Goal: Task Accomplishment & Management: Manage account settings

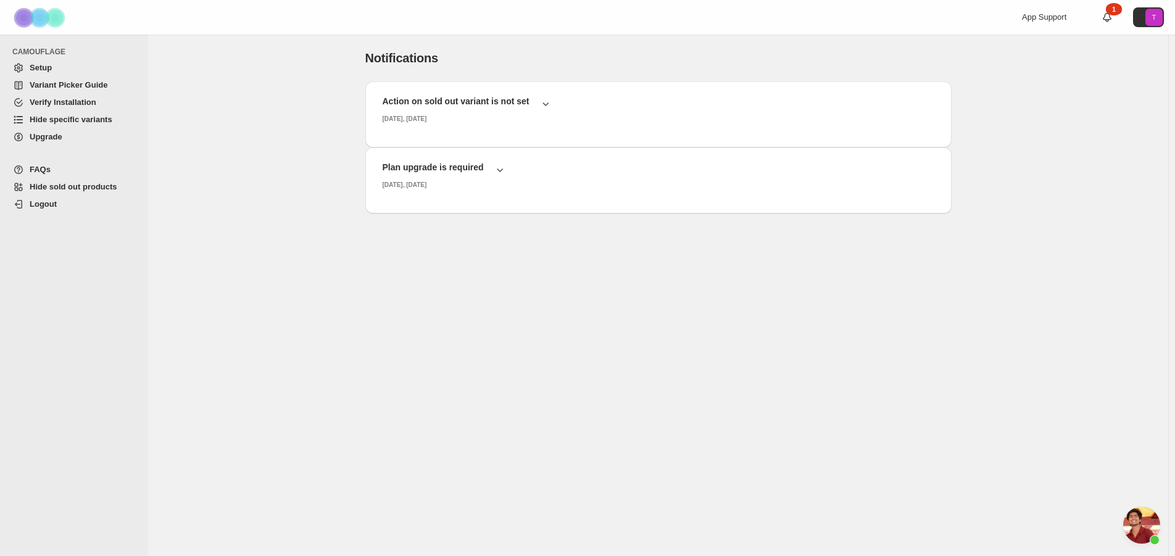
click at [313, 129] on div "Notifications. This page is ready Notifications Action on sold out variant is n…" at bounding box center [658, 167] width 1020 height 265
click at [63, 65] on span "Setup" at bounding box center [84, 68] width 109 height 12
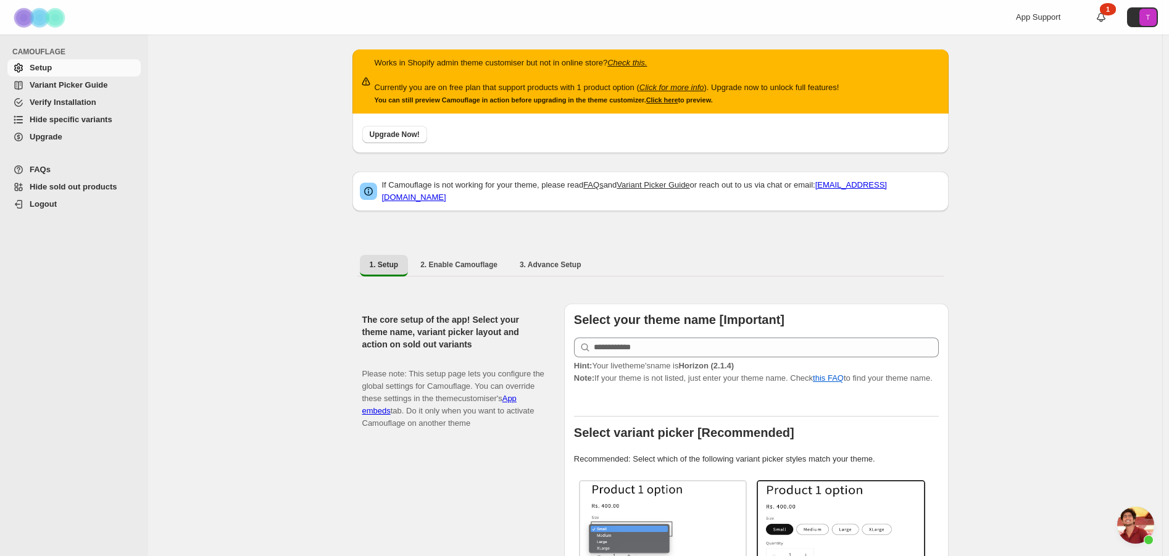
scroll to position [309, 0]
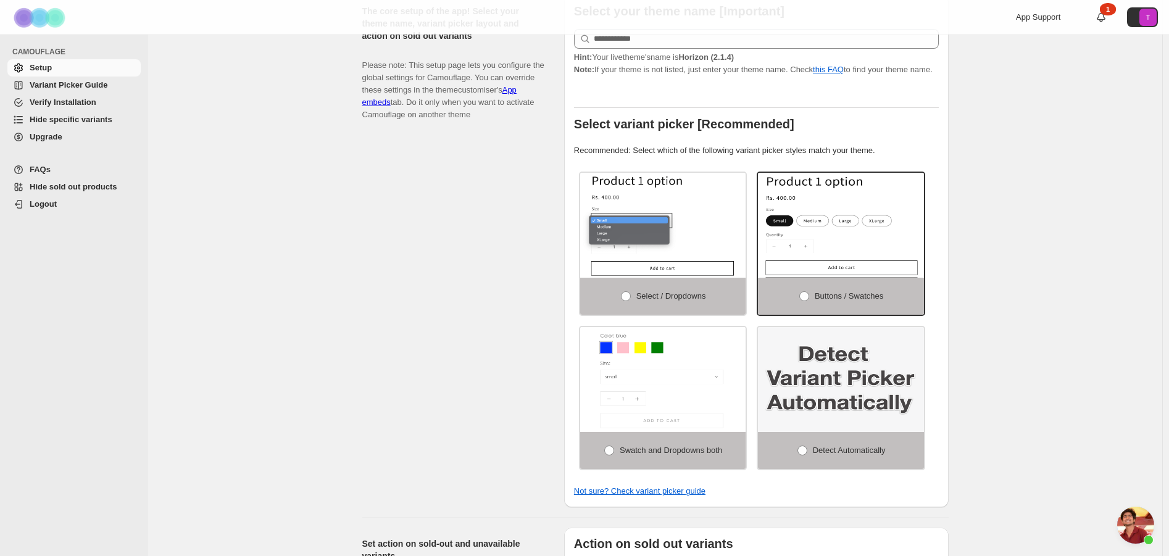
click at [77, 135] on span "Upgrade" at bounding box center [84, 137] width 109 height 12
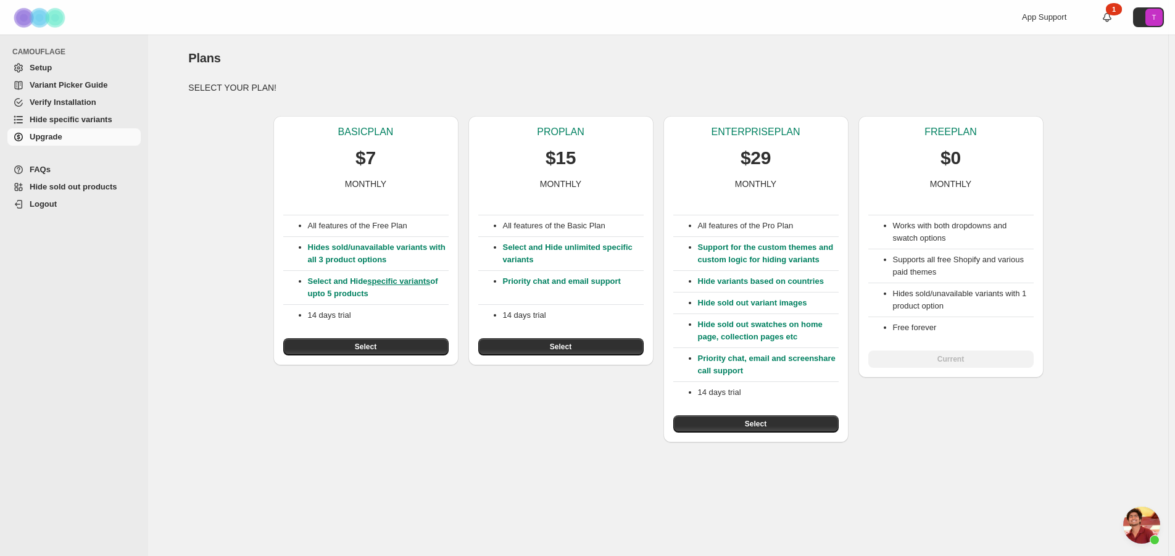
click at [651, 31] on div at bounding box center [584, 17] width 296 height 35
click at [616, 46] on div "Plans. This page is ready Plans" at bounding box center [658, 58] width 940 height 47
drag, startPoint x: 320, startPoint y: 457, endPoint x: 326, endPoint y: 438, distance: 20.1
click at [320, 456] on div "Plans. This page is ready Plans SELECT YOUR PLAN! BASIC PLAN $7 MONTHLY All fea…" at bounding box center [658, 296] width 1020 height 522
click at [571, 348] on button "Select" at bounding box center [560, 346] width 165 height 17
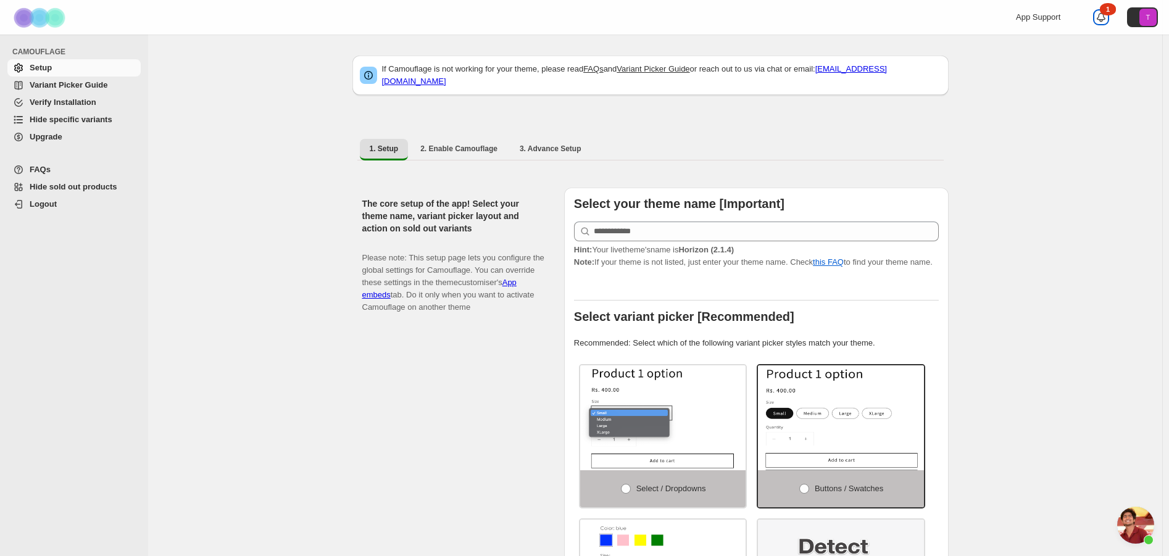
click at [1104, 19] on icon at bounding box center [1101, 17] width 9 height 9
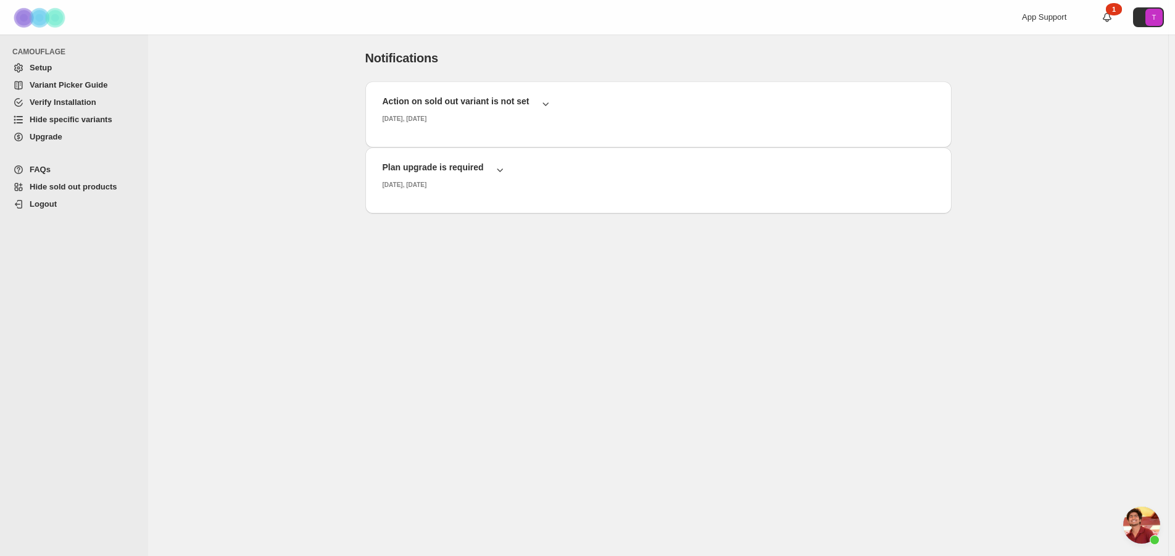
click at [17, 136] on icon "Navigation" at bounding box center [18, 137] width 12 height 12
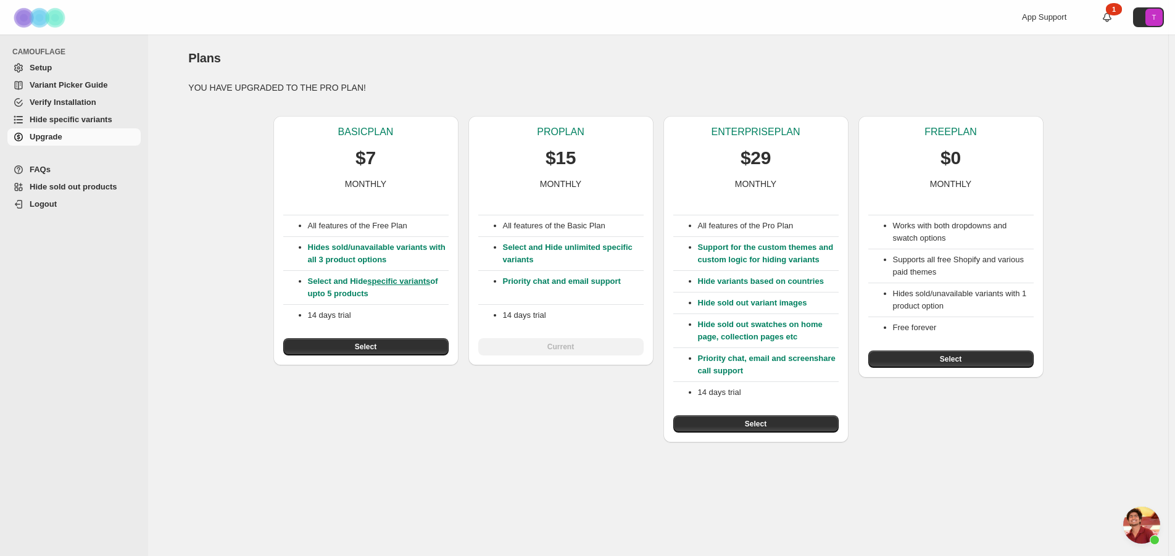
click at [93, 122] on span "Hide specific variants" at bounding box center [71, 119] width 83 height 9
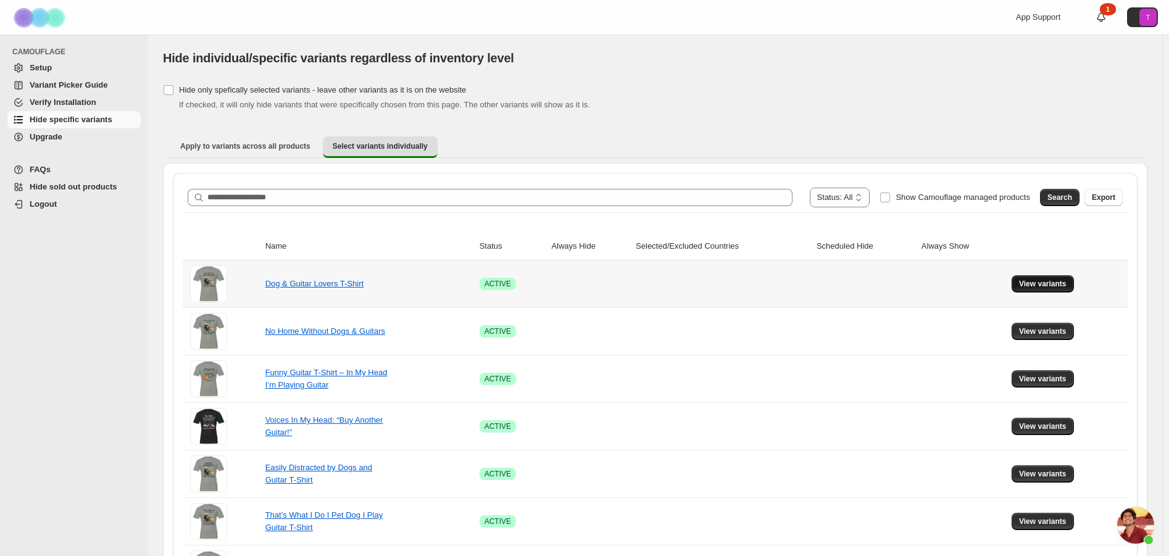
click at [1051, 286] on span "View variants" at bounding box center [1043, 284] width 48 height 10
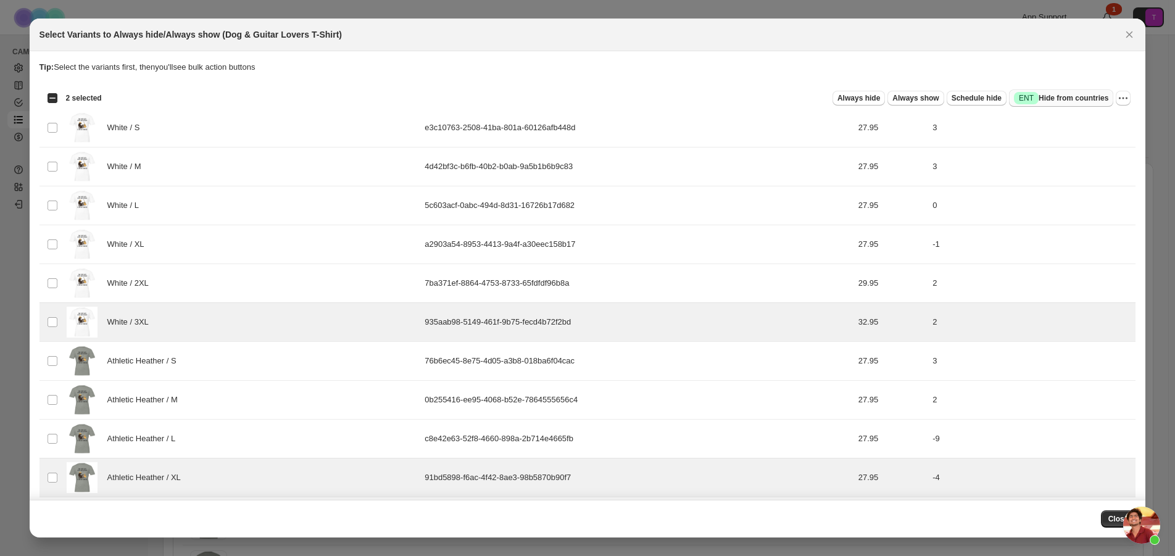
click at [1065, 99] on span "Success ENT Hide from countries" at bounding box center [1061, 98] width 94 height 12
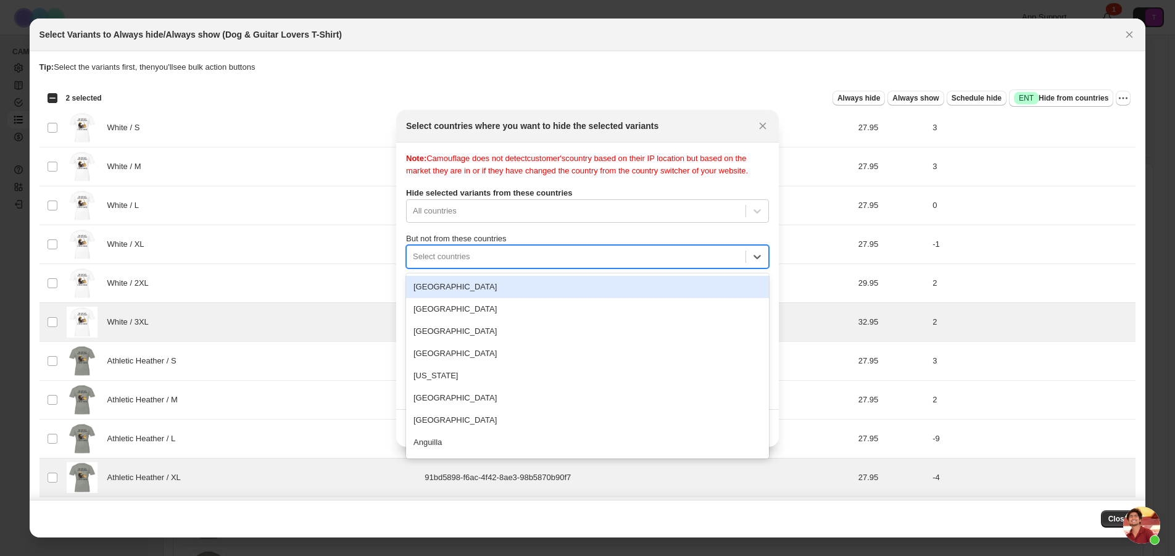
click at [507, 257] on div ":rv:" at bounding box center [576, 256] width 327 height 15
click at [493, 207] on div ":rv:" at bounding box center [576, 211] width 327 height 15
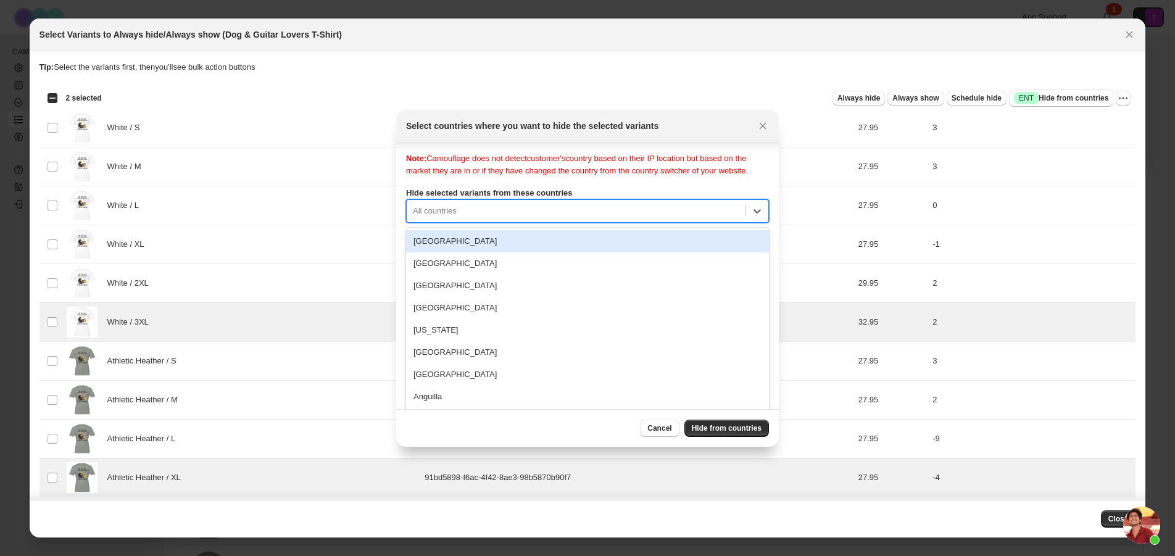
click at [494, 207] on div ":rv:" at bounding box center [576, 211] width 327 height 15
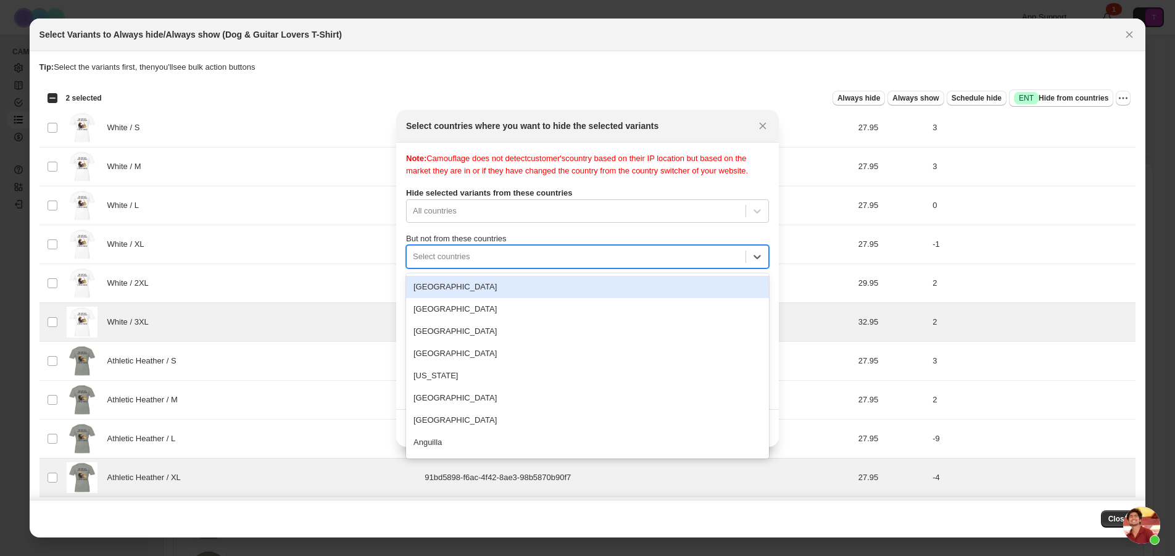
click at [428, 258] on div ":rv:" at bounding box center [576, 256] width 327 height 15
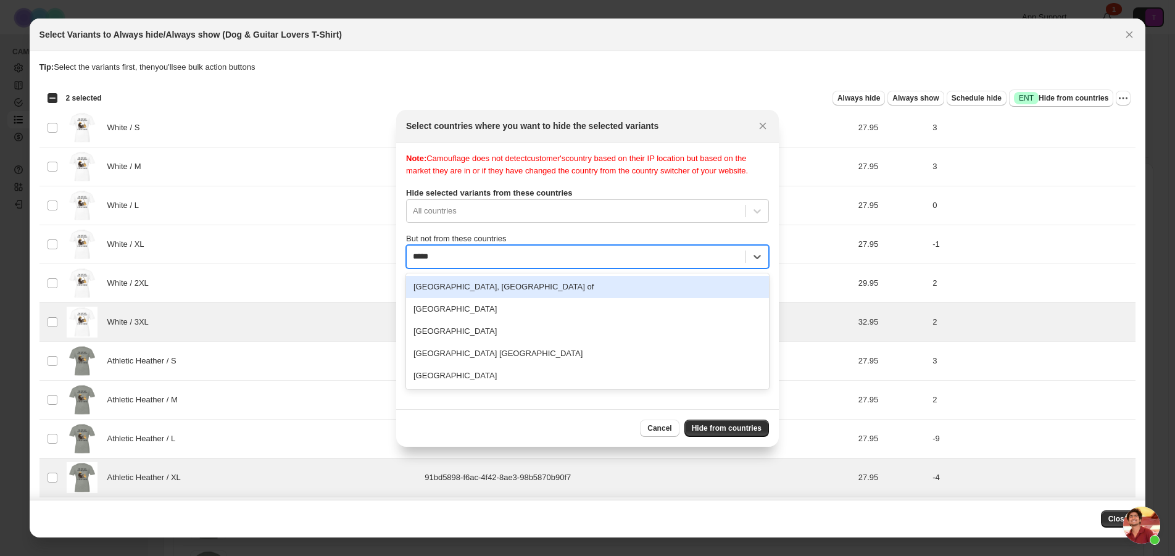
type input "******"
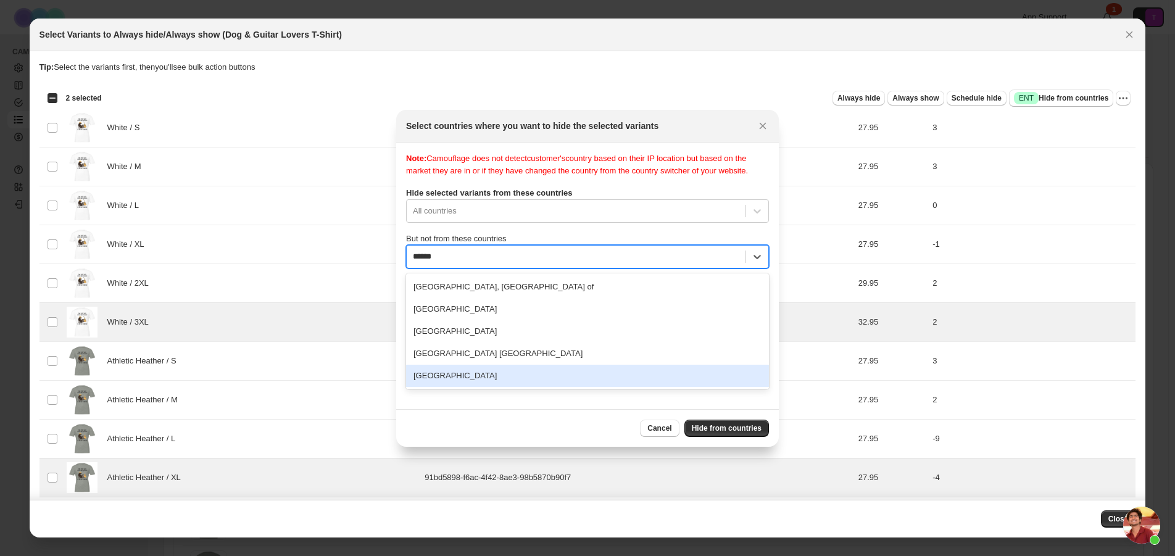
click at [546, 383] on div "United States" at bounding box center [587, 376] width 363 height 22
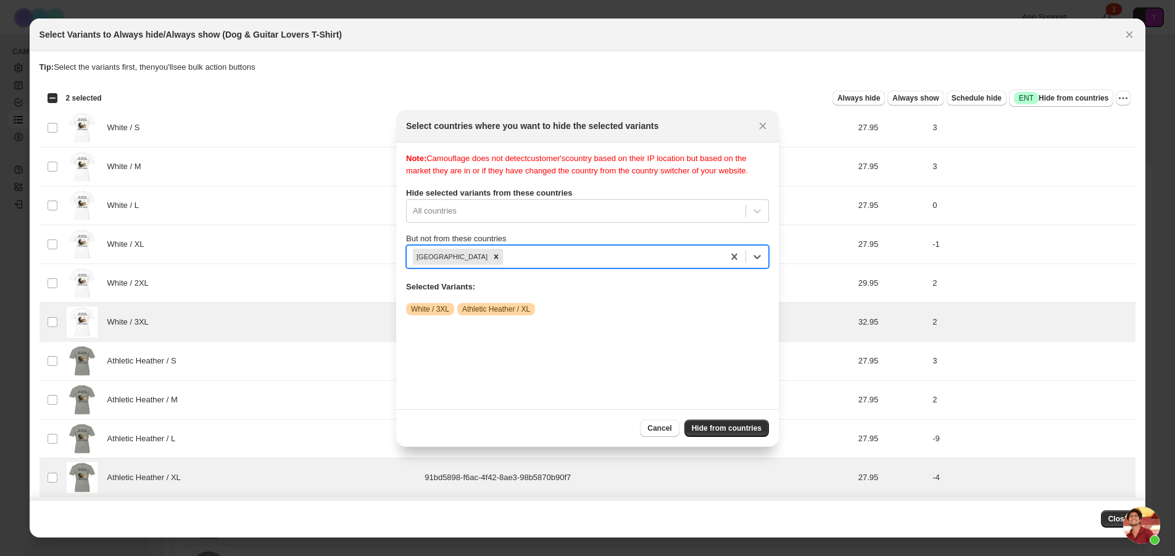
click at [670, 357] on div "Note: Camouflage does not detect customer's country based on their IP location …" at bounding box center [587, 275] width 363 height 247
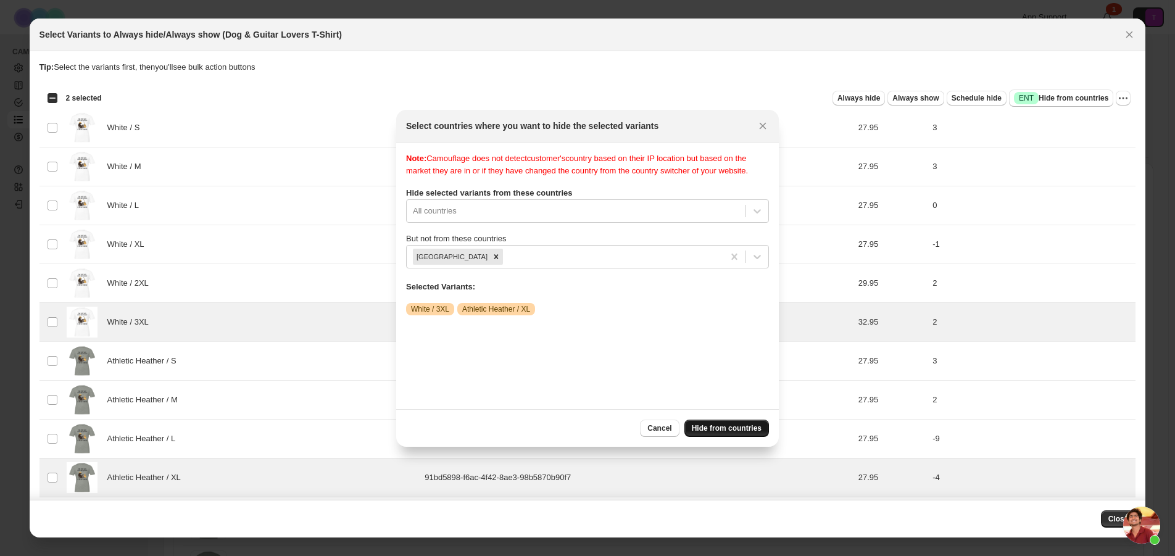
click at [736, 430] on span "Hide from countries" at bounding box center [727, 428] width 70 height 10
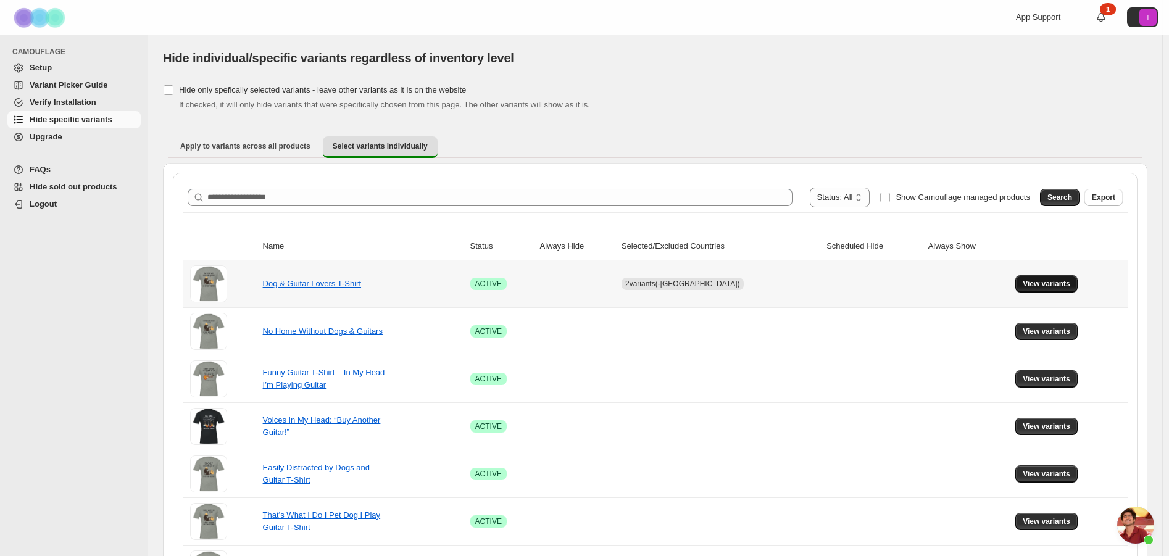
click at [1061, 284] on span "View variants" at bounding box center [1047, 284] width 48 height 10
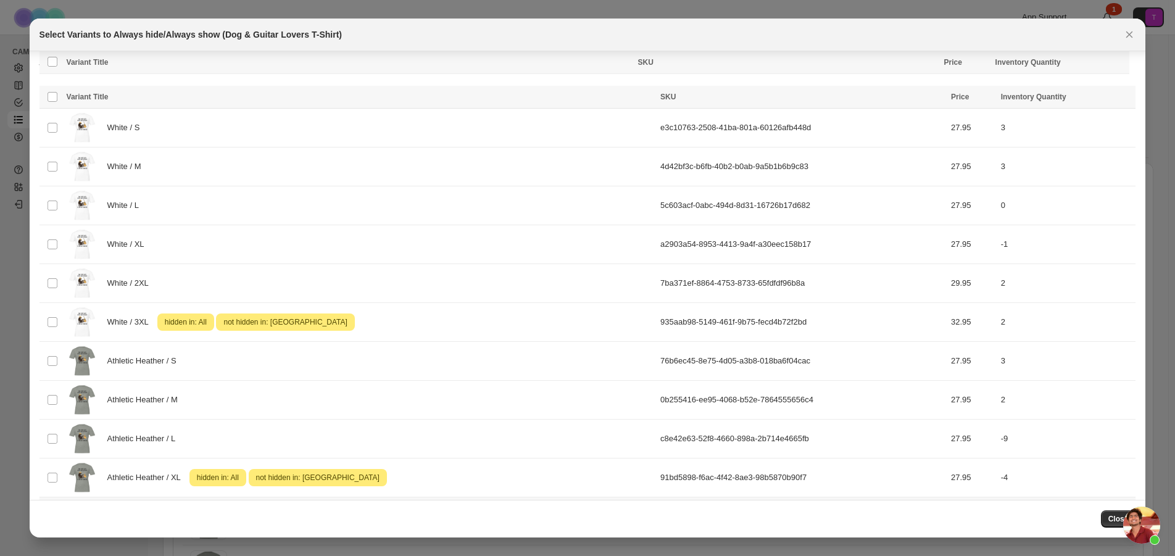
scroll to position [85, 0]
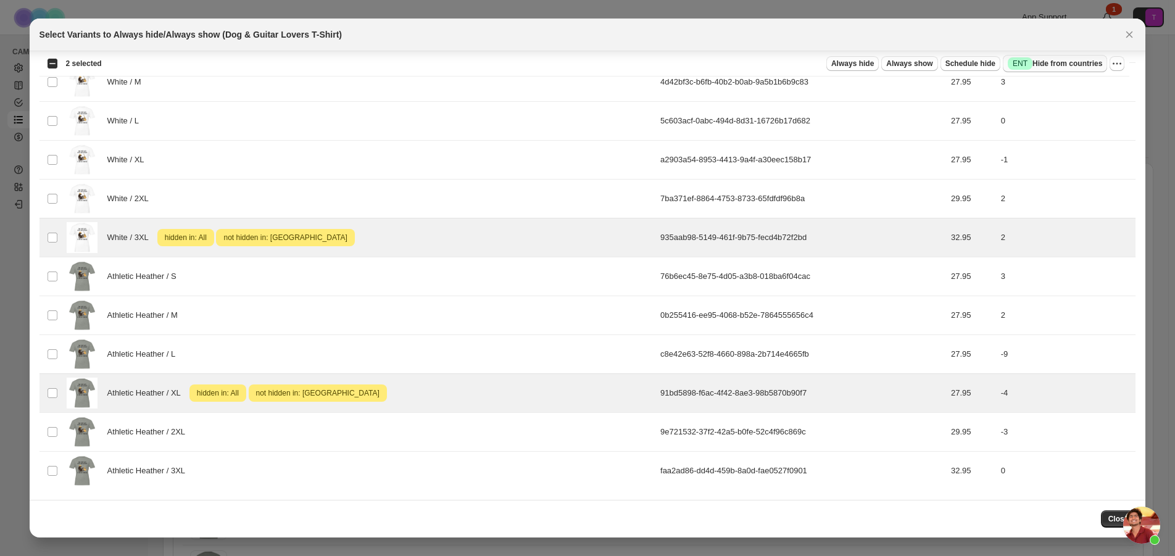
click at [1079, 57] on button "Success ENT Hide from countries" at bounding box center [1055, 63] width 104 height 17
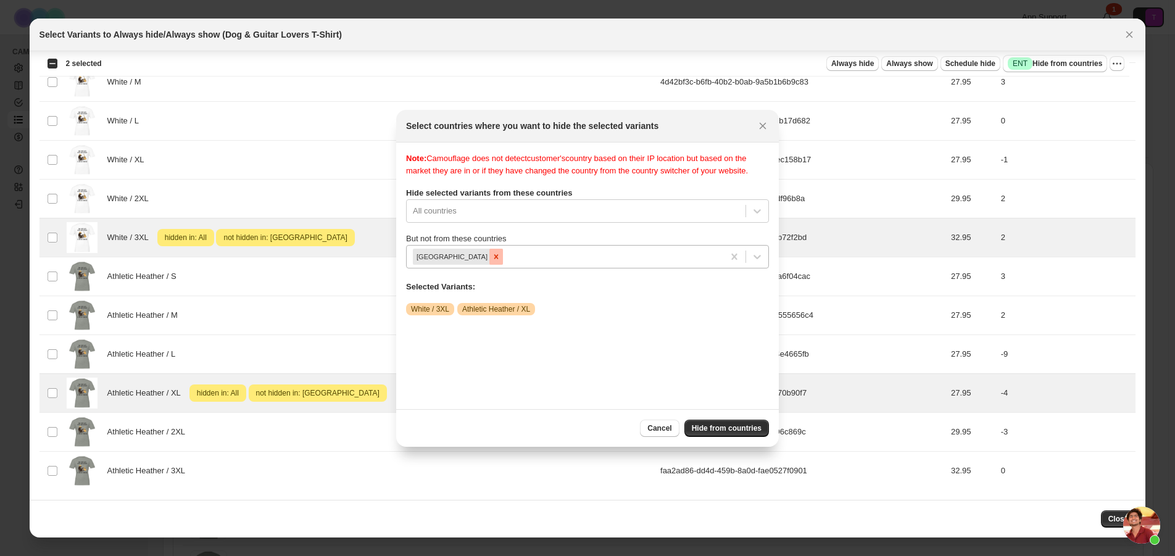
click at [492, 255] on icon "Remove United States" at bounding box center [496, 256] width 9 height 9
click at [662, 429] on span "Cancel" at bounding box center [660, 428] width 24 height 10
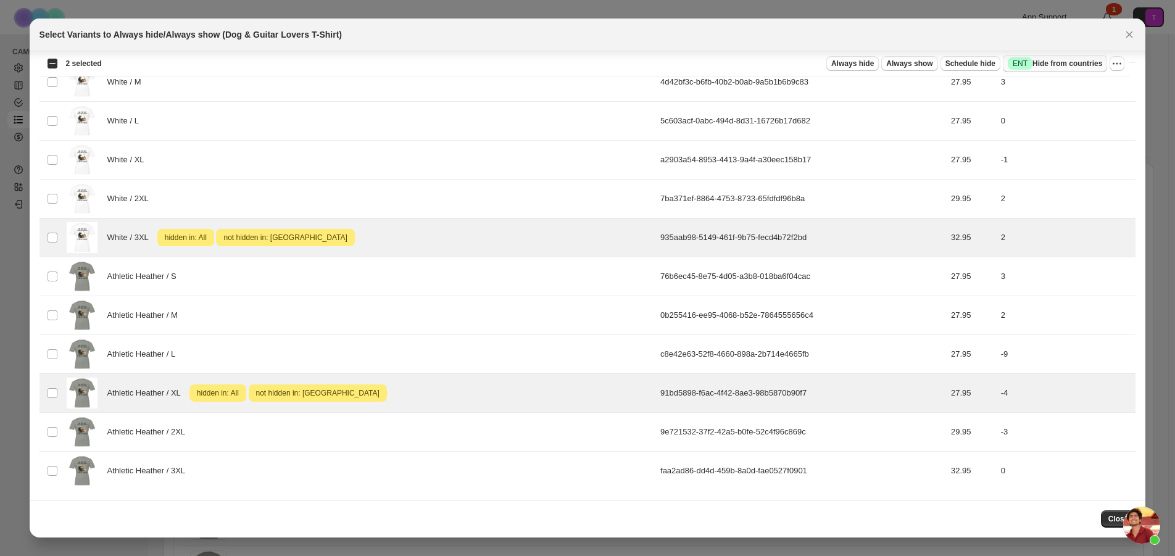
click at [1046, 66] on span "Success ENT Hide from countries" at bounding box center [1055, 63] width 94 height 12
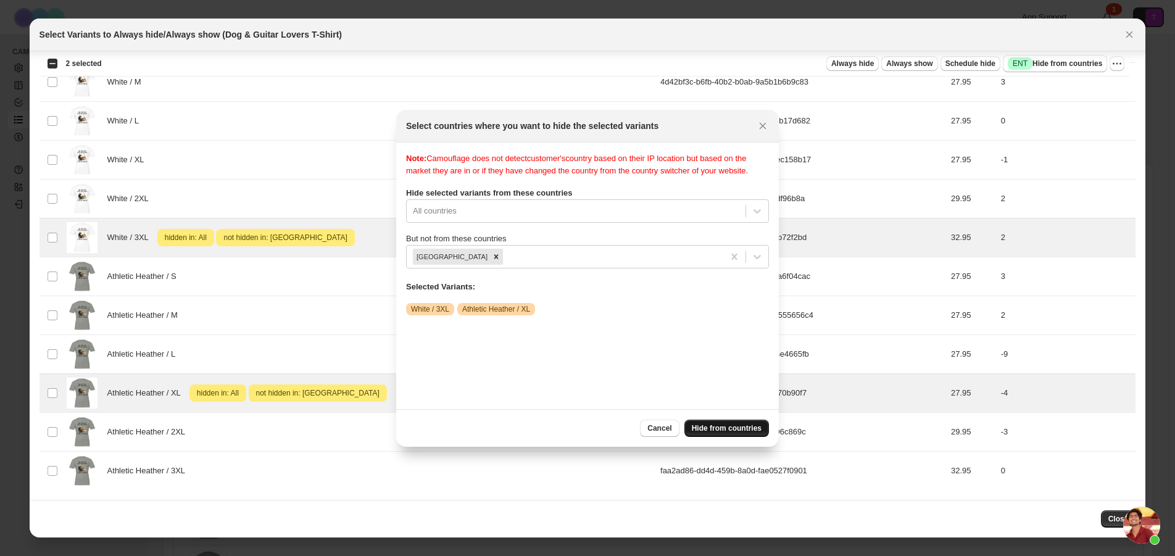
click at [748, 432] on span "Hide from countries" at bounding box center [727, 428] width 70 height 10
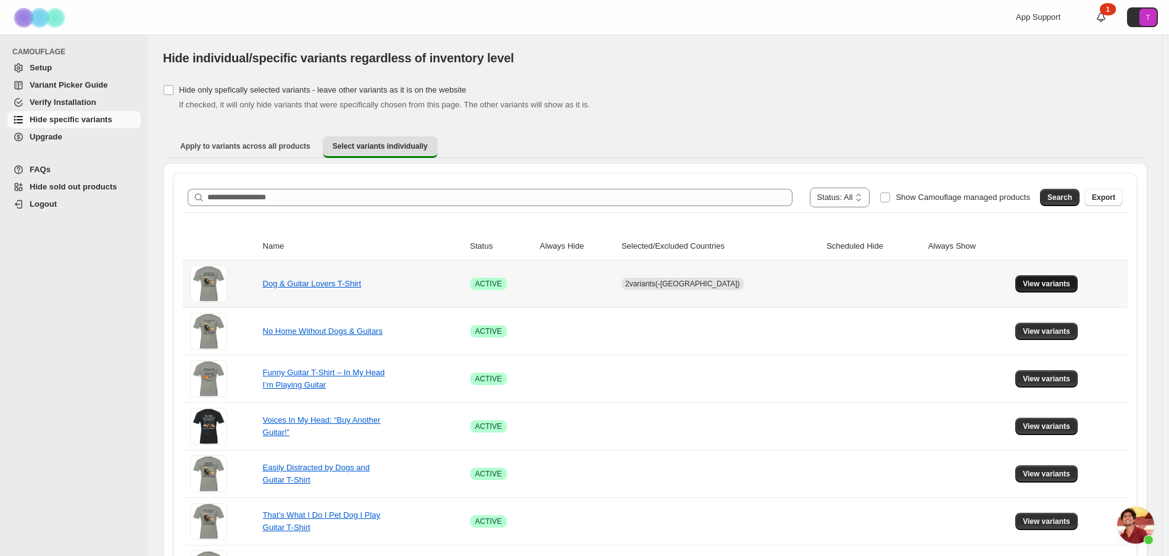
click at [1056, 290] on button "View variants" at bounding box center [1047, 283] width 62 height 17
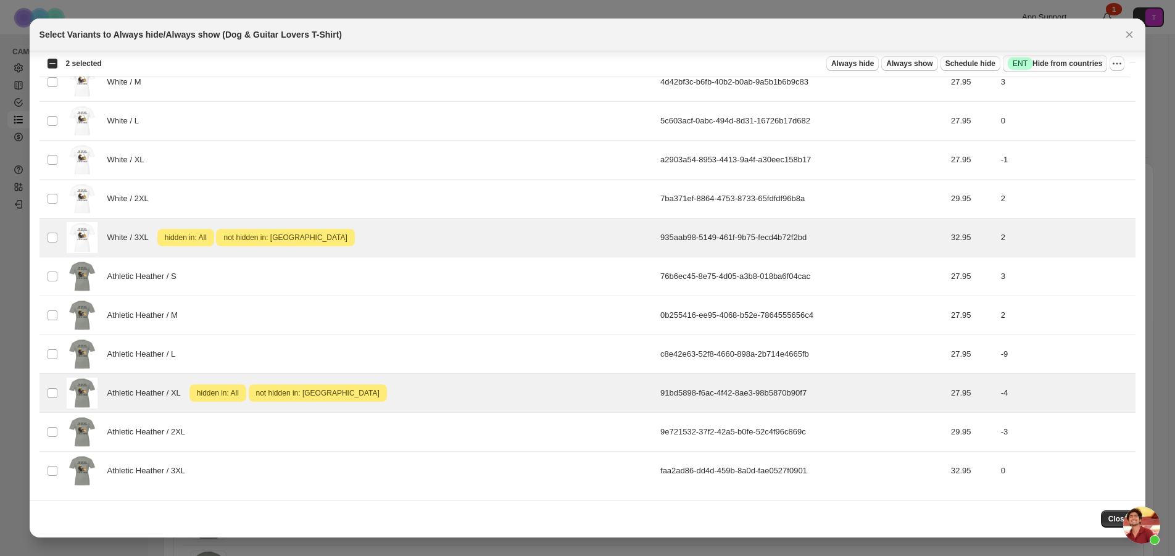
click at [1069, 65] on span "Success ENT Hide from countries" at bounding box center [1055, 63] width 94 height 12
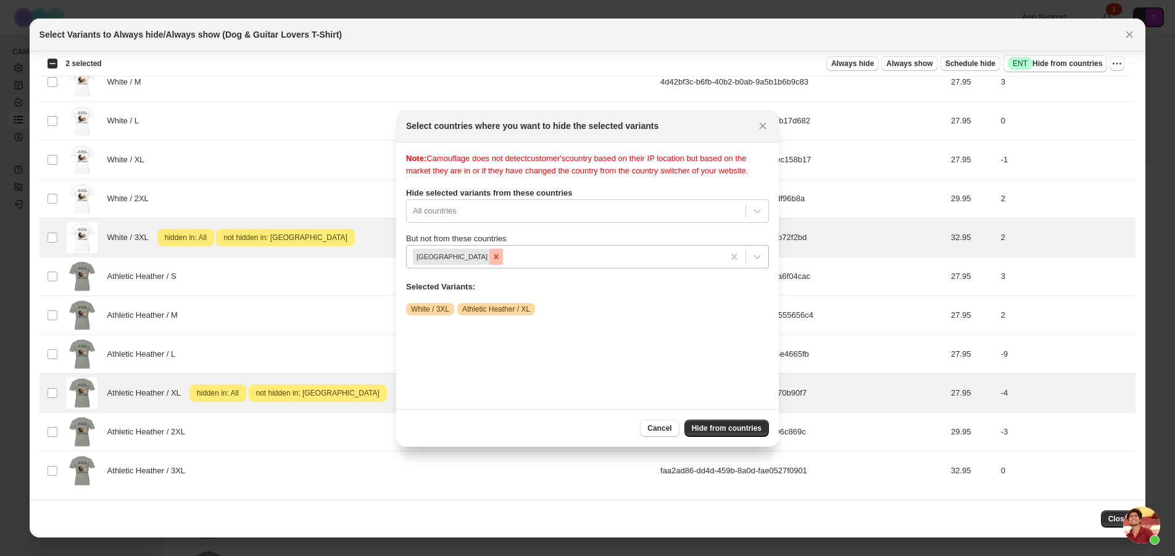
click at [494, 258] on icon "Remove United States" at bounding box center [496, 256] width 4 height 4
click at [751, 430] on span "Hide from countries" at bounding box center [727, 428] width 70 height 10
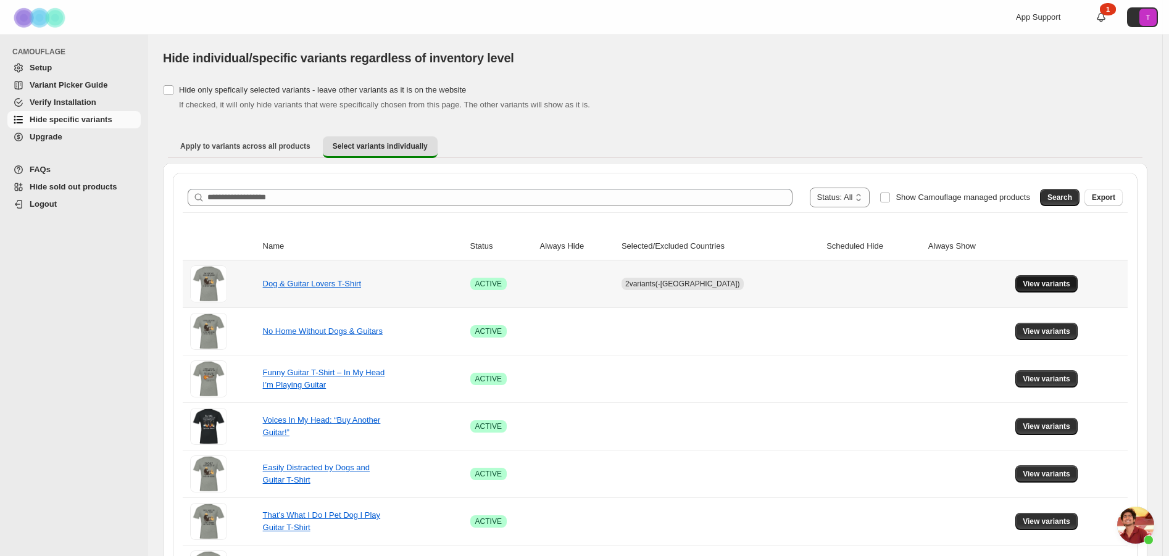
click at [1058, 280] on span "View variants" at bounding box center [1047, 284] width 48 height 10
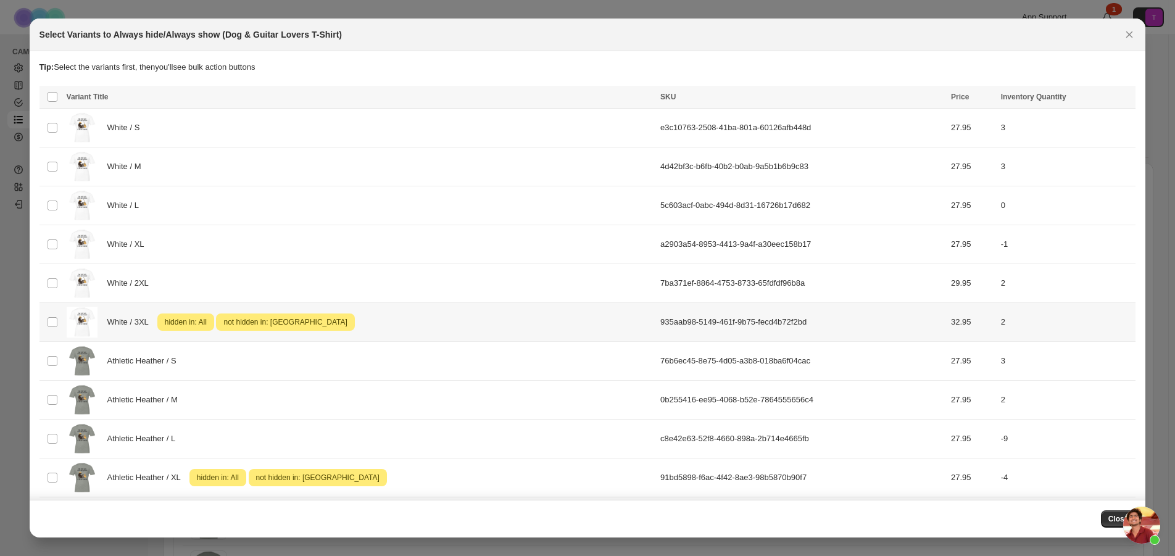
click at [273, 323] on span "not hidden in: United States" at bounding box center [285, 322] width 128 height 15
click at [280, 483] on span "not hidden in: United States" at bounding box center [318, 477] width 128 height 15
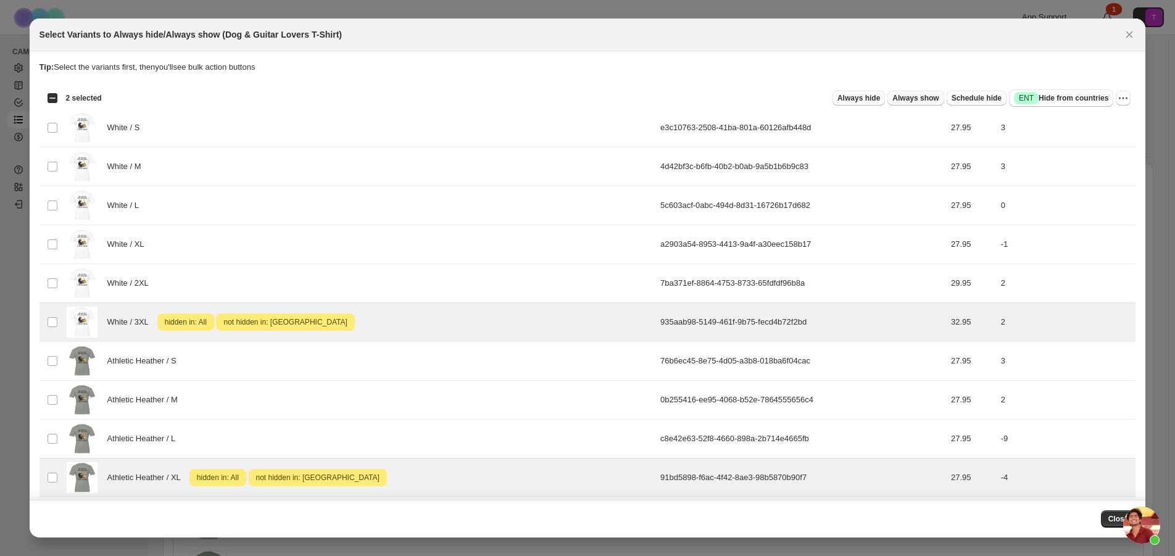
click at [927, 95] on span "Always show" at bounding box center [916, 98] width 46 height 10
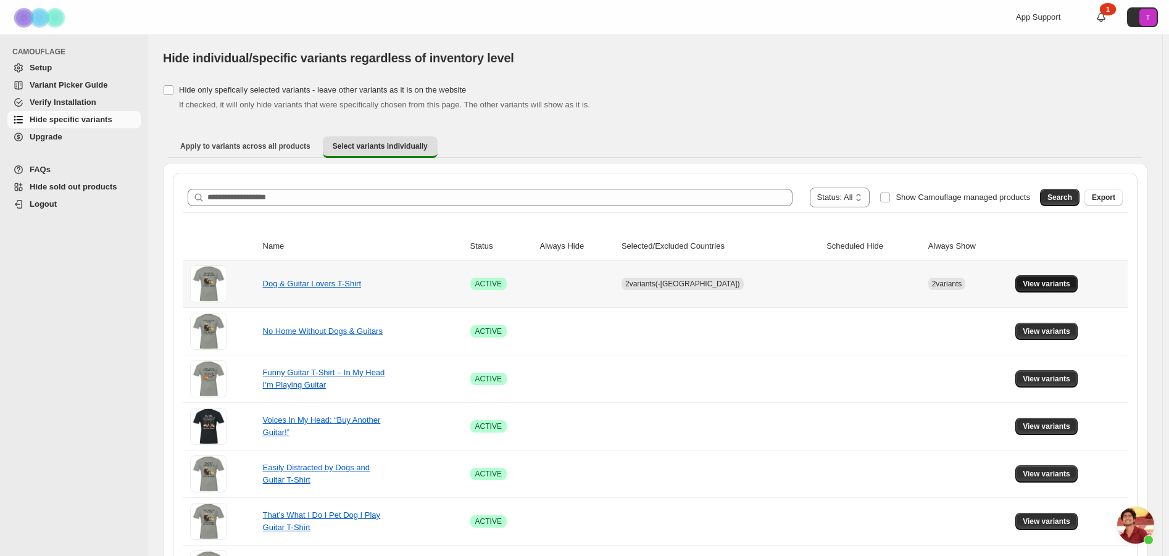
click at [1038, 278] on button "View variants" at bounding box center [1047, 283] width 62 height 17
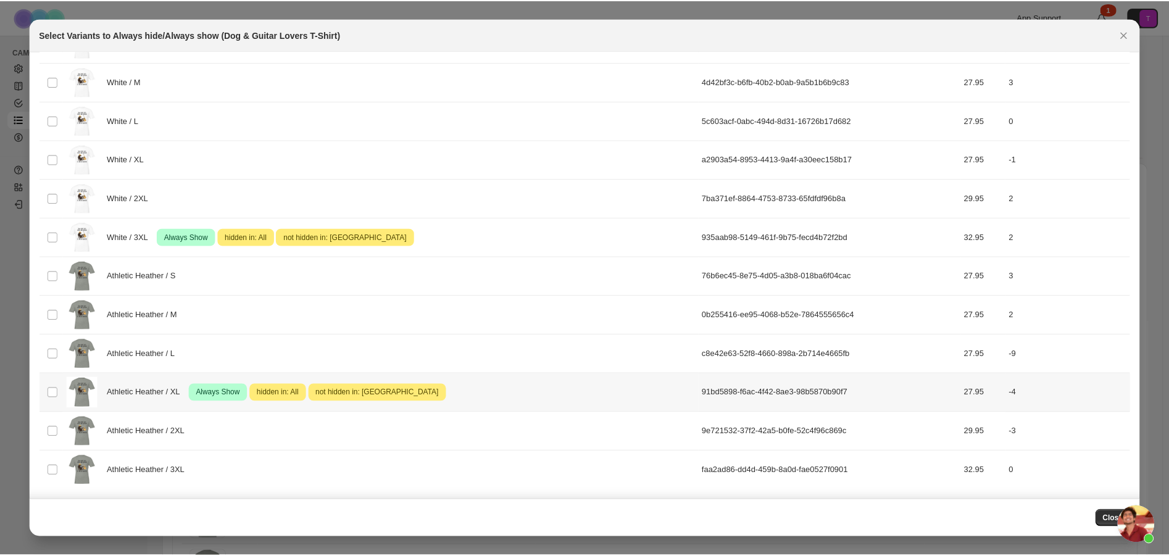
scroll to position [0, 0]
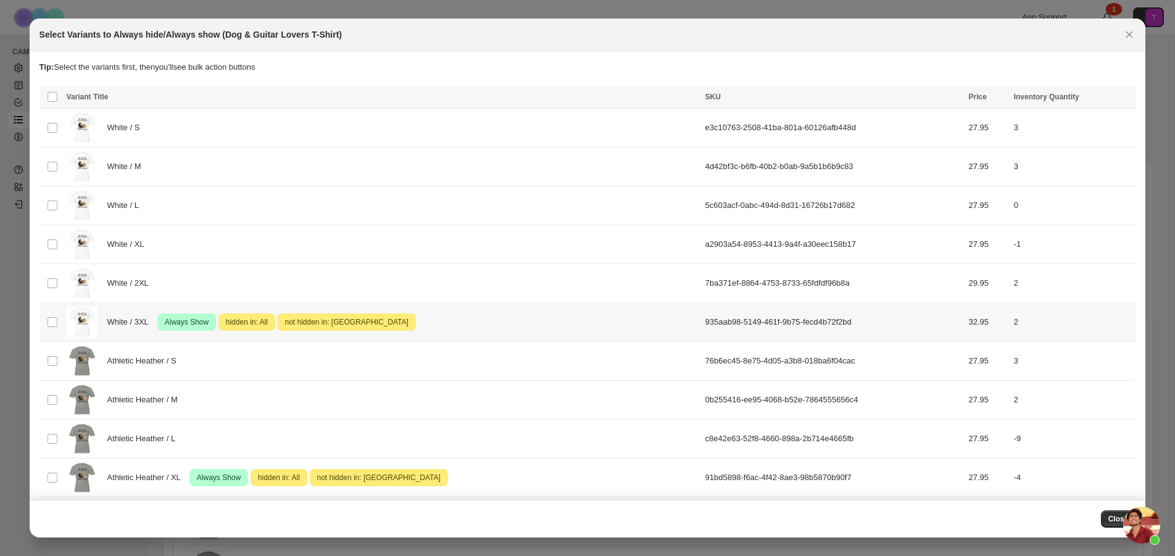
click at [44, 325] on td "Select product variant" at bounding box center [51, 322] width 23 height 39
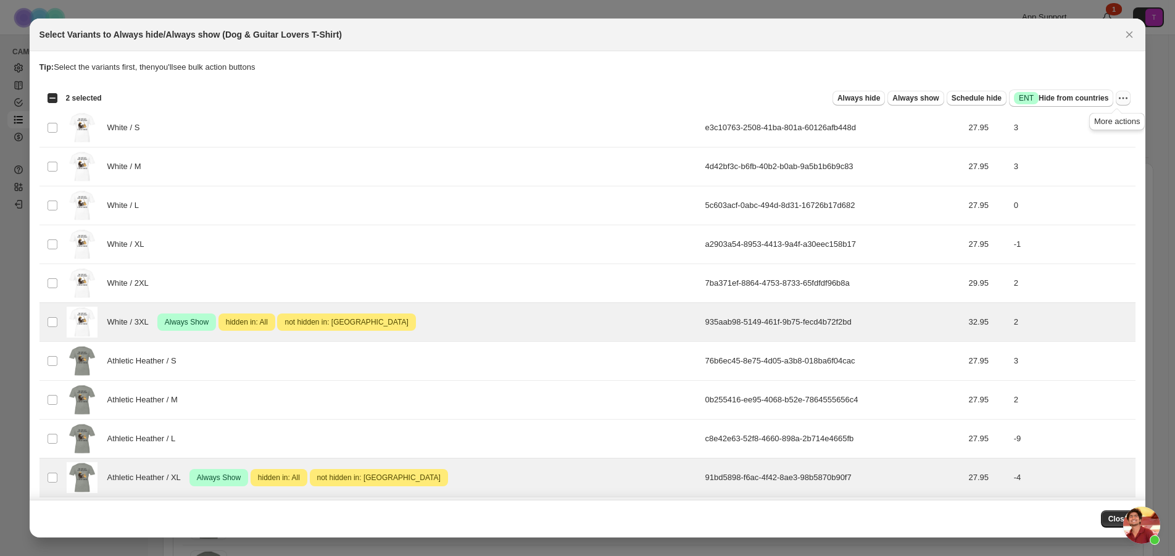
click at [1117, 100] on icon "More actions" at bounding box center [1123, 98] width 12 height 12
click at [1100, 183] on span "Undo hide from countries" at bounding box center [1073, 185] width 90 height 9
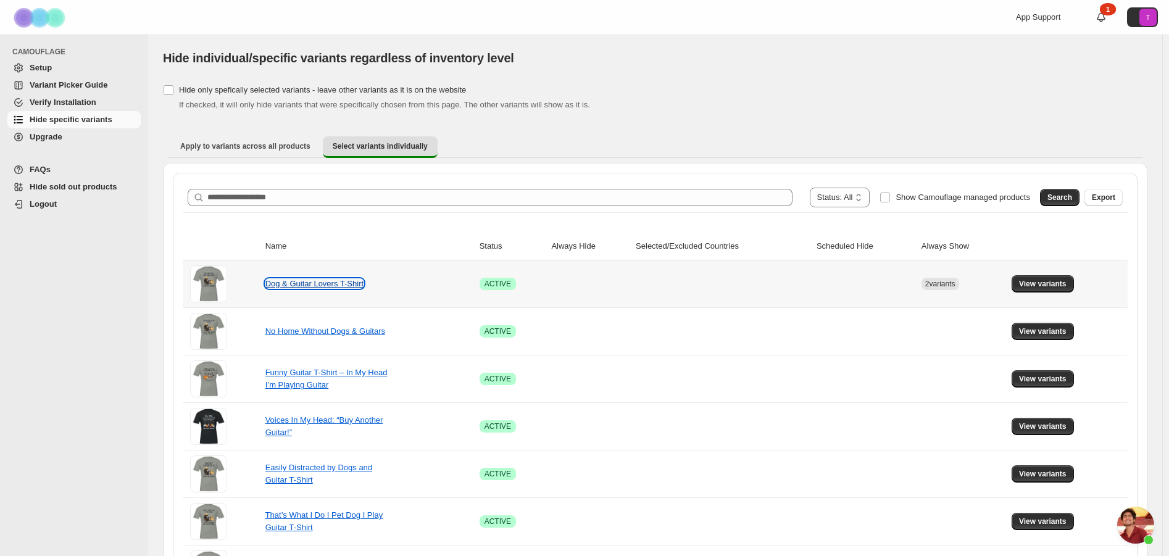
click at [357, 285] on link "Dog & Guitar Lovers T-Shirt" at bounding box center [314, 283] width 98 height 9
click at [1049, 286] on span "View variants" at bounding box center [1043, 284] width 48 height 10
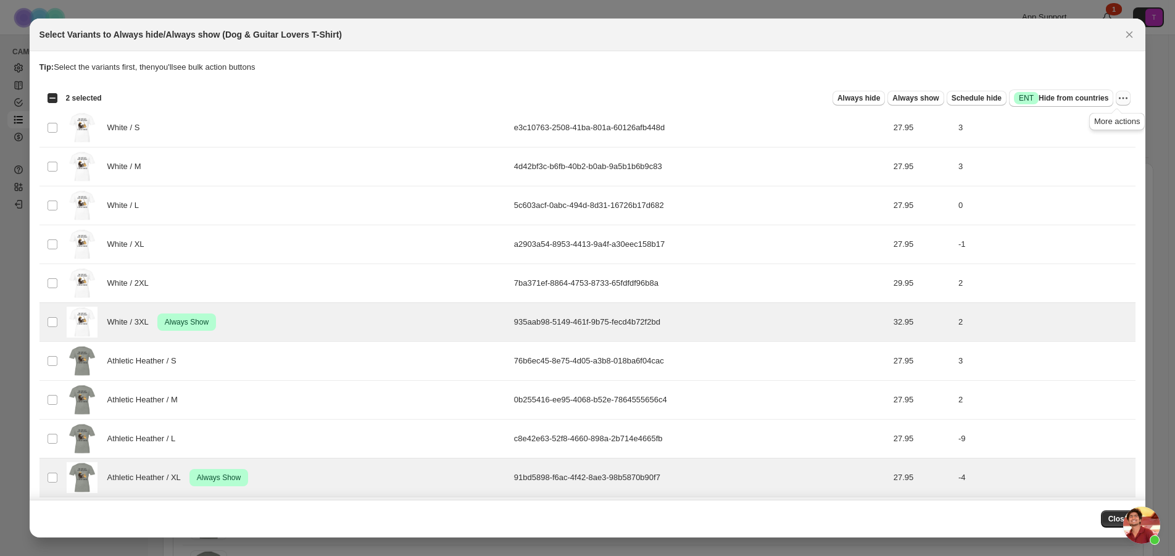
click at [1117, 98] on icon "More actions" at bounding box center [1123, 98] width 12 height 12
click at [1098, 140] on span "Undo always show" at bounding box center [1073, 144] width 90 height 12
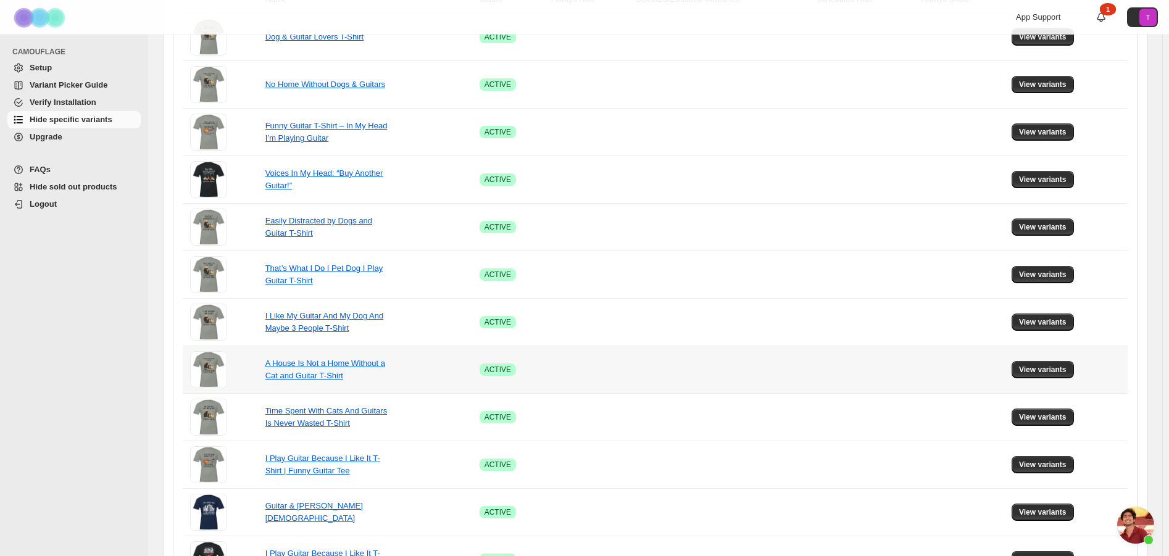
scroll to position [309, 0]
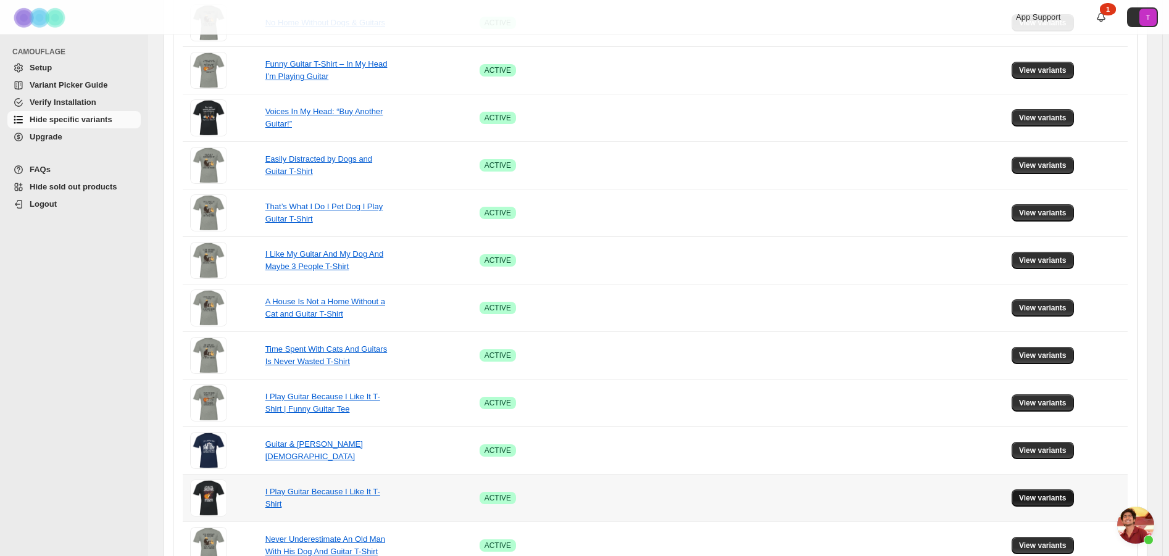
click at [1040, 498] on span "View variants" at bounding box center [1043, 498] width 48 height 10
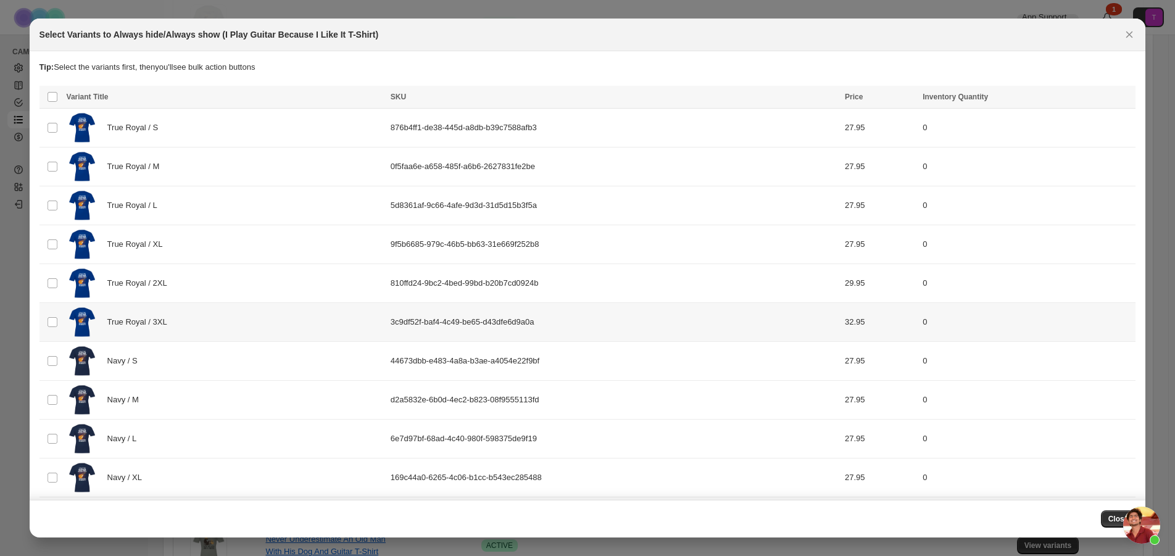
click at [56, 330] on td "Select product variant" at bounding box center [51, 322] width 23 height 39
click at [1078, 99] on span "Success ENT Hide from countries" at bounding box center [1061, 98] width 94 height 12
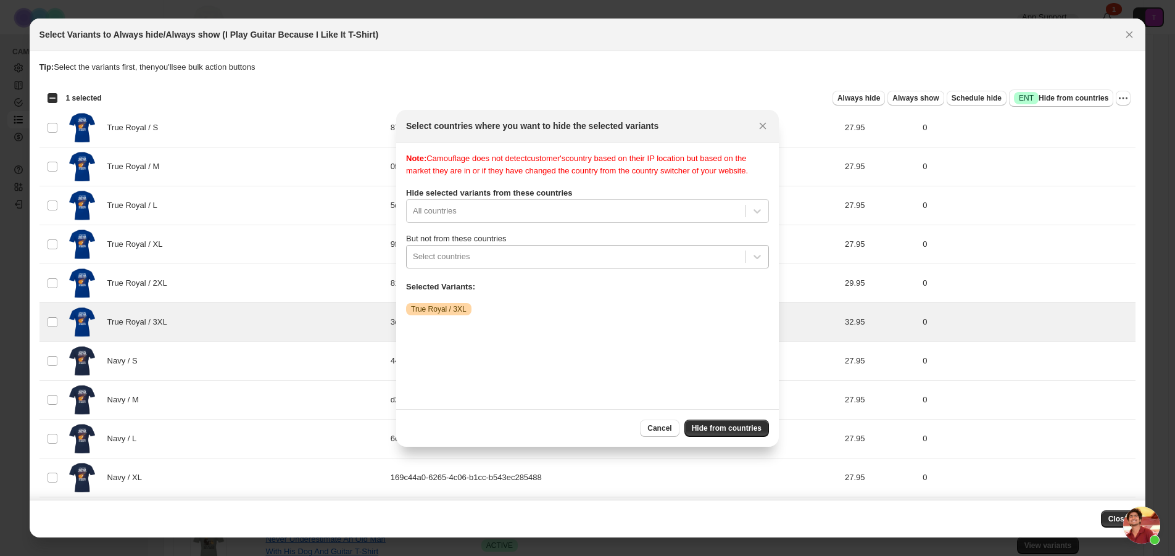
click at [540, 257] on div ":r6v:" at bounding box center [576, 256] width 327 height 15
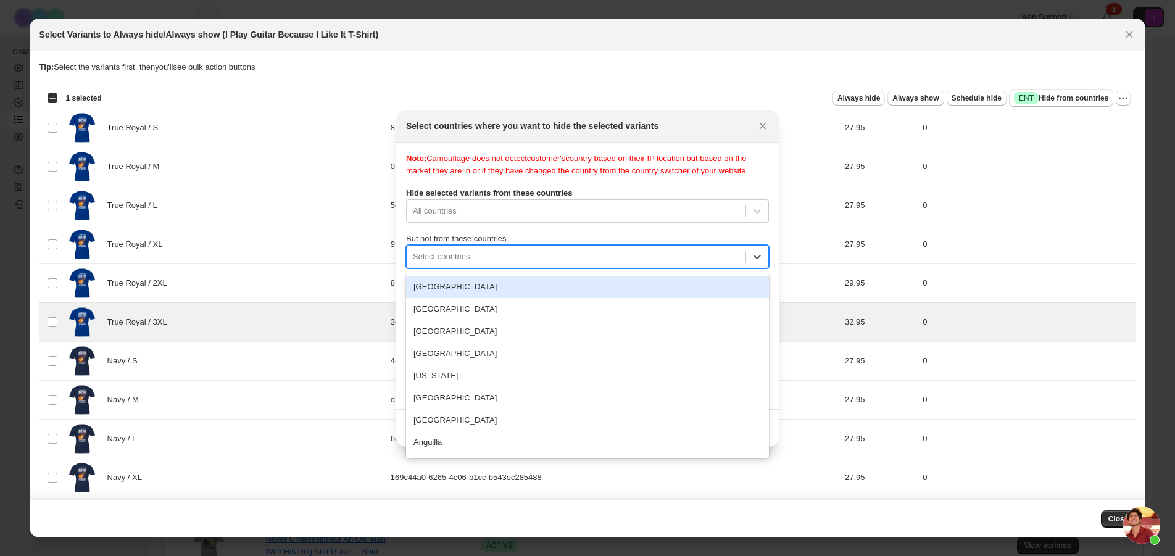
type input "*"
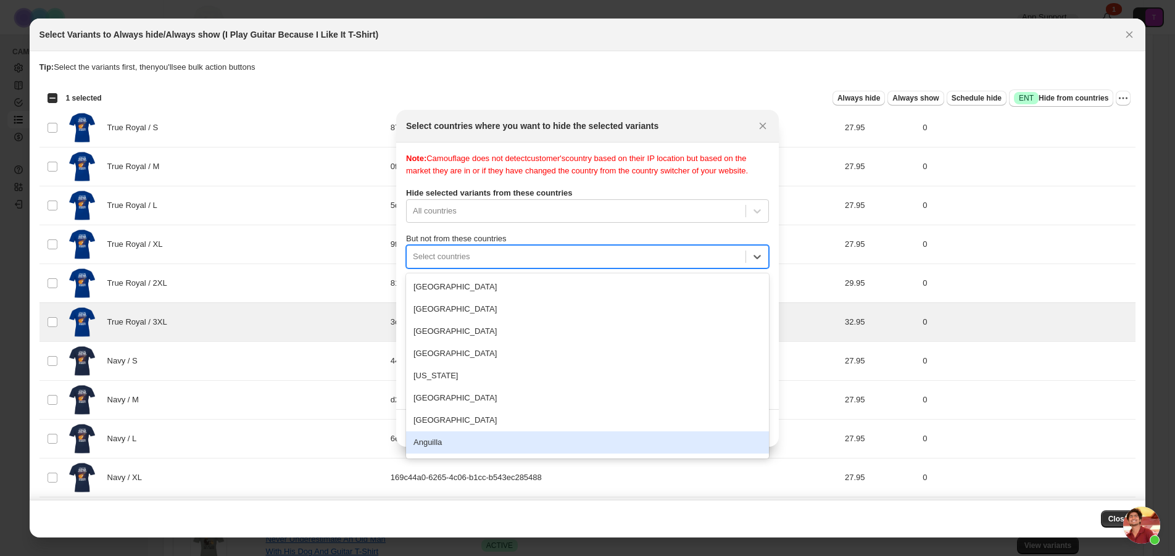
type input "*"
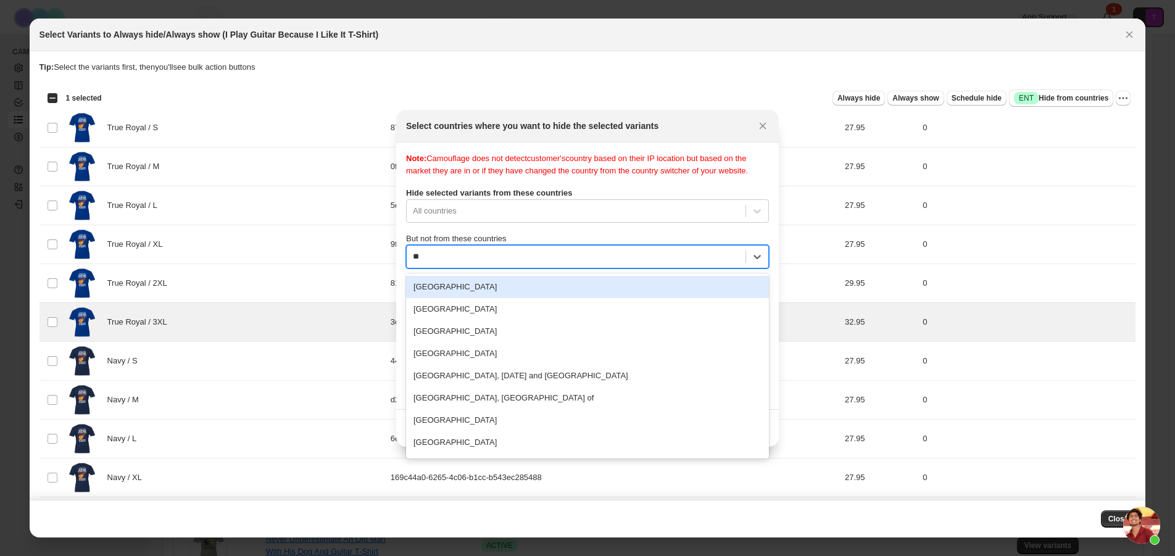
type input "***"
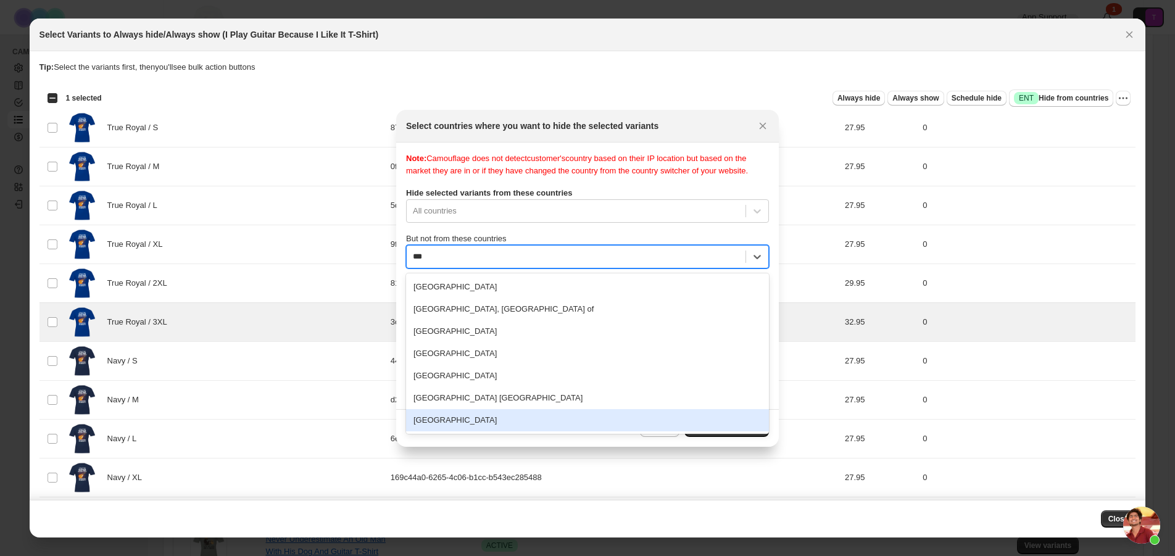
drag, startPoint x: 498, startPoint y: 416, endPoint x: 507, endPoint y: 415, distance: 9.3
click at [500, 415] on div "United States" at bounding box center [587, 420] width 363 height 22
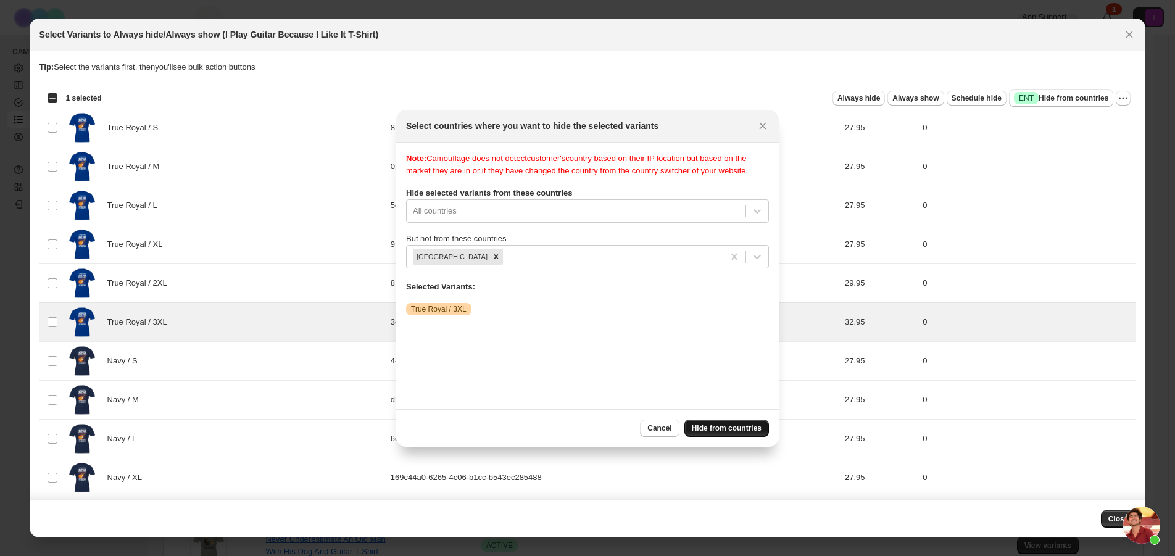
click at [737, 425] on span "Hide from countries" at bounding box center [727, 428] width 70 height 10
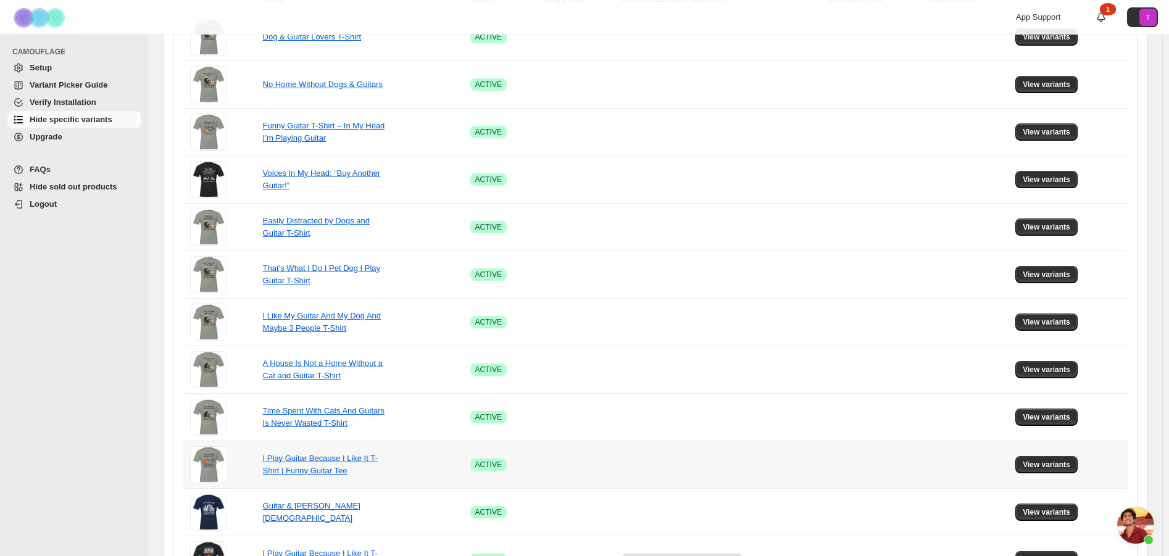
scroll to position [370, 0]
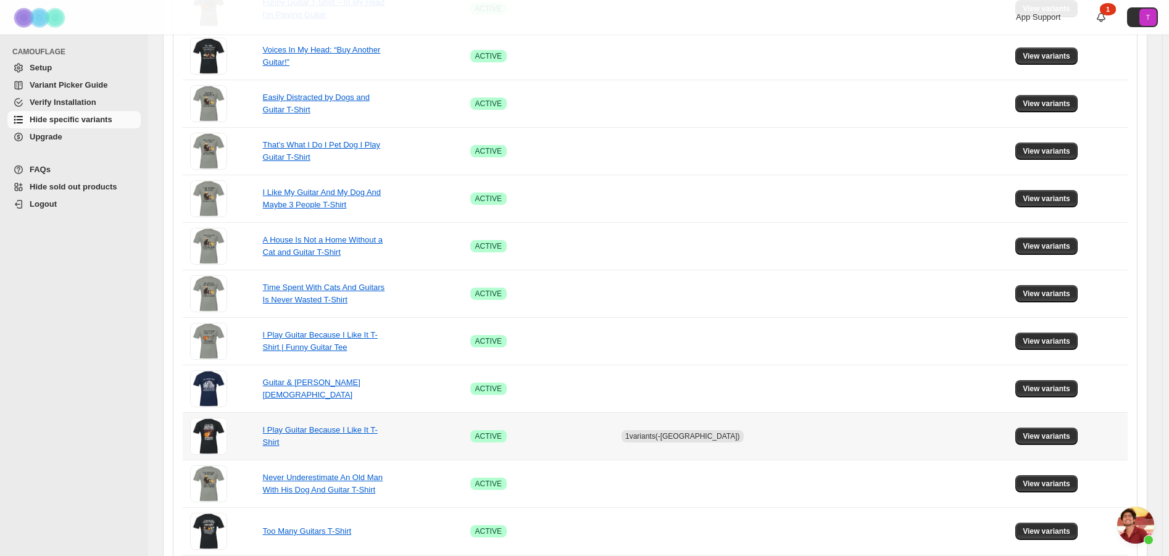
click at [643, 435] on span "1 variants (-US)" at bounding box center [683, 436] width 122 height 12
click at [675, 436] on span "1 variants (-US)" at bounding box center [682, 436] width 115 height 9
click at [309, 432] on link "I Play Guitar Because I Like It T-Shirt" at bounding box center [320, 436] width 115 height 22
drag, startPoint x: 1073, startPoint y: 441, endPoint x: 1064, endPoint y: 439, distance: 9.0
click at [1072, 441] on button "View variants" at bounding box center [1047, 436] width 62 height 17
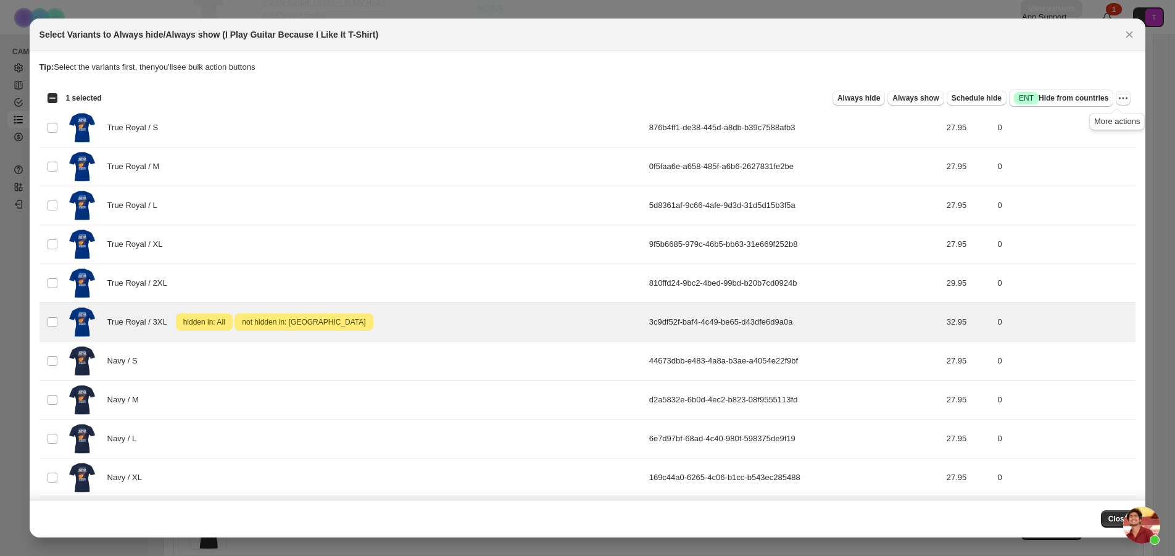
click at [1122, 98] on icon "More actions" at bounding box center [1123, 98] width 12 height 12
click at [1101, 188] on span "Undo hide from countries" at bounding box center [1073, 185] width 90 height 9
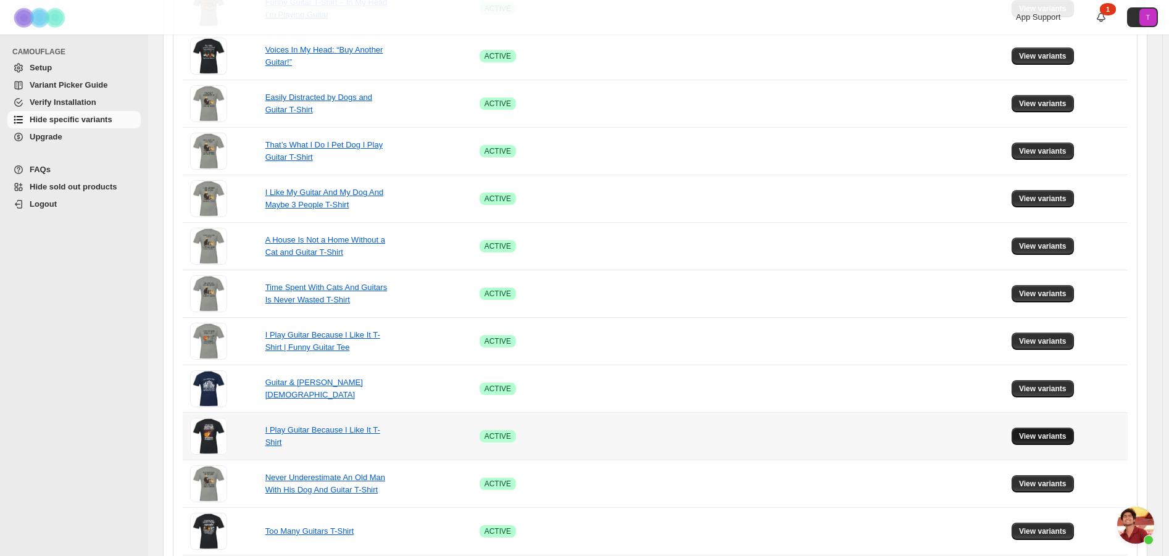
click at [1048, 437] on span "View variants" at bounding box center [1043, 437] width 48 height 10
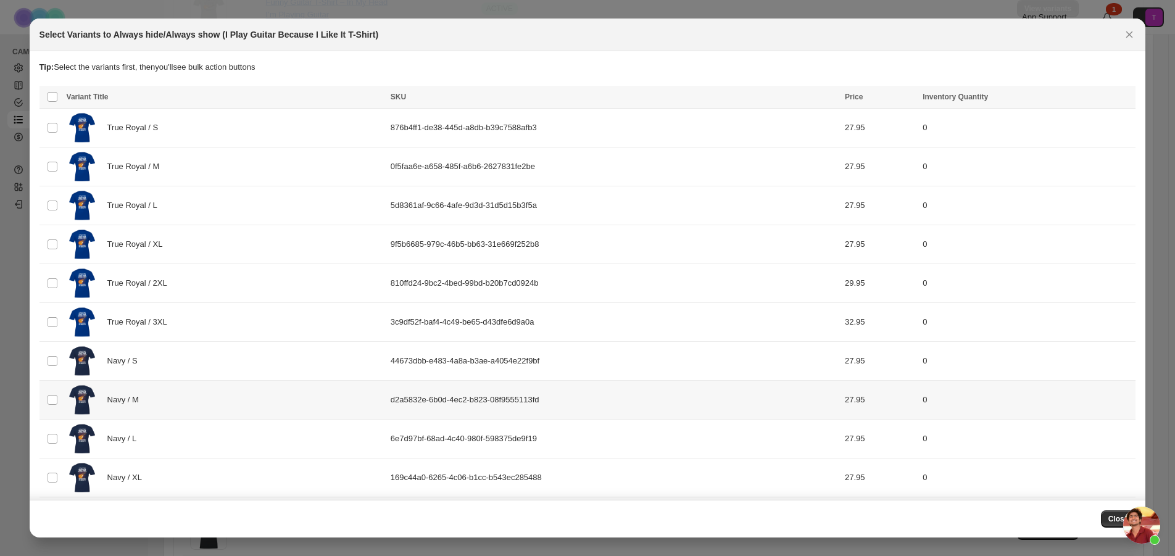
scroll to position [185, 0]
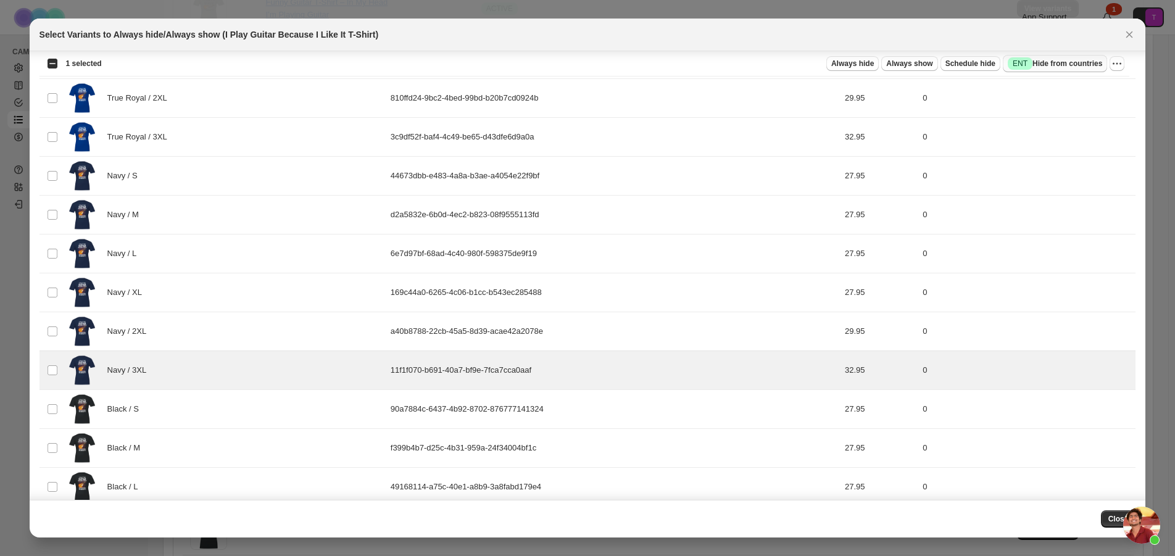
click at [1075, 68] on span "Success ENT Hide from countries" at bounding box center [1055, 63] width 94 height 12
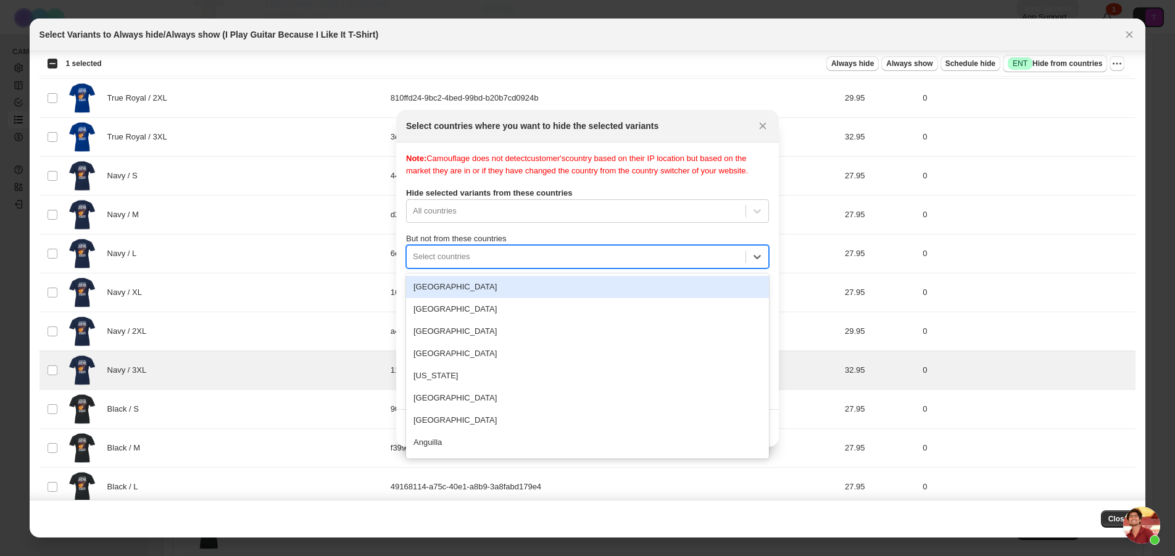
click at [499, 252] on div ":r98:" at bounding box center [576, 256] width 327 height 15
type input "**"
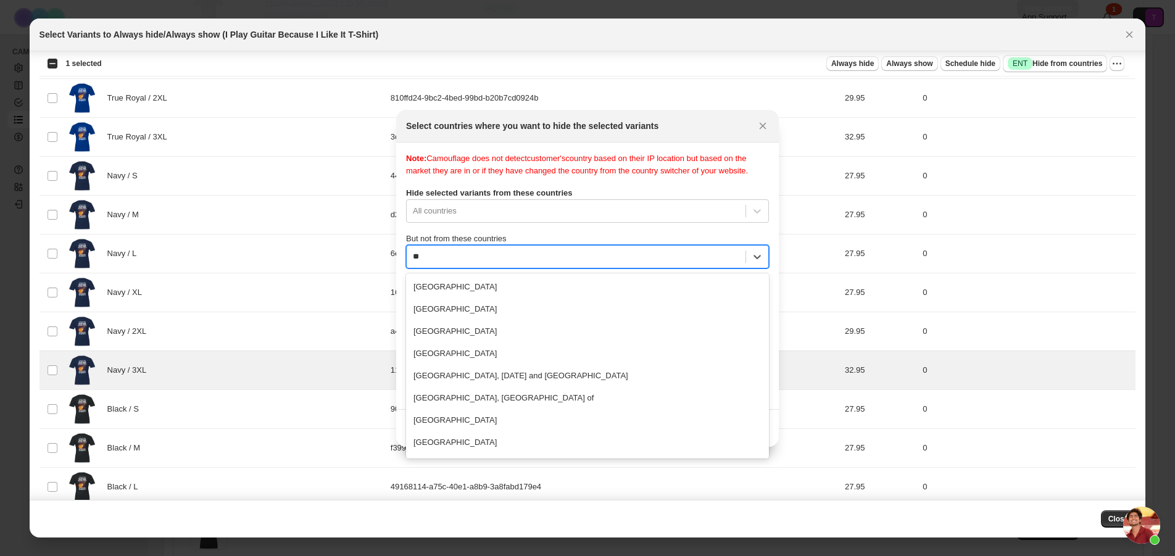
scroll to position [109, 0]
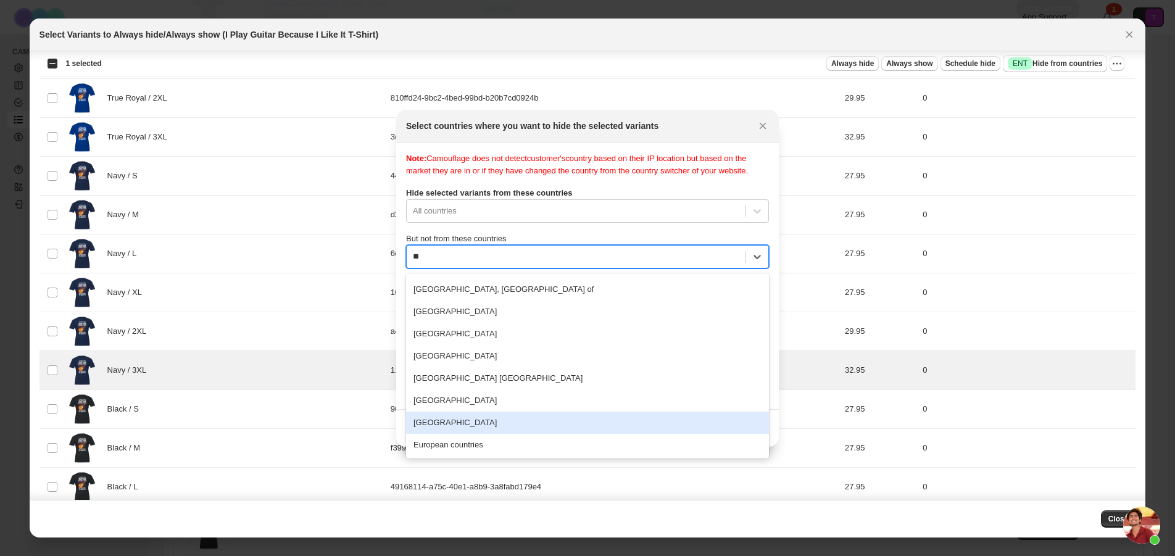
drag, startPoint x: 522, startPoint y: 411, endPoint x: 546, endPoint y: 404, distance: 24.6
click at [522, 411] on div "Brunei Darussalam Burundi Hungary Réunion Saint Helena, Ascension and Tristan d…" at bounding box center [587, 365] width 363 height 185
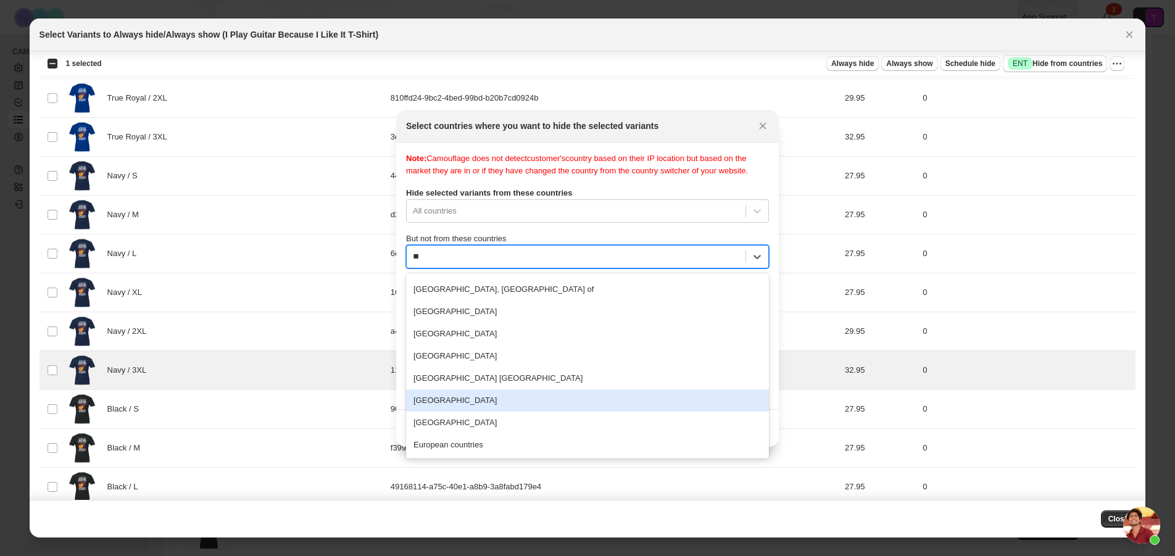
click at [541, 396] on div "United States" at bounding box center [587, 401] width 363 height 22
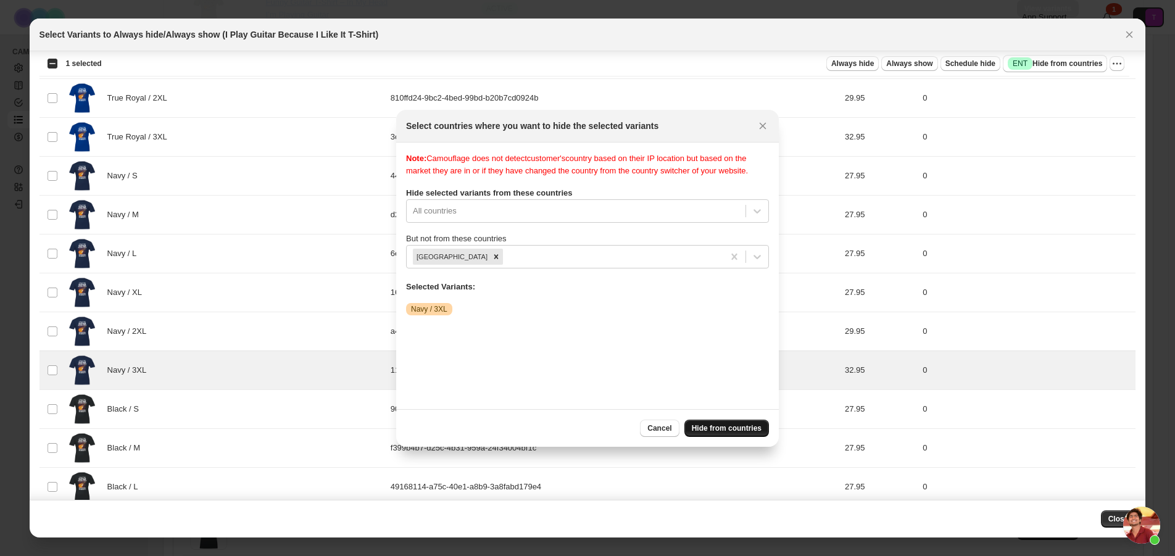
click at [719, 423] on span "Hide from countries" at bounding box center [727, 428] width 70 height 10
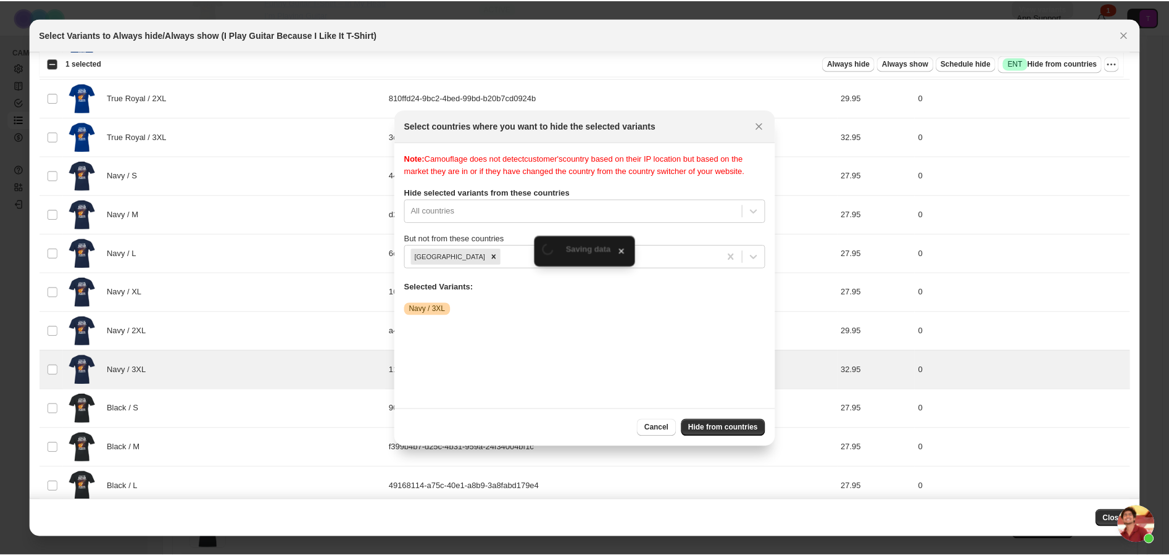
scroll to position [370, 0]
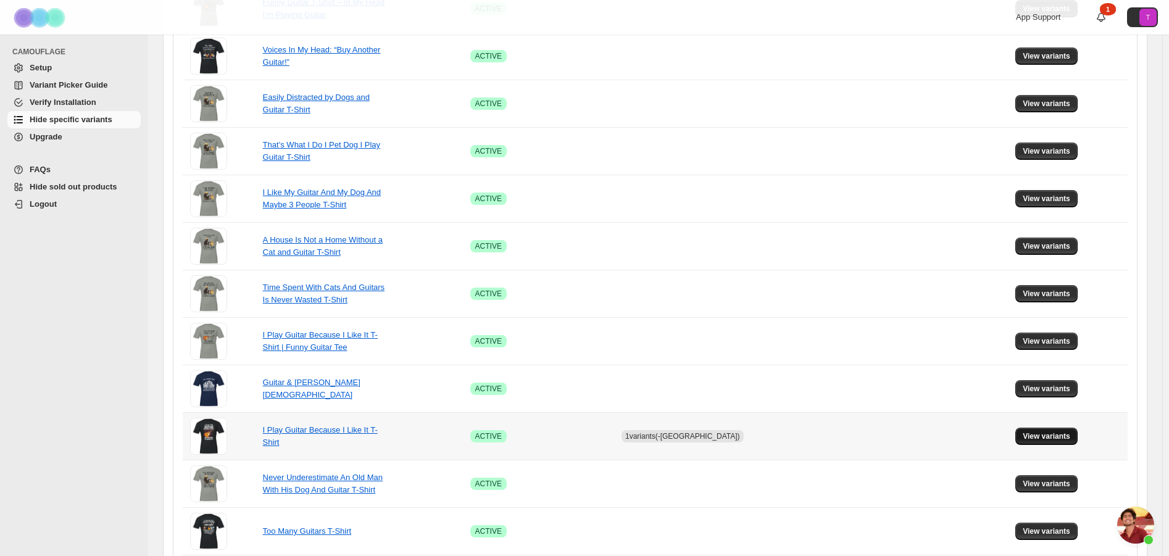
click at [1035, 436] on span "View variants" at bounding box center [1047, 437] width 48 height 10
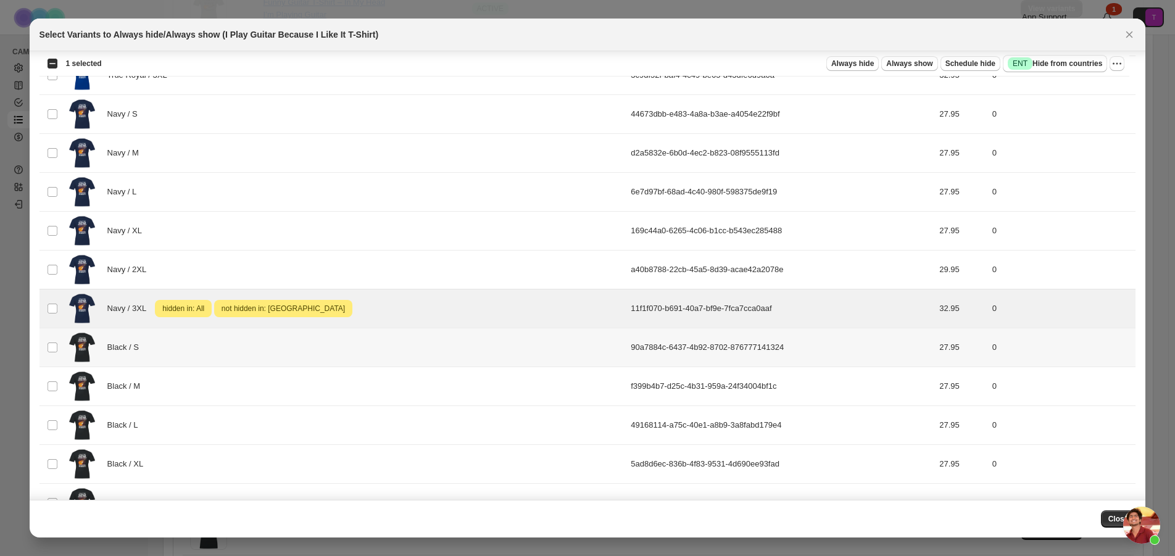
scroll to position [318, 0]
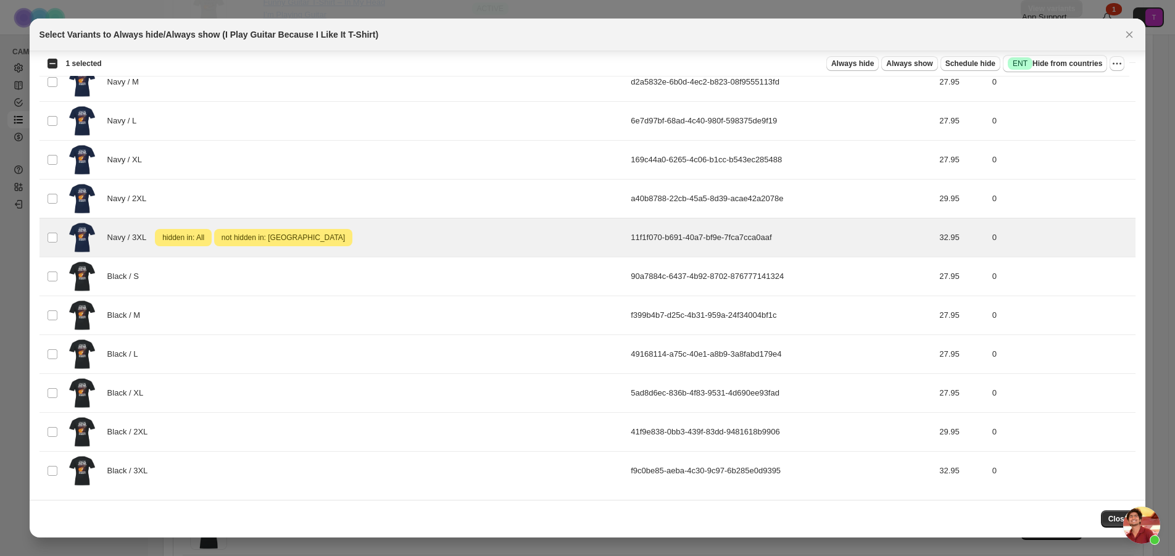
click at [1114, 515] on span "Close" at bounding box center [1119, 519] width 20 height 10
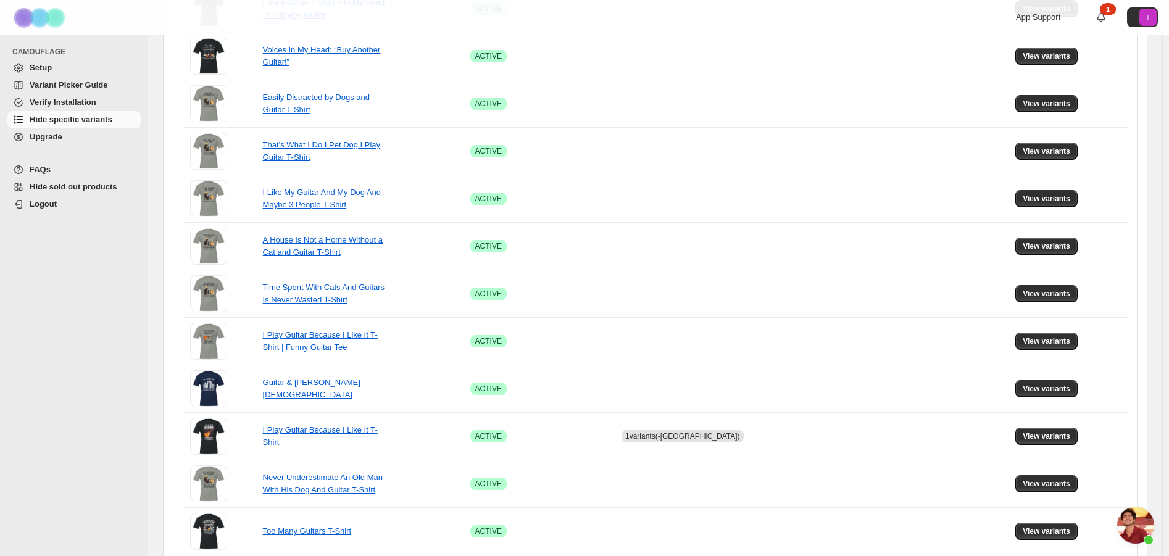
scroll to position [123, 0]
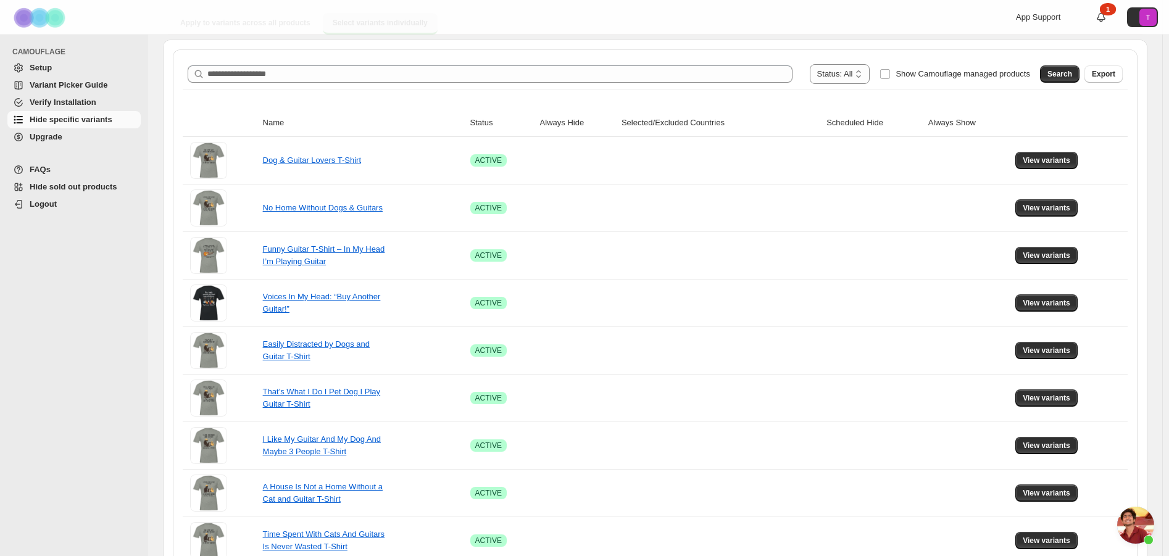
click at [102, 84] on span "Variant Picker Guide" at bounding box center [69, 84] width 78 height 9
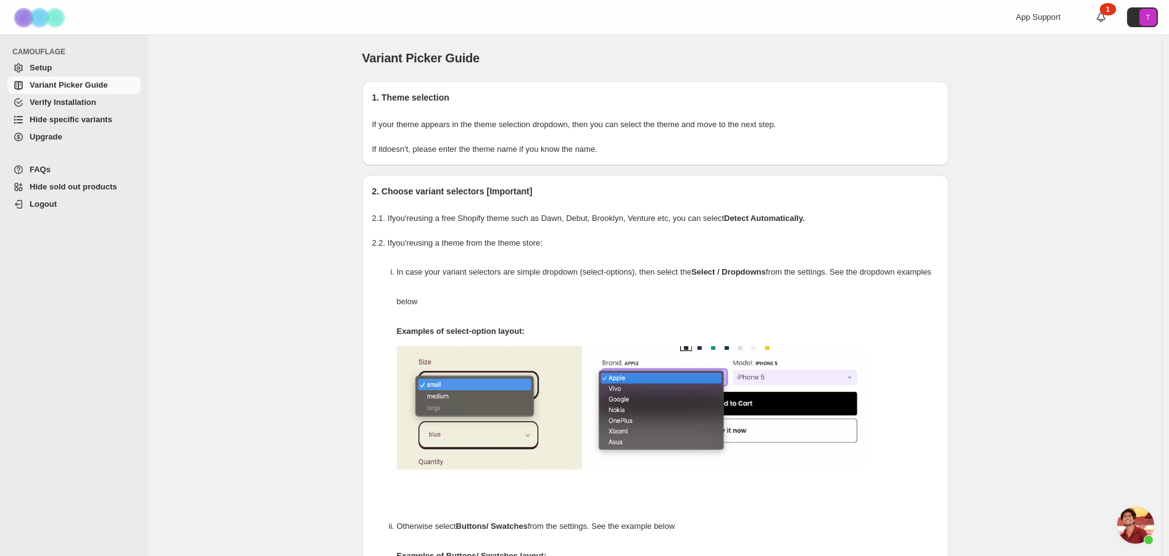
click at [52, 106] on span "Verify Installation" at bounding box center [63, 102] width 67 height 9
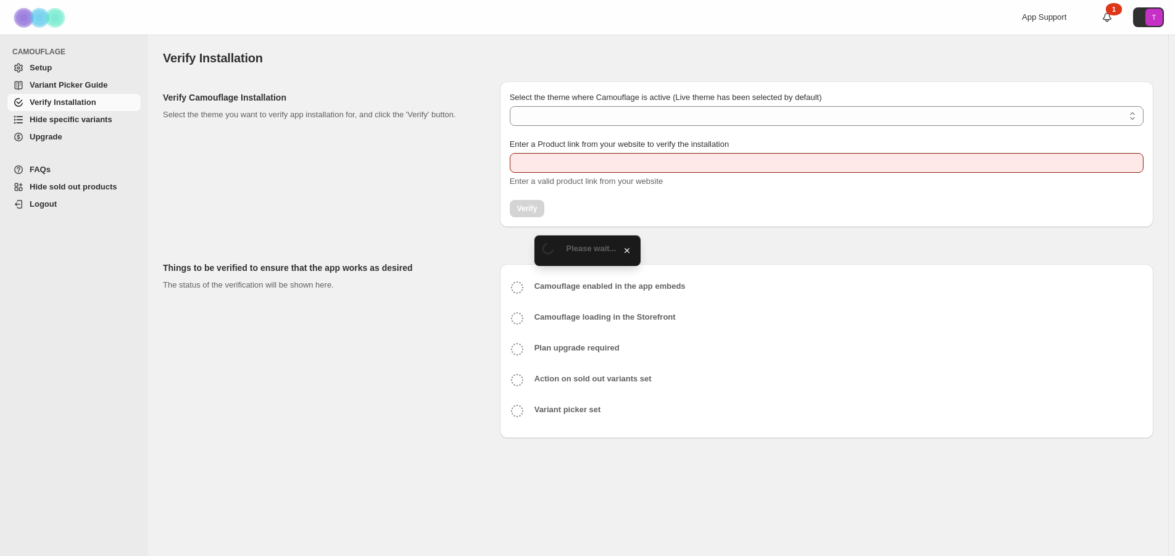
type input "**********"
select select "**********"
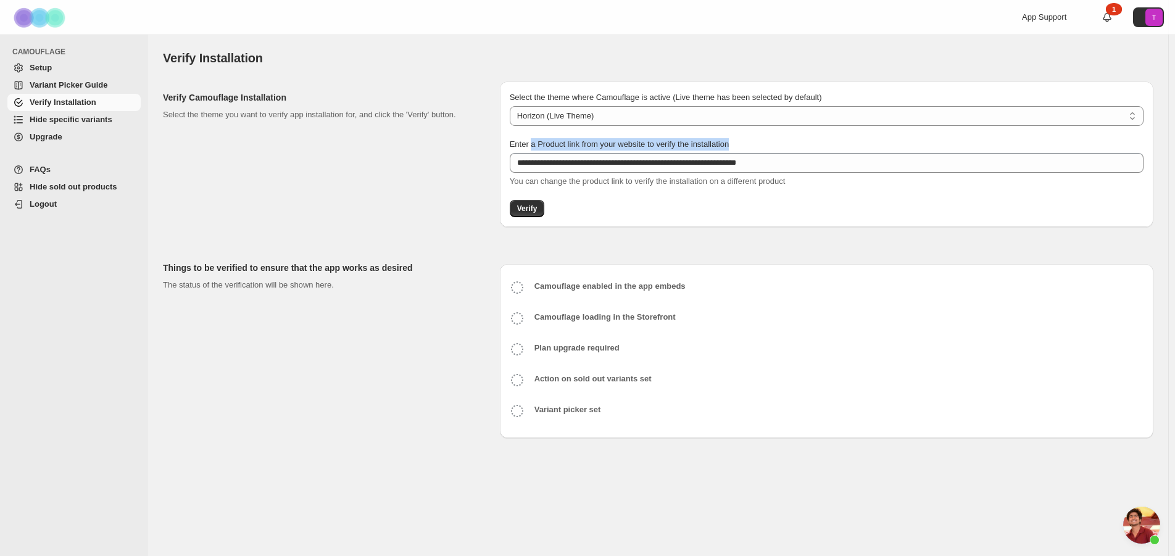
drag, startPoint x: 530, startPoint y: 143, endPoint x: 603, endPoint y: 151, distance: 73.3
click at [603, 151] on div "**********" at bounding box center [827, 162] width 634 height 49
click at [679, 146] on span "Enter a Product link from your website to verify the installation" at bounding box center [620, 144] width 220 height 9
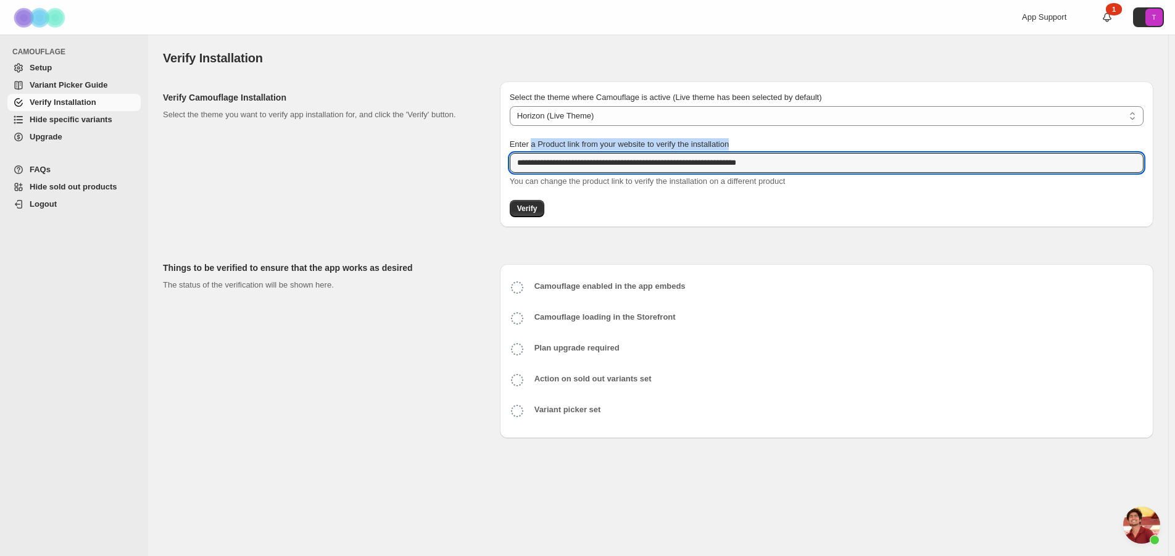
click at [679, 153] on input "**********" at bounding box center [827, 163] width 634 height 20
click at [746, 141] on div "Enter a Product link from your website to verify the installation" at bounding box center [827, 144] width 634 height 12
drag, startPoint x: 814, startPoint y: 163, endPoint x: 394, endPoint y: 188, distance: 420.5
click at [394, 188] on div "**********" at bounding box center [653, 150] width 1001 height 156
click at [662, 198] on div "**********" at bounding box center [827, 154] width 654 height 146
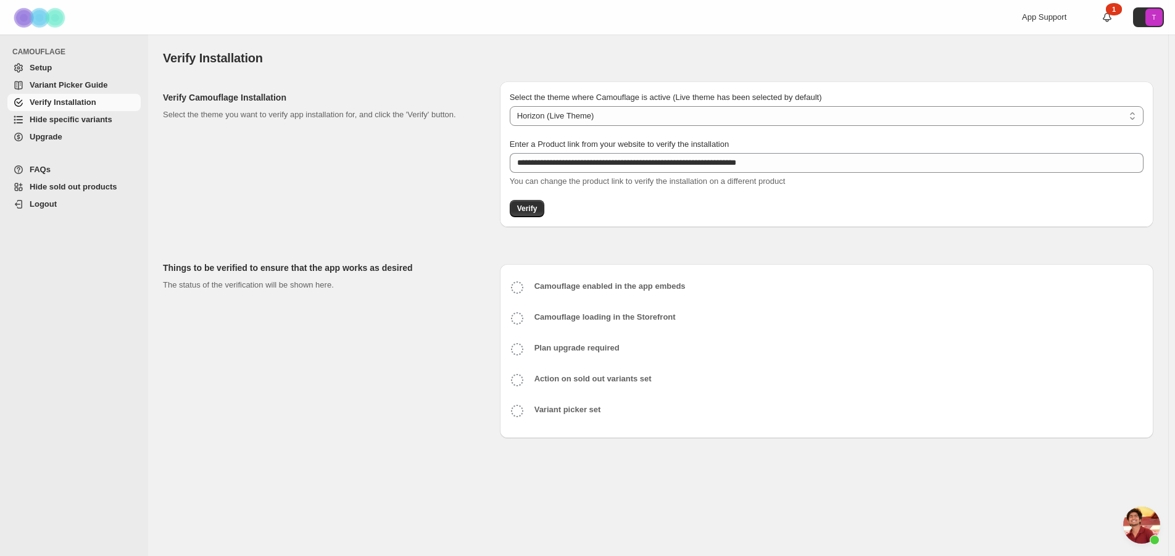
click at [377, 202] on div "Verify Camouflage Installation Select the theme you want to verify app installa…" at bounding box center [326, 154] width 327 height 146
click at [525, 208] on span "Verify" at bounding box center [527, 209] width 20 height 10
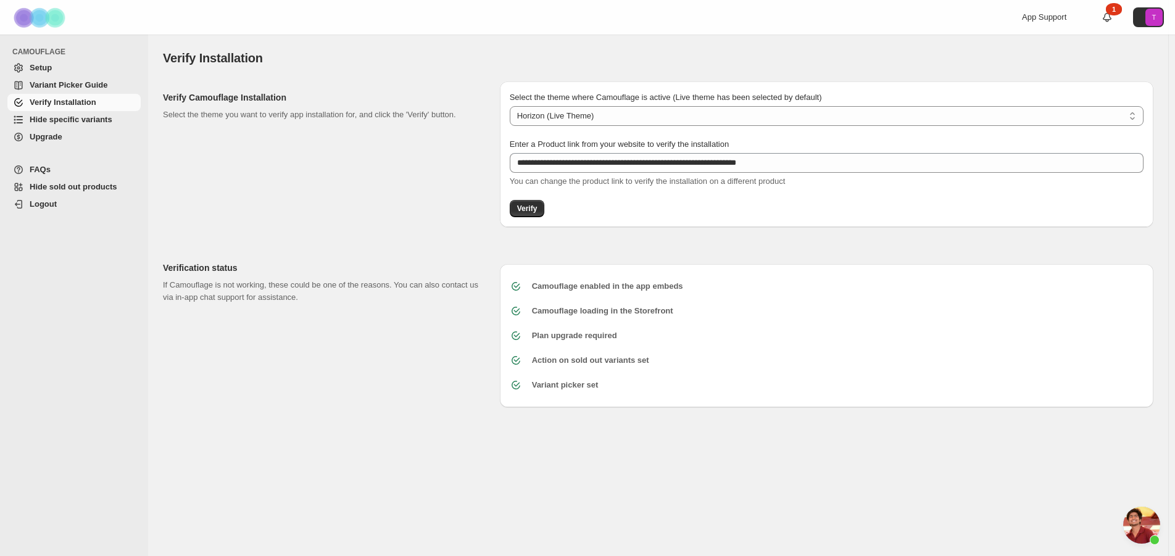
click at [56, 114] on span "Hide specific variants" at bounding box center [84, 120] width 109 height 12
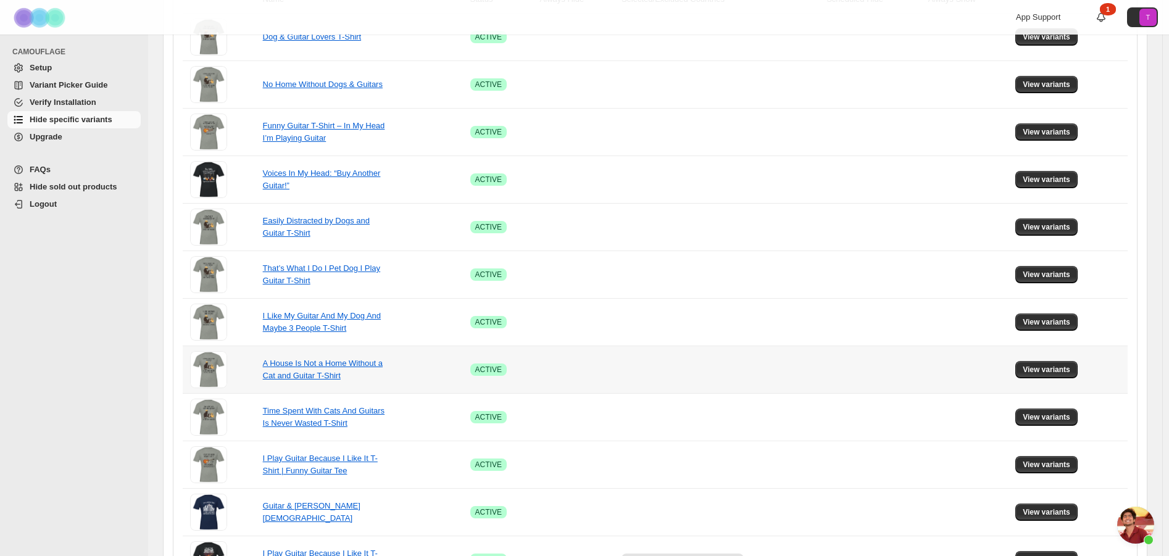
scroll to position [370, 0]
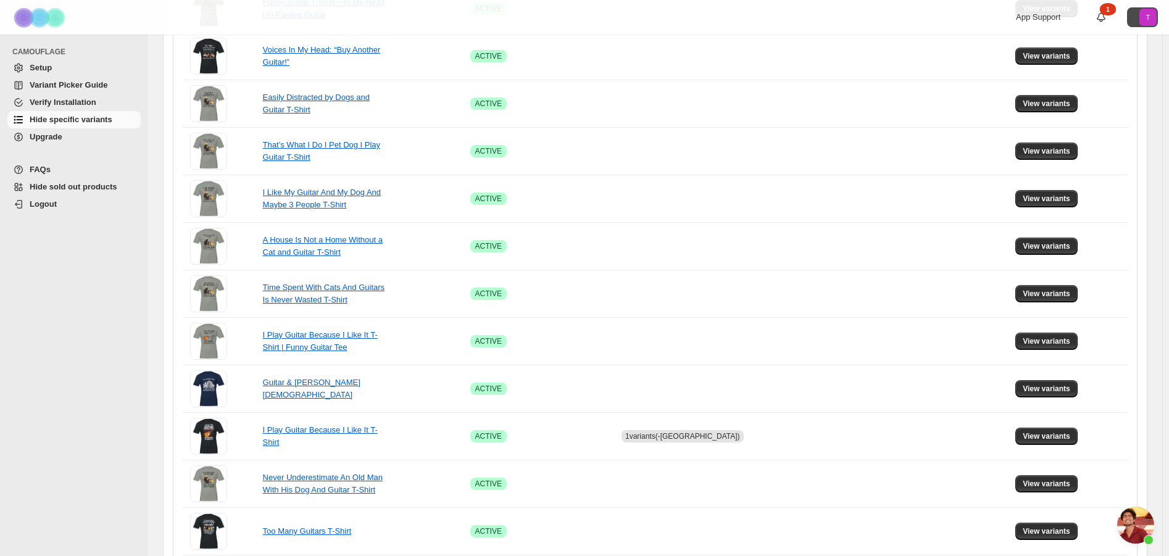
click at [1156, 20] on icon "T" at bounding box center [1148, 17] width 17 height 17
click at [1045, 436] on span "View variants" at bounding box center [1047, 437] width 48 height 10
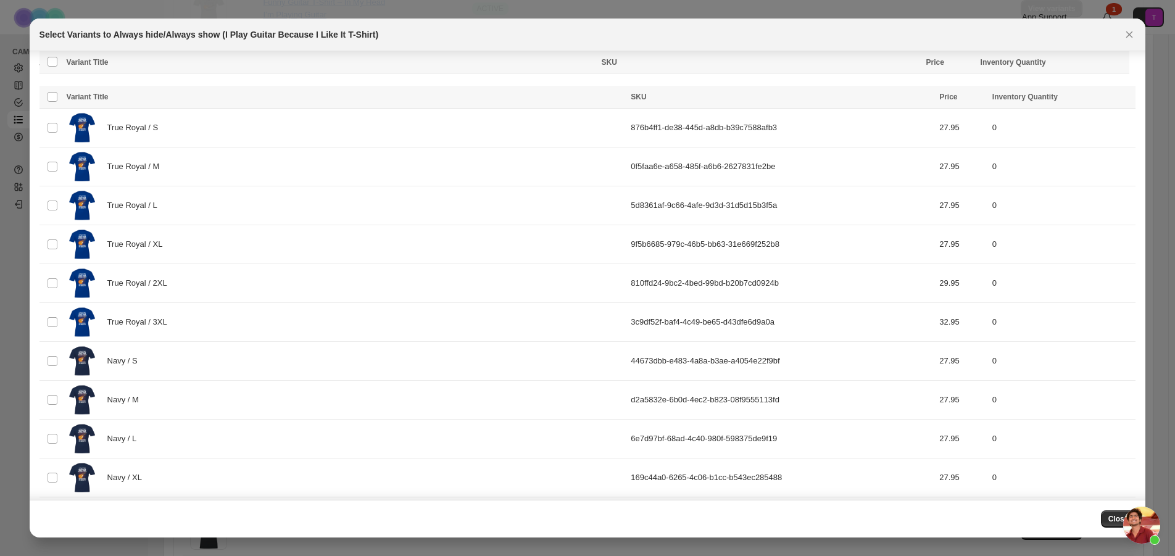
scroll to position [247, 0]
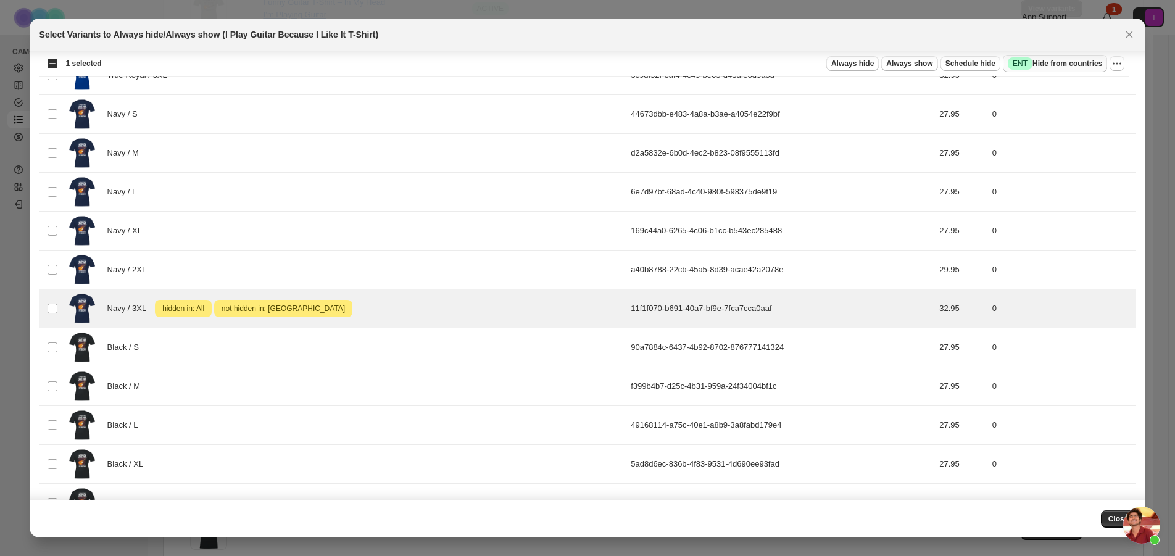
click at [1062, 65] on span "Success ENT Hide from countries" at bounding box center [1055, 63] width 94 height 12
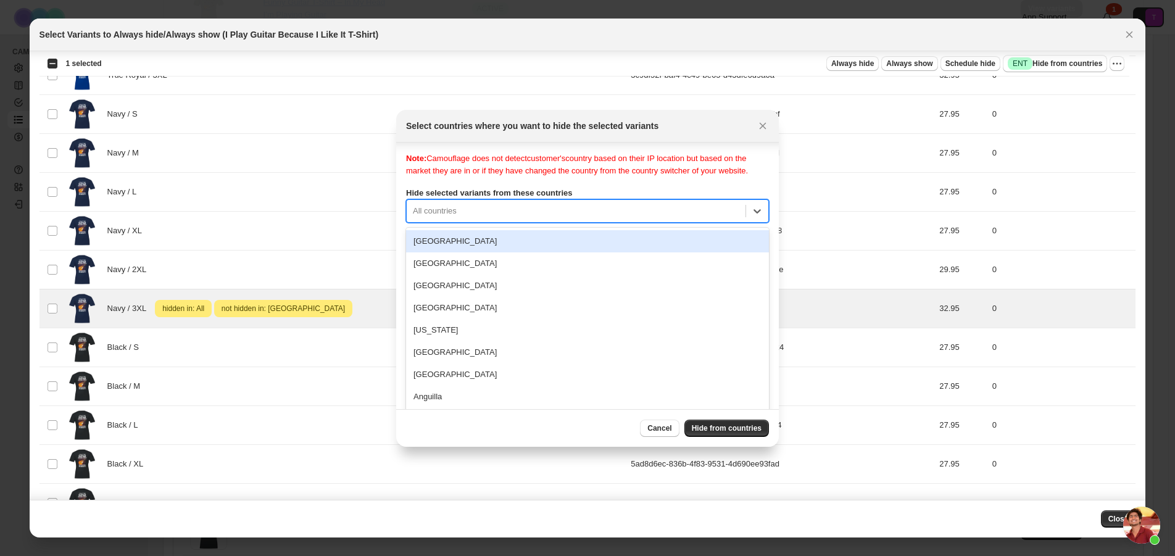
click at [486, 206] on div ":r15:" at bounding box center [576, 211] width 327 height 15
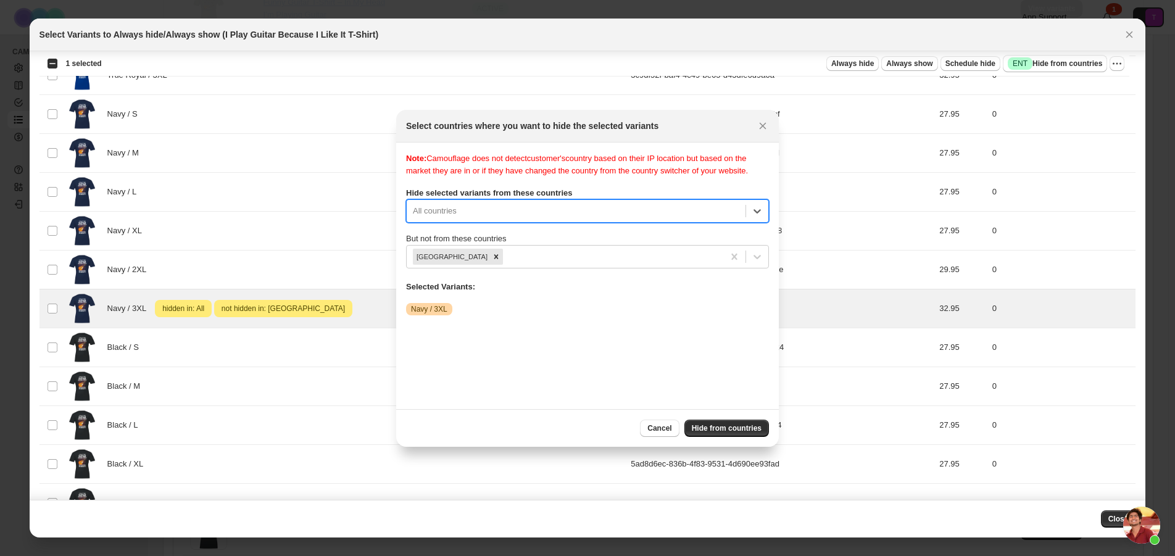
scroll to position [0, 0]
click at [486, 206] on div ":r15:" at bounding box center [576, 211] width 327 height 15
click at [694, 186] on div "Note: Camouflage does not detect customer's country based on their IP location …" at bounding box center [587, 275] width 363 height 247
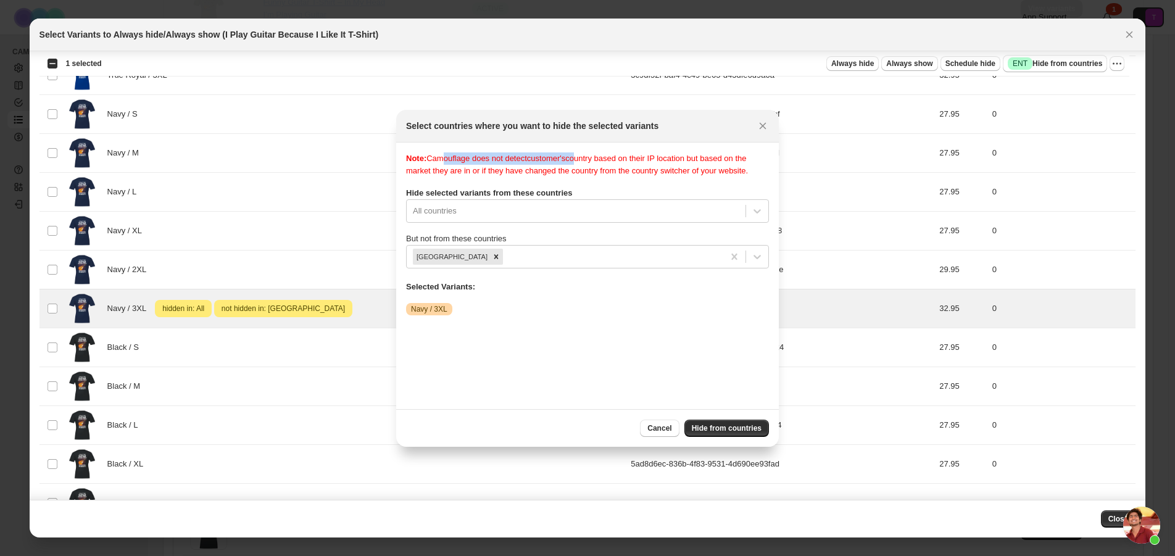
drag, startPoint x: 438, startPoint y: 162, endPoint x: 618, endPoint y: 165, distance: 180.3
click at [578, 154] on div "Note: Camouflage does not detect customer's country based on their IP location …" at bounding box center [587, 164] width 363 height 25
click at [619, 165] on div "Note: Camouflage does not detect customer's country based on their IP location …" at bounding box center [587, 164] width 363 height 25
drag, startPoint x: 430, startPoint y: 151, endPoint x: 495, endPoint y: 160, distance: 65.4
click at [493, 159] on section "Note: Camouflage does not detect customer's country based on their IP location …" at bounding box center [587, 276] width 383 height 267
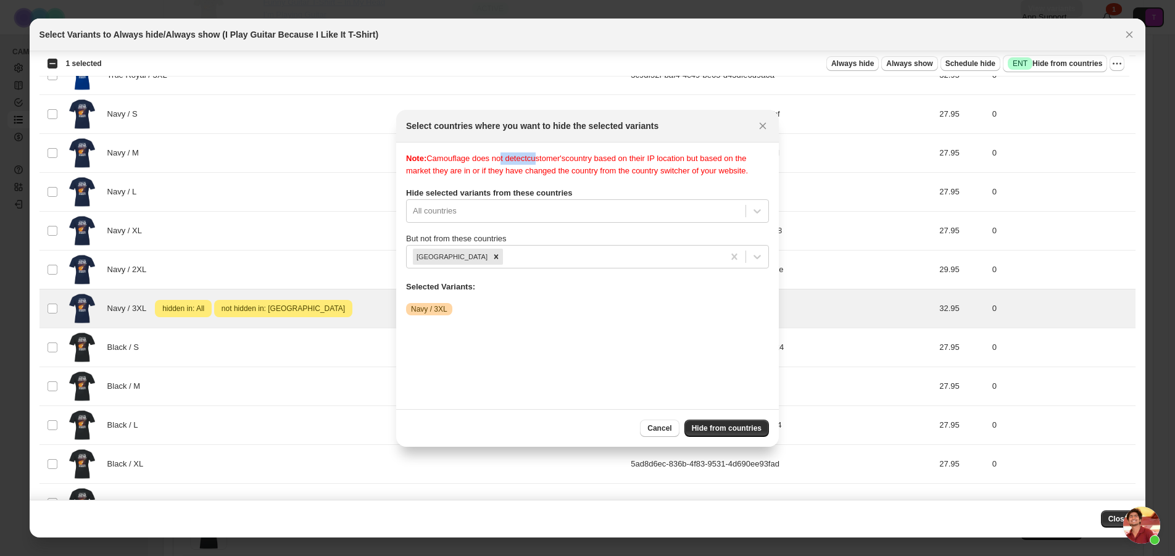
drag, startPoint x: 500, startPoint y: 161, endPoint x: 551, endPoint y: 161, distance: 50.6
click at [546, 161] on div "Note: Camouflage does not detect customer's country based on their IP location …" at bounding box center [587, 164] width 363 height 25
drag, startPoint x: 577, startPoint y: 161, endPoint x: 593, endPoint y: 161, distance: 16.1
click at [583, 161] on div "Note: Camouflage does not detect customer's country based on their IP location …" at bounding box center [587, 164] width 363 height 25
drag, startPoint x: 617, startPoint y: 160, endPoint x: 682, endPoint y: 162, distance: 65.5
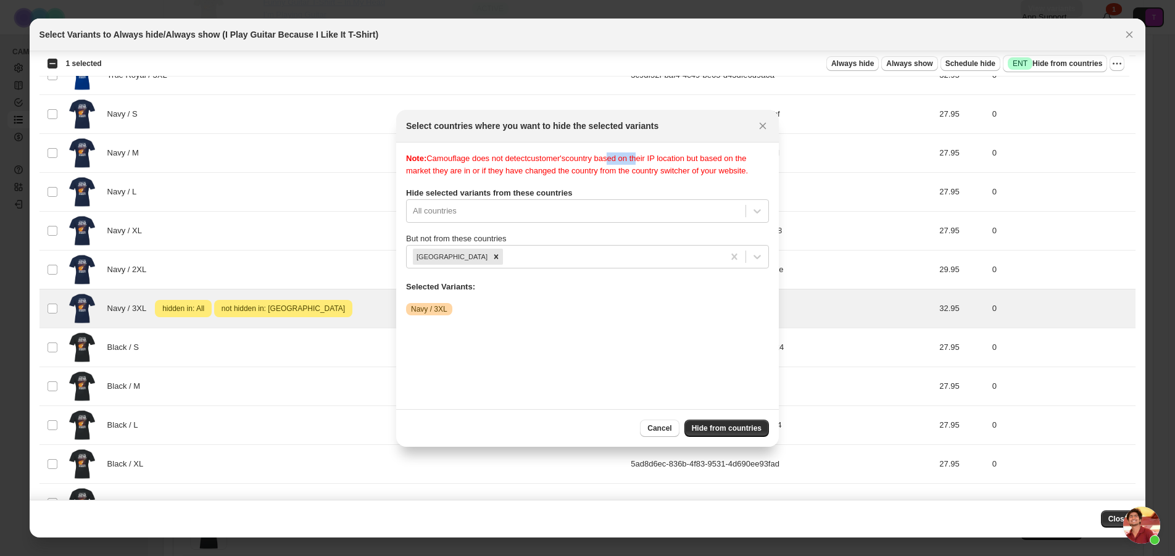
click at [645, 159] on div "Note: Camouflage does not detect customer's country based on their IP location …" at bounding box center [587, 164] width 363 height 25
click at [689, 163] on div "Note: Camouflage does not detect customer's country based on their IP location …" at bounding box center [587, 164] width 363 height 25
drag, startPoint x: 426, startPoint y: 173, endPoint x: 498, endPoint y: 173, distance: 72.2
click at [498, 173] on div "Note: Camouflage does not detect customer's country based on their IP location …" at bounding box center [587, 164] width 363 height 25
click at [562, 171] on div "Note: Camouflage does not detect customer's country based on their IP location …" at bounding box center [587, 164] width 363 height 25
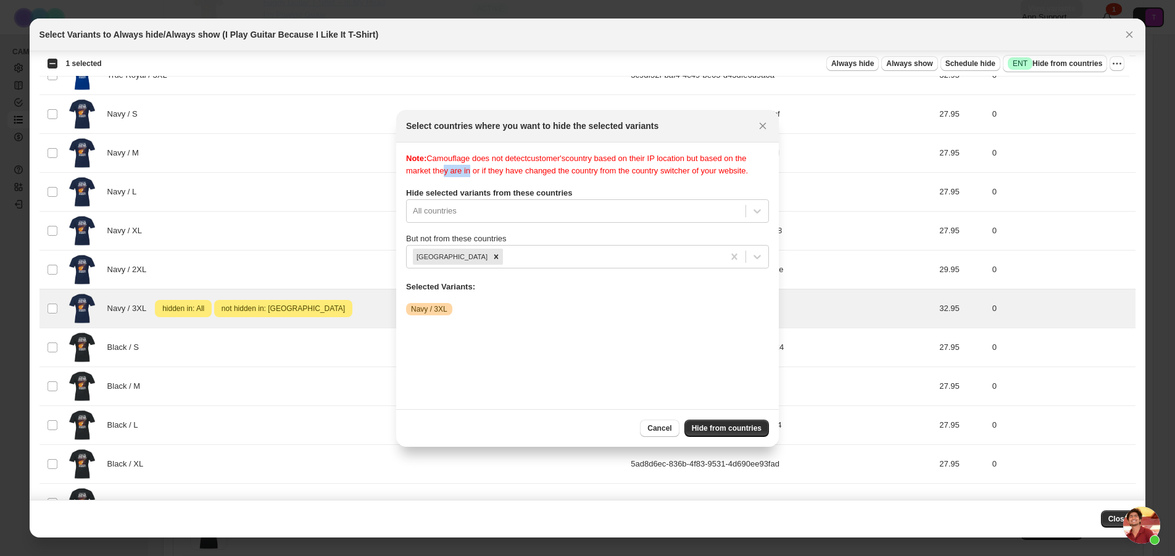
drag, startPoint x: 442, startPoint y: 171, endPoint x: 478, endPoint y: 170, distance: 36.4
click at [467, 170] on div "Note: Camouflage does not detect customer's country based on their IP location …" at bounding box center [587, 164] width 363 height 25
drag, startPoint x: 496, startPoint y: 170, endPoint x: 610, endPoint y: 170, distance: 113.6
click at [605, 170] on div "Note: Camouflage does not detect customer's country based on their IP location …" at bounding box center [587, 164] width 363 height 25
click at [630, 170] on div "Note: Camouflage does not detect customer's country based on their IP location …" at bounding box center [587, 164] width 363 height 25
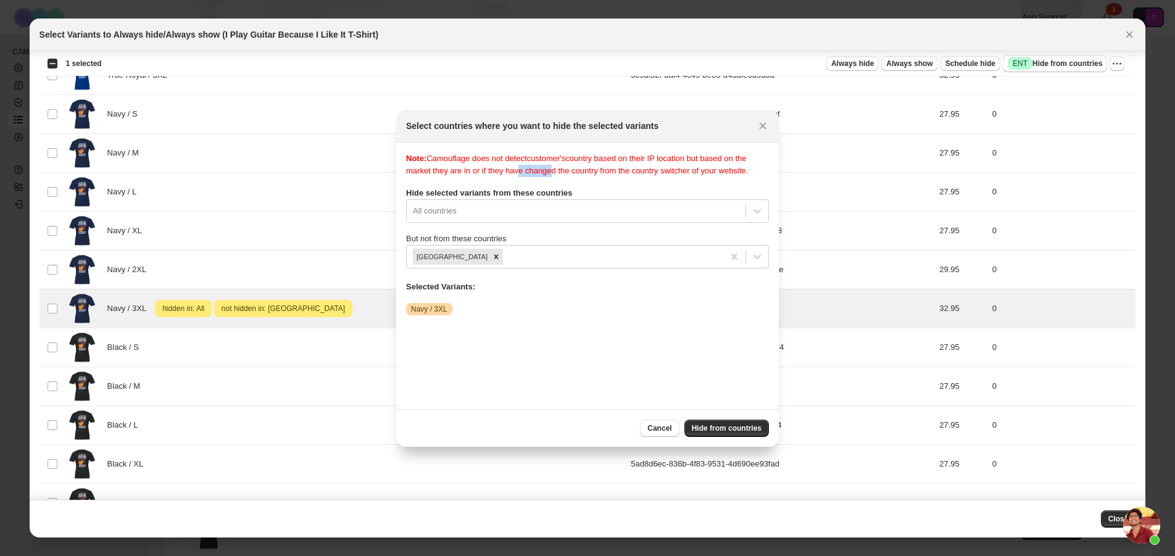
drag, startPoint x: 516, startPoint y: 169, endPoint x: 558, endPoint y: 170, distance: 42.0
click at [545, 170] on div "Note: Camouflage does not detect customer's country based on their IP location …" at bounding box center [587, 164] width 363 height 25
drag, startPoint x: 596, startPoint y: 170, endPoint x: 733, endPoint y: 164, distance: 137.8
click at [733, 165] on div "Note: Camouflage does not detect customer's country based on their IP location …" at bounding box center [587, 164] width 363 height 25
click at [574, 156] on div "Note: Camouflage does not detect customer's country based on their IP location …" at bounding box center [587, 164] width 363 height 25
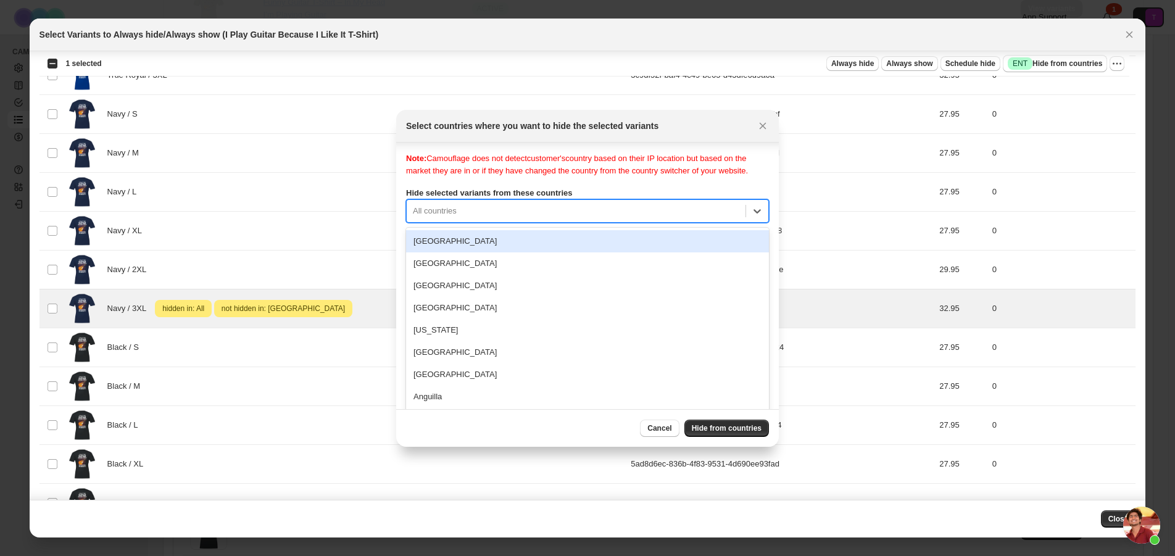
scroll to position [4, 0]
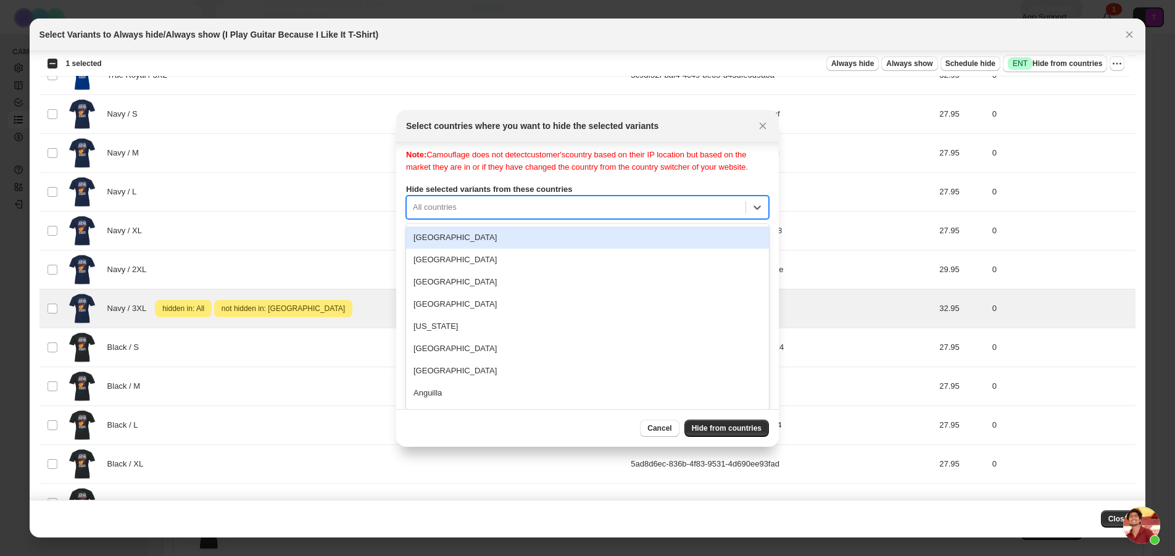
click at [480, 205] on div ":r15:" at bounding box center [576, 207] width 327 height 15
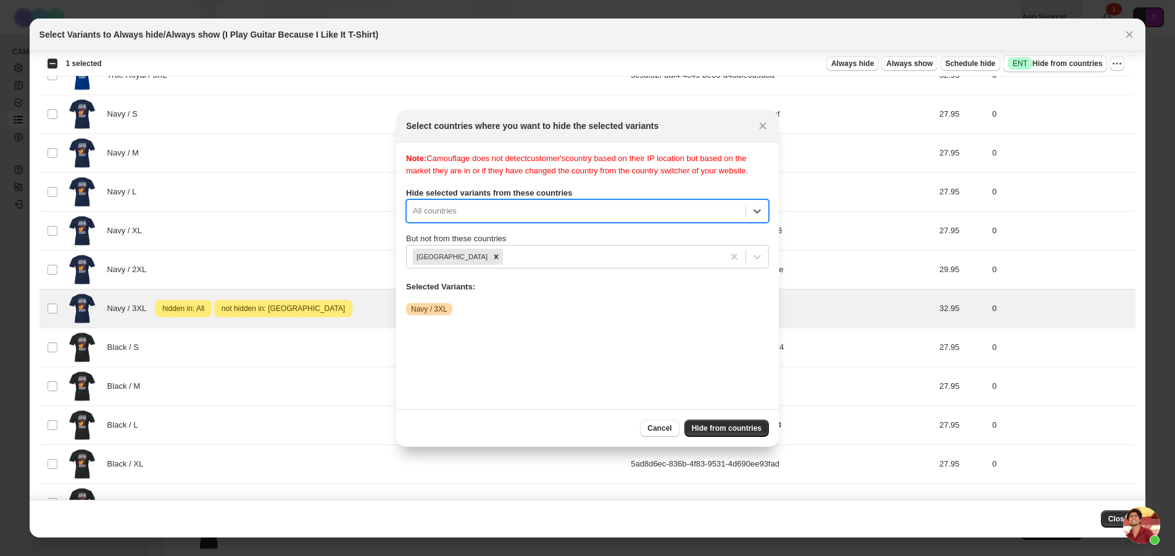
scroll to position [0, 0]
click at [480, 207] on div ":r15:" at bounding box center [576, 211] width 327 height 15
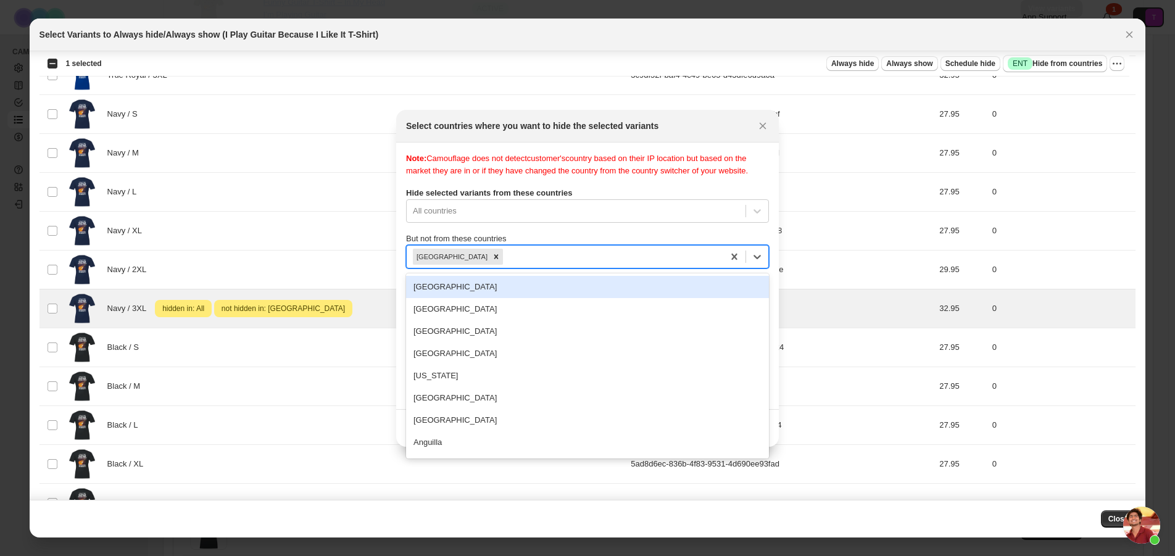
click at [544, 257] on div ":r15:" at bounding box center [612, 256] width 212 height 15
click at [530, 215] on div "All countries" at bounding box center [576, 211] width 339 height 20
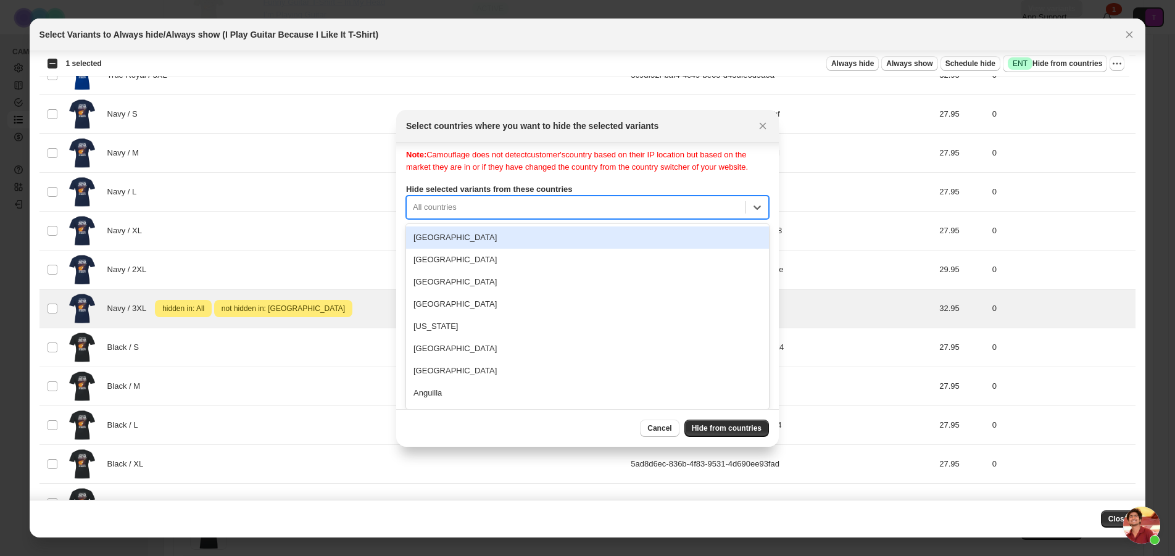
scroll to position [0, 0]
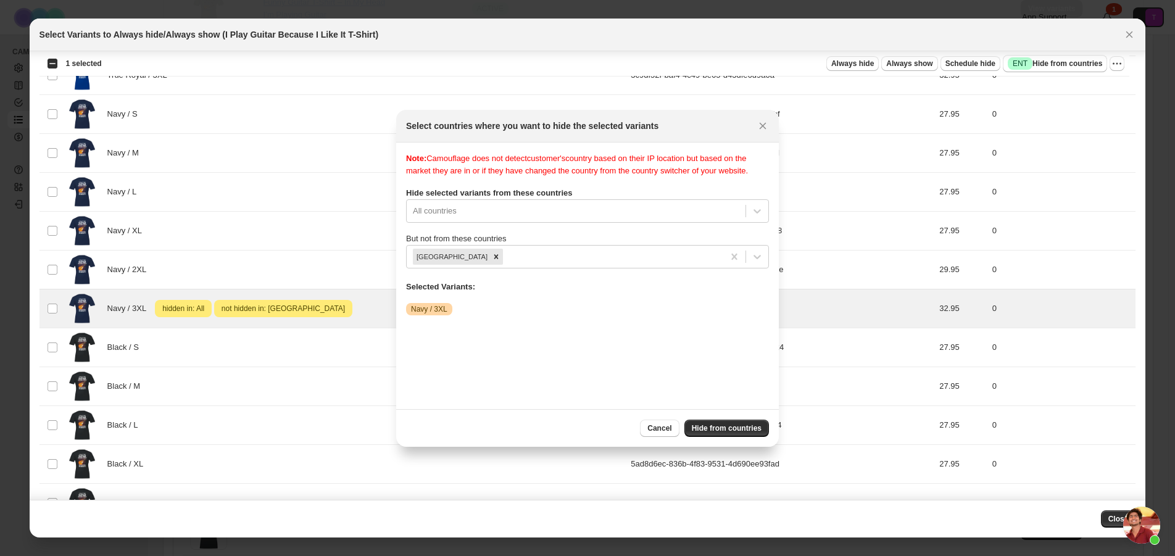
click at [475, 171] on div "Note: Camouflage does not detect customer's country based on their IP location …" at bounding box center [587, 164] width 363 height 25
click at [490, 251] on div "Remove United States" at bounding box center [497, 257] width 14 height 16
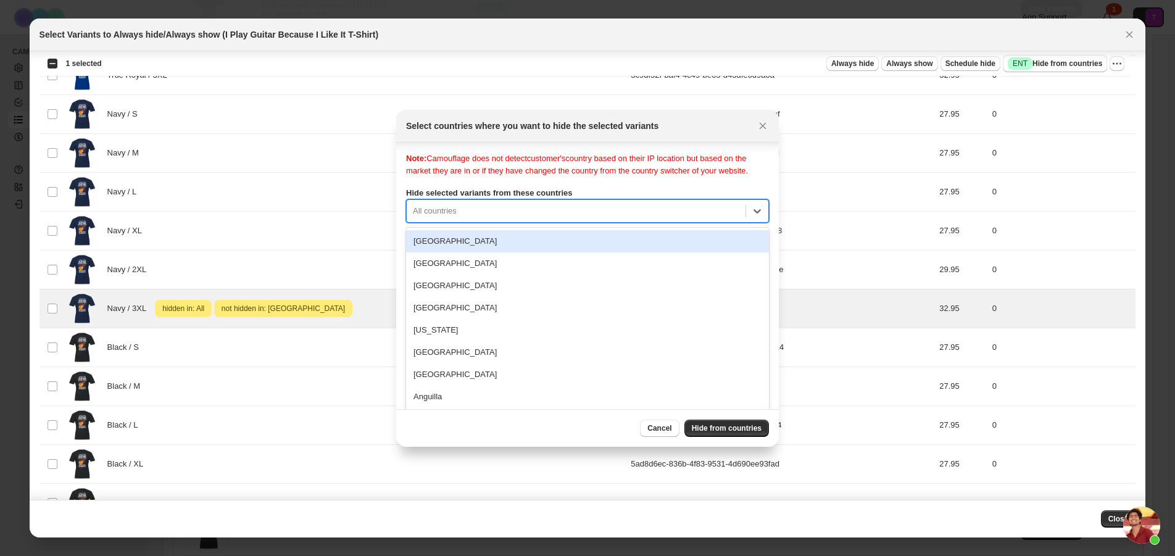
scroll to position [4, 0]
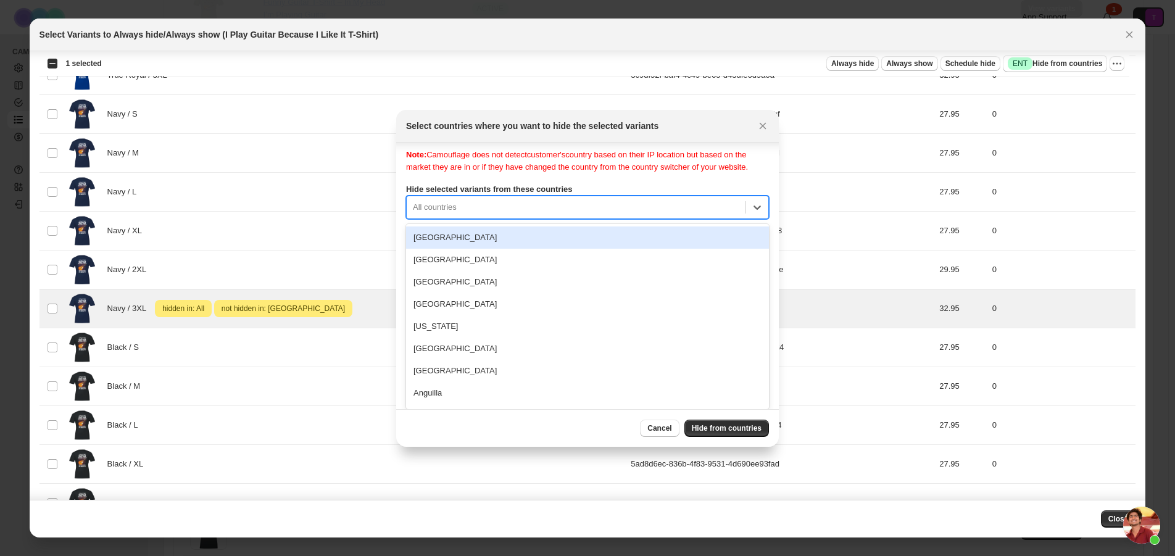
click at [472, 213] on div ":r15:" at bounding box center [576, 207] width 327 height 15
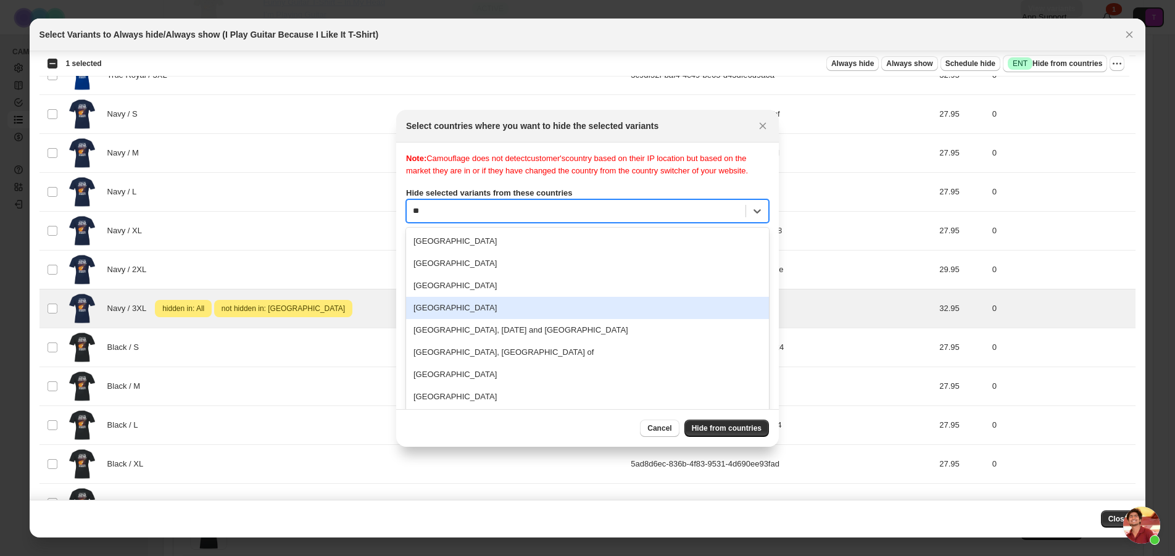
type input "*"
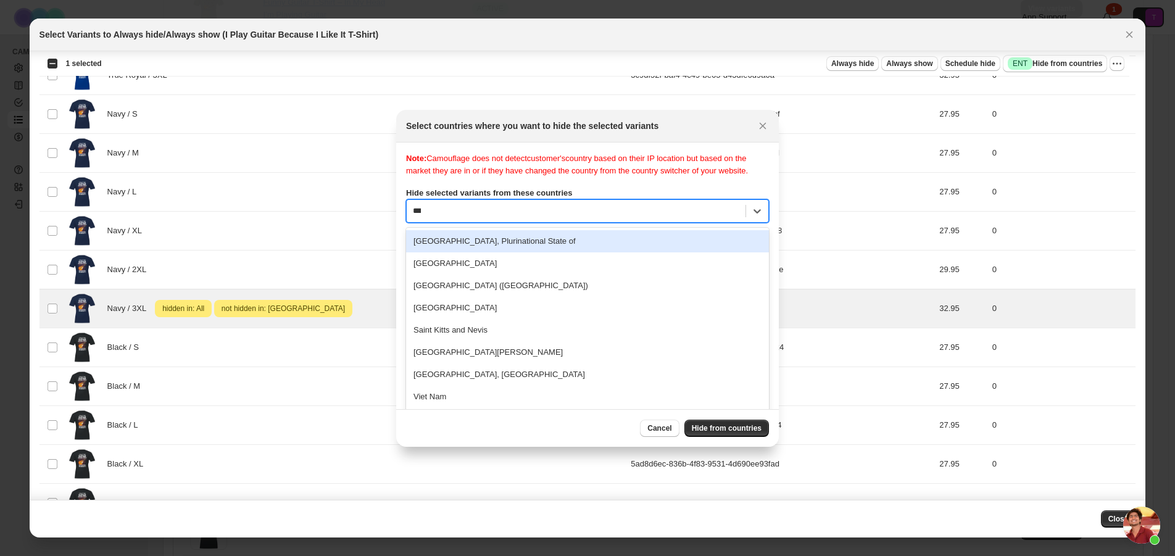
type input "****"
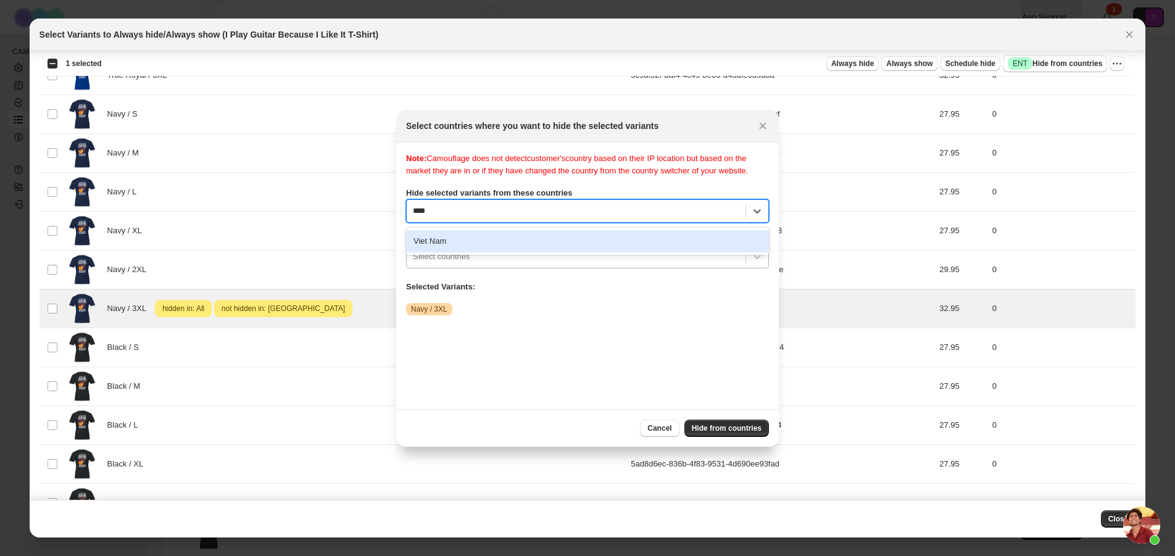
click at [479, 248] on div "Viet Nam" at bounding box center [587, 241] width 363 height 22
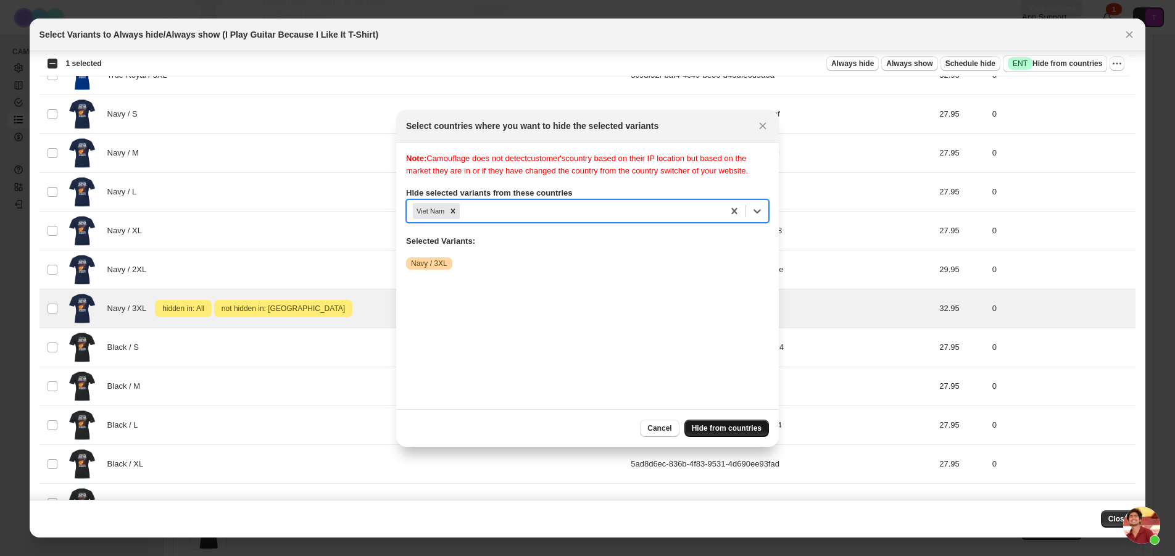
click at [741, 432] on span "Hide from countries" at bounding box center [727, 428] width 70 height 10
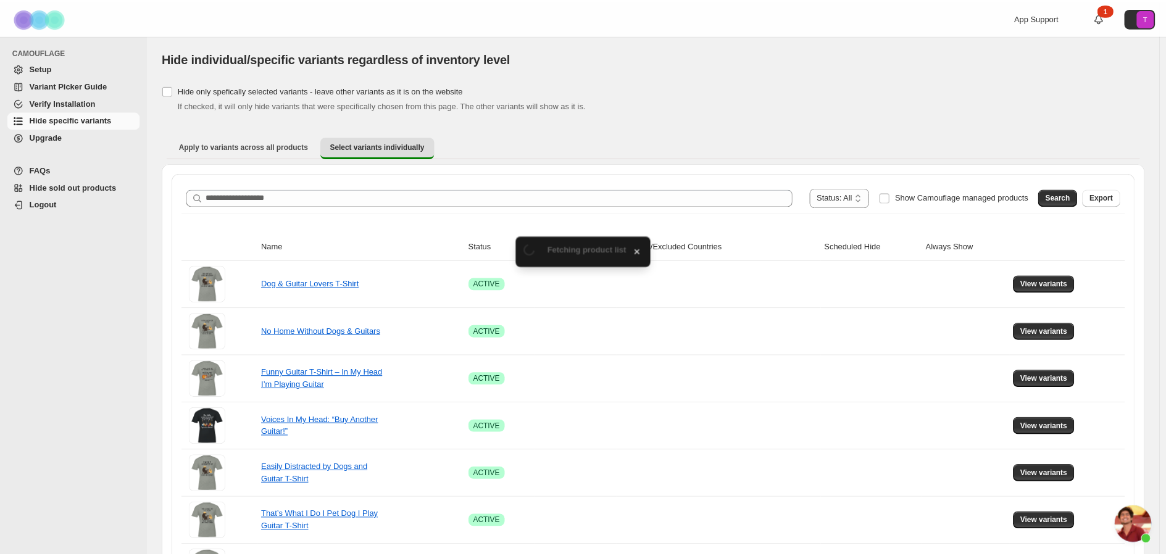
scroll to position [370, 0]
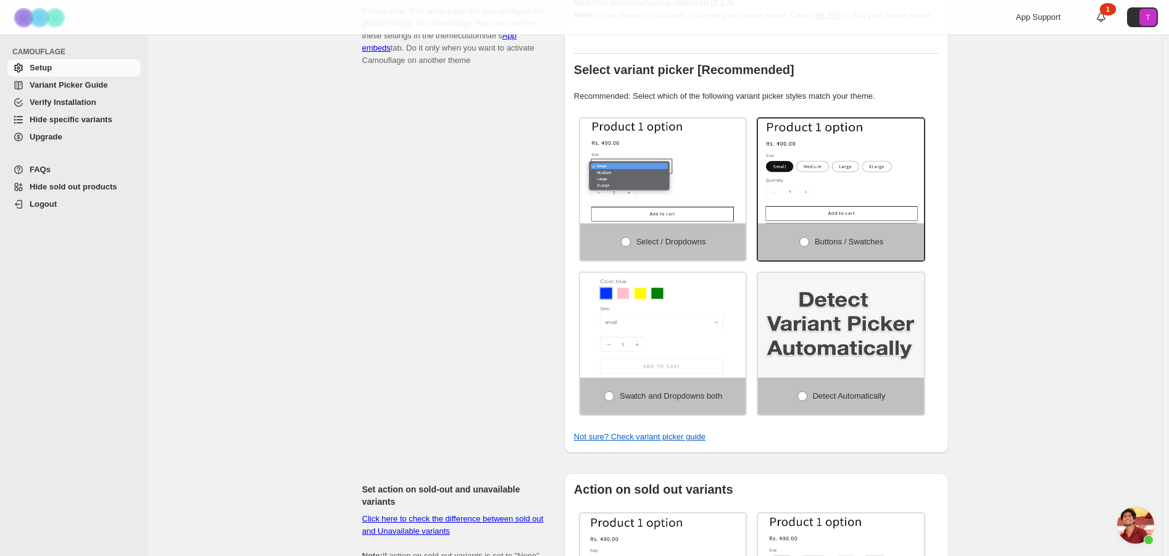
scroll to position [62, 0]
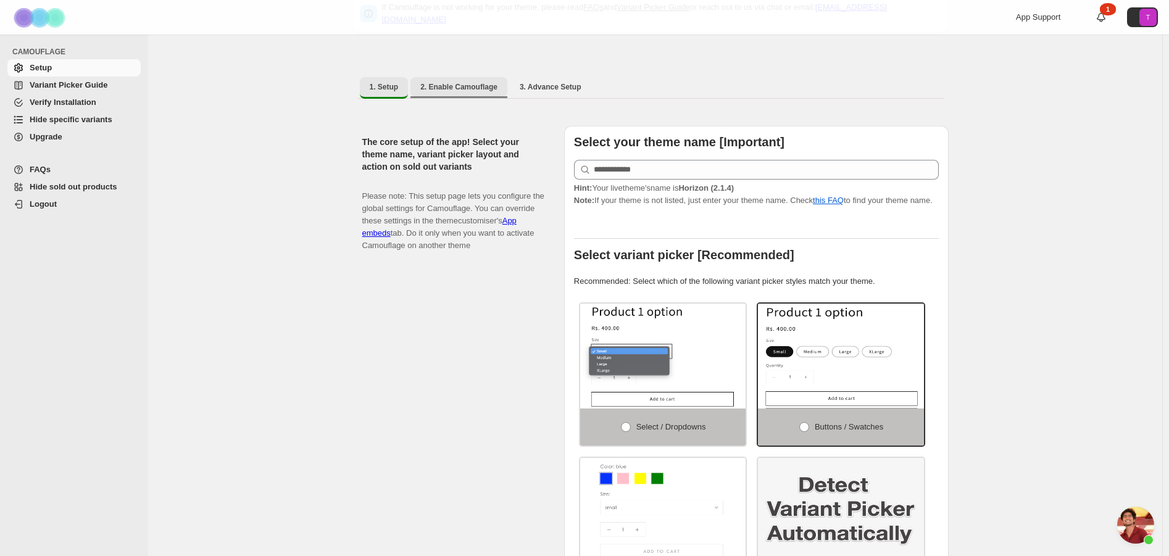
drag, startPoint x: 458, startPoint y: 75, endPoint x: 464, endPoint y: 73, distance: 6.6
click at [458, 82] on span "2. Enable Camouflage" at bounding box center [458, 87] width 77 height 10
select select "**********"
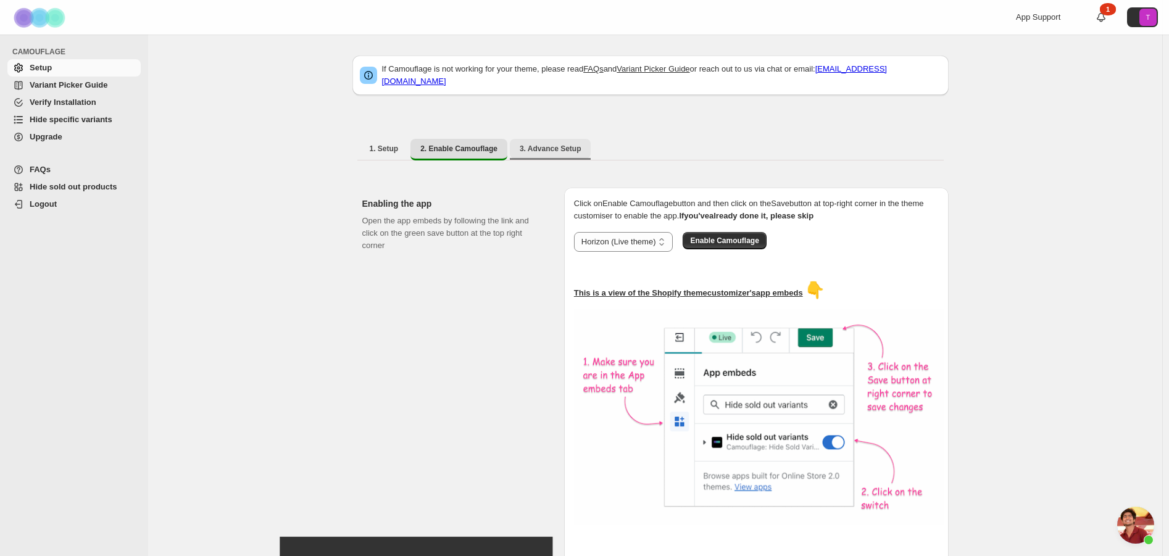
click at [564, 144] on span "3. Advance Setup" at bounding box center [551, 149] width 62 height 10
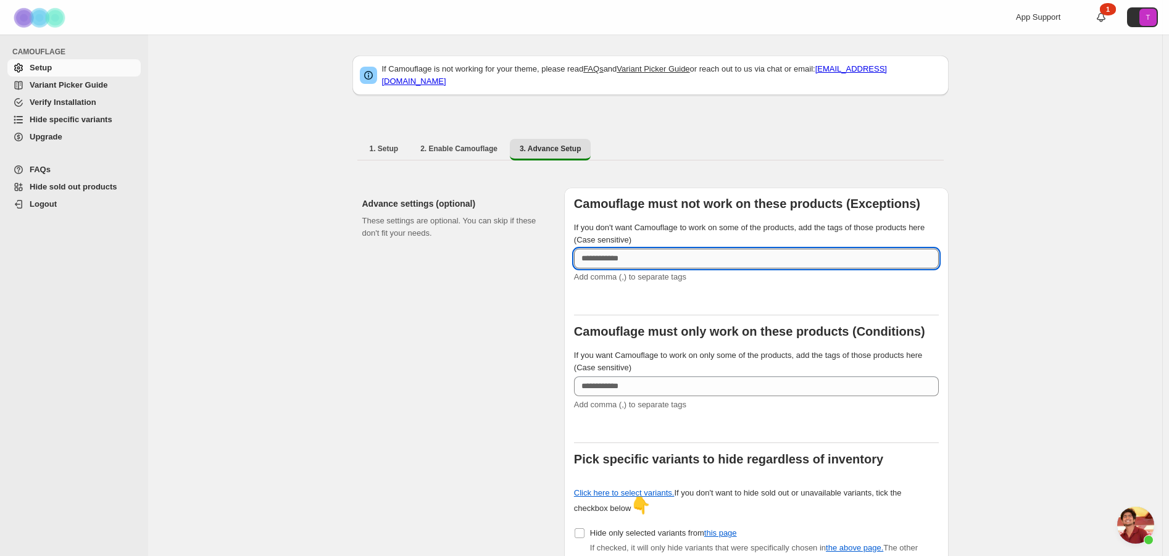
click at [651, 249] on input "If you don't want Camouflage to work on some of the products, add the tags of t…" at bounding box center [756, 259] width 365 height 20
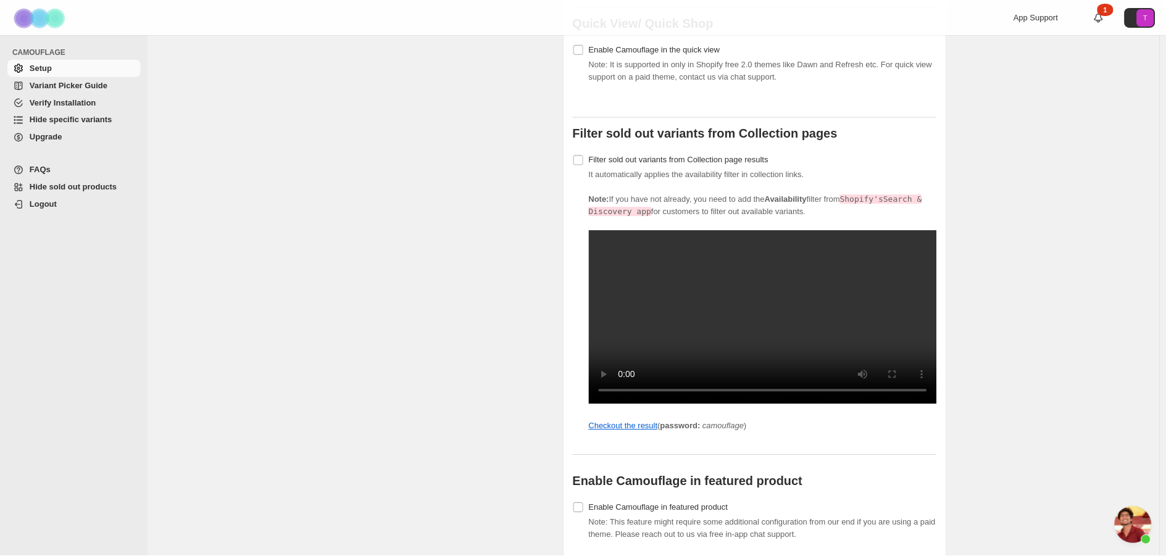
scroll to position [1258, 0]
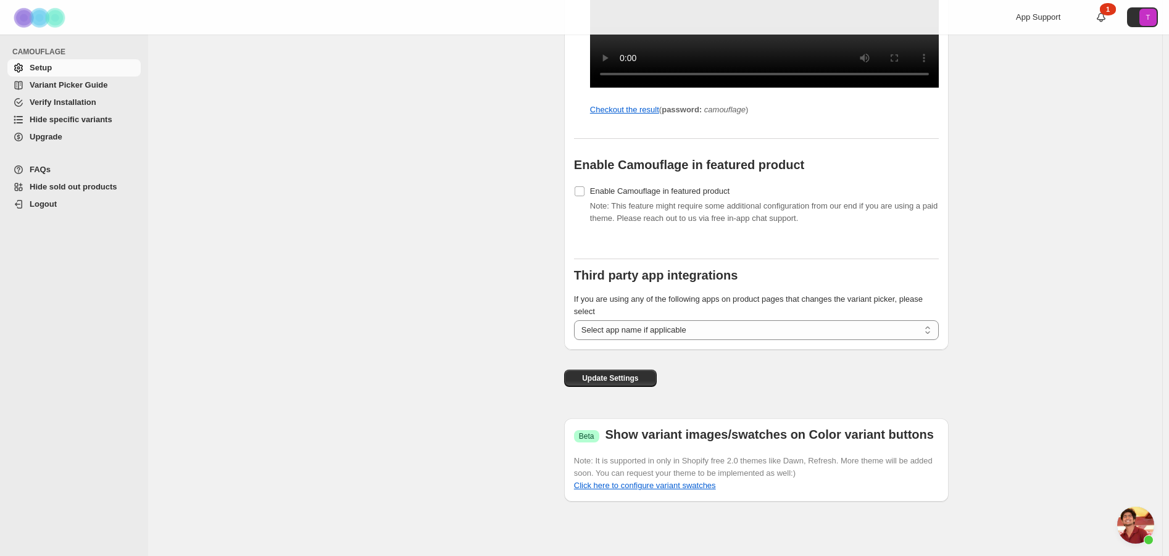
drag, startPoint x: 1164, startPoint y: 398, endPoint x: 1175, endPoint y: 412, distance: 17.7
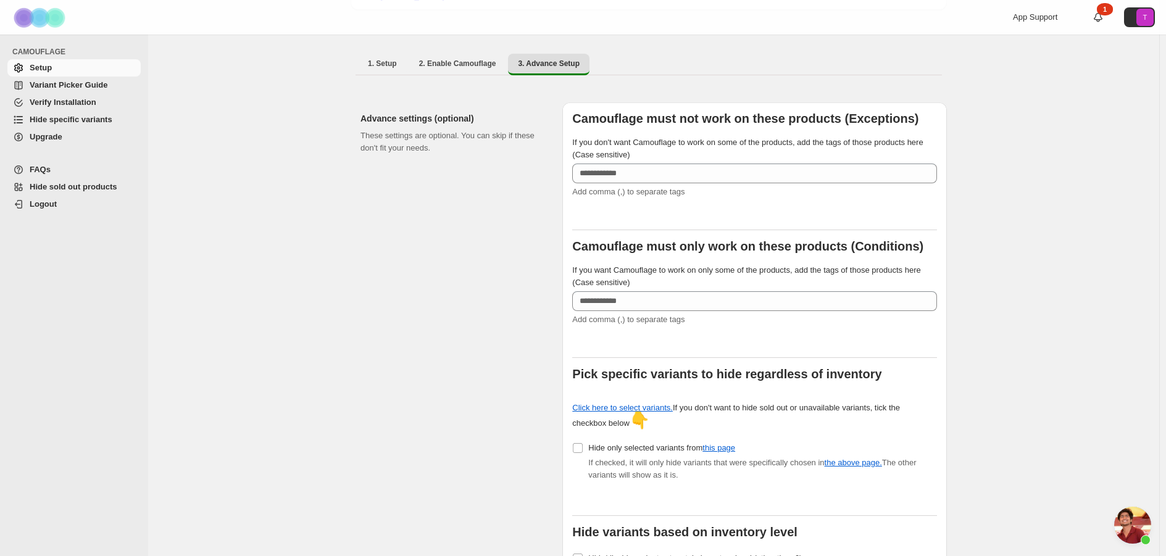
scroll to position [0, 0]
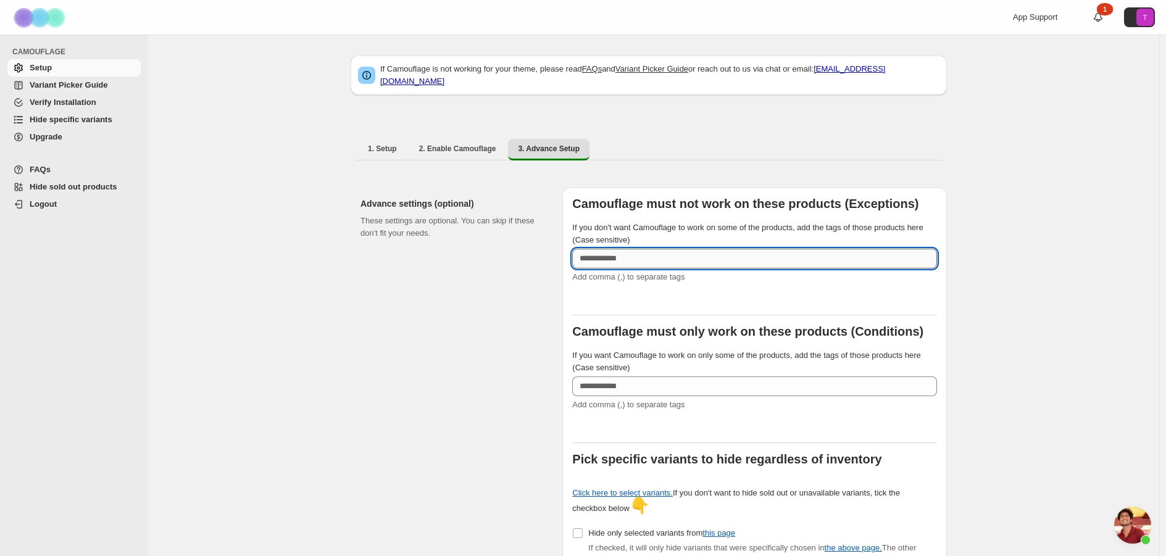
click at [692, 256] on input "If you don't want Camouflage to work on some of the products, add the tags of t…" at bounding box center [754, 259] width 365 height 20
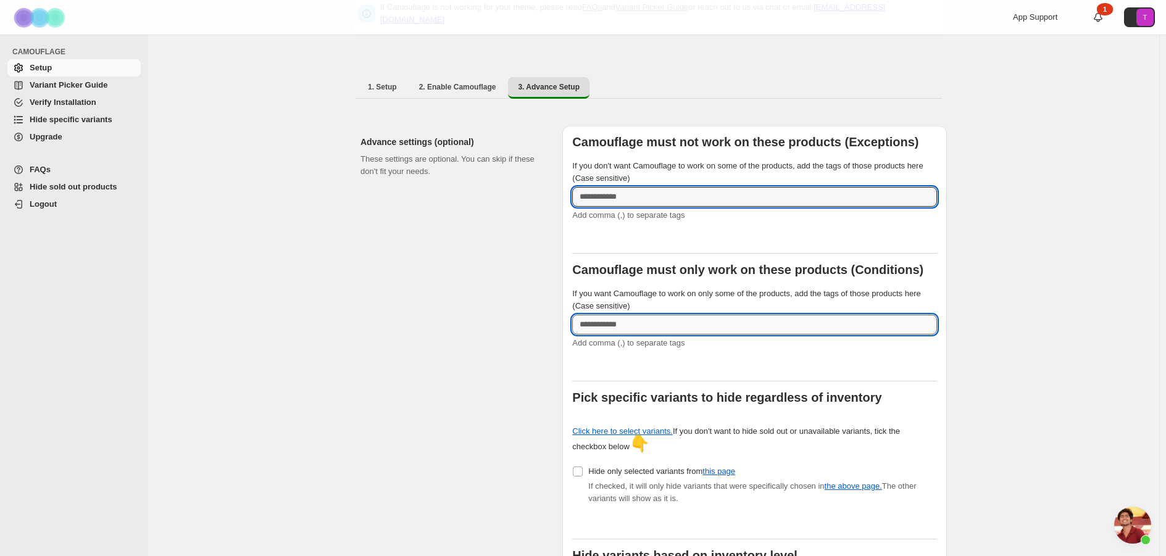
click at [700, 320] on input "If you want Camouflage to work on only some of the products, add the tags of th…" at bounding box center [754, 325] width 365 height 20
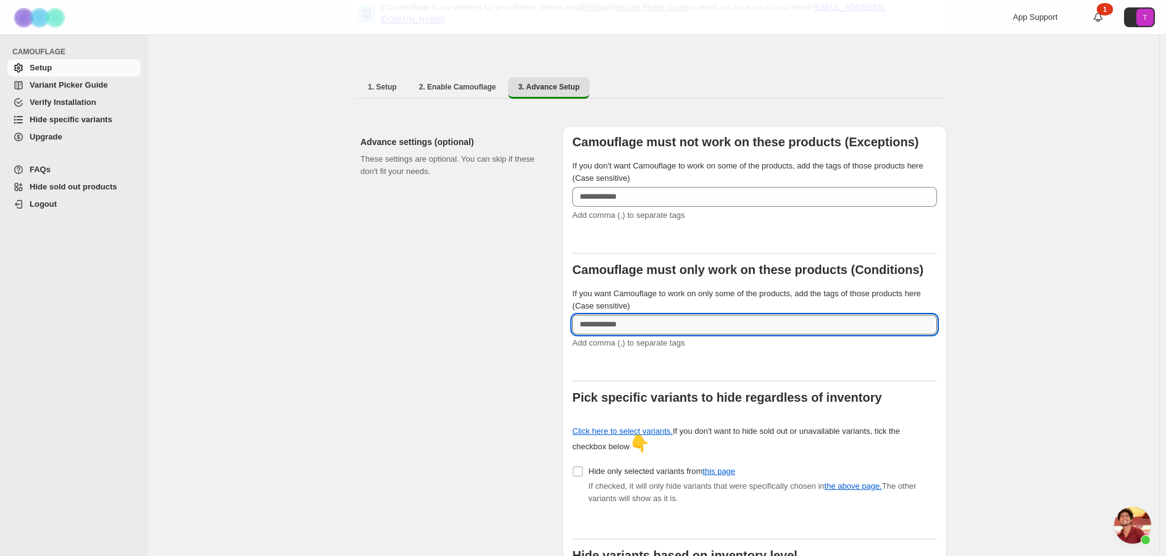
click at [699, 316] on input "If you want Camouflage to work on only some of the products, add the tags of th…" at bounding box center [754, 325] width 365 height 20
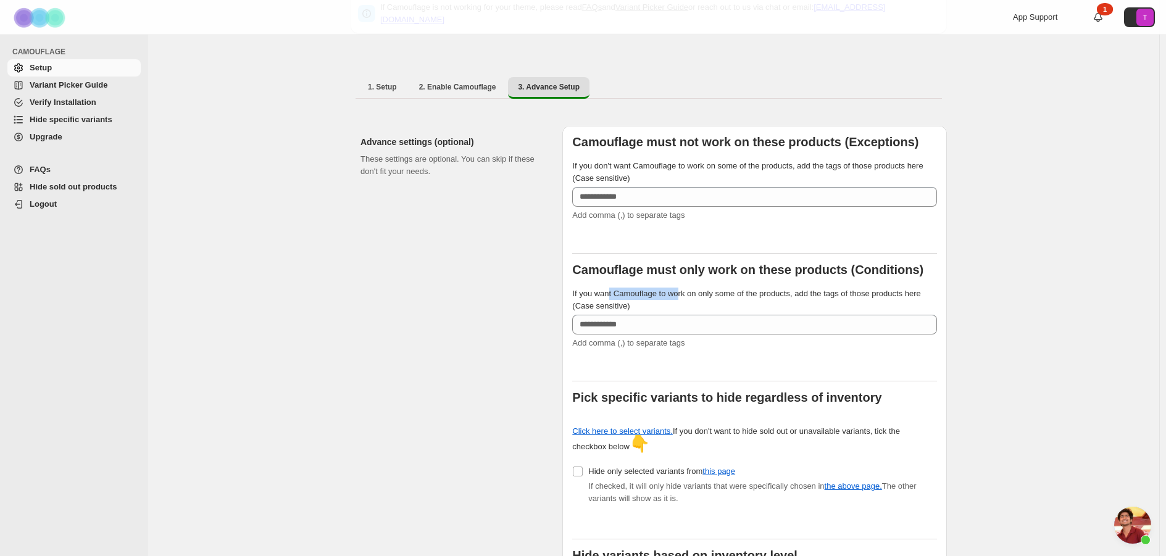
drag, startPoint x: 614, startPoint y: 278, endPoint x: 715, endPoint y: 288, distance: 102.3
drag, startPoint x: 722, startPoint y: 287, endPoint x: 786, endPoint y: 285, distance: 64.9
click at [783, 289] on span "If you want Camouflage to work on only some of the products, add the tags of th…" at bounding box center [746, 300] width 348 height 22
drag, startPoint x: 817, startPoint y: 285, endPoint x: 865, endPoint y: 288, distance: 48.9
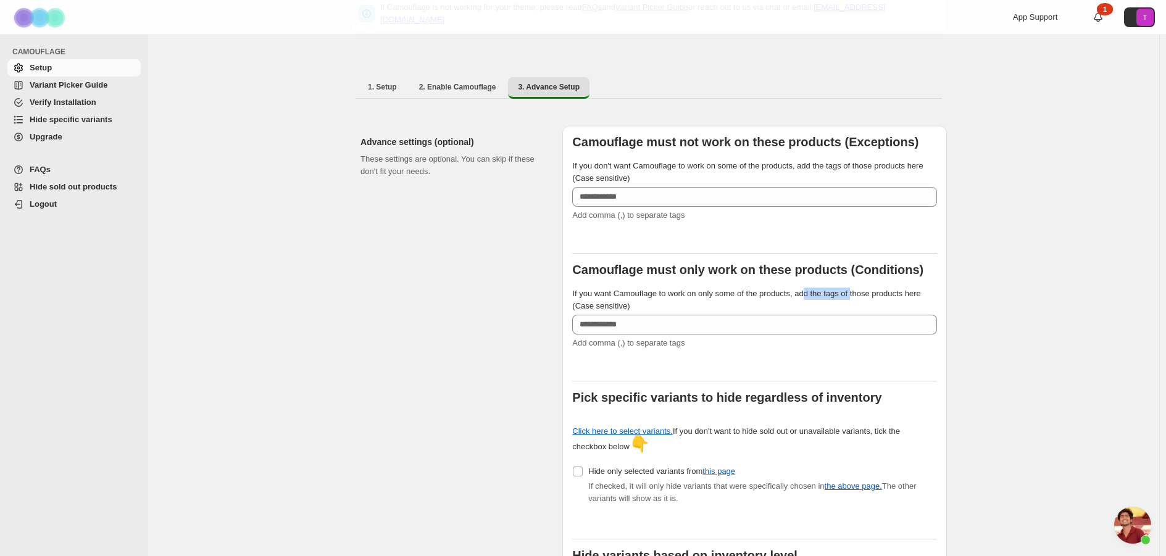
click at [862, 289] on span "If you want Camouflage to work on only some of the products, add the tags of th…" at bounding box center [746, 300] width 348 height 22
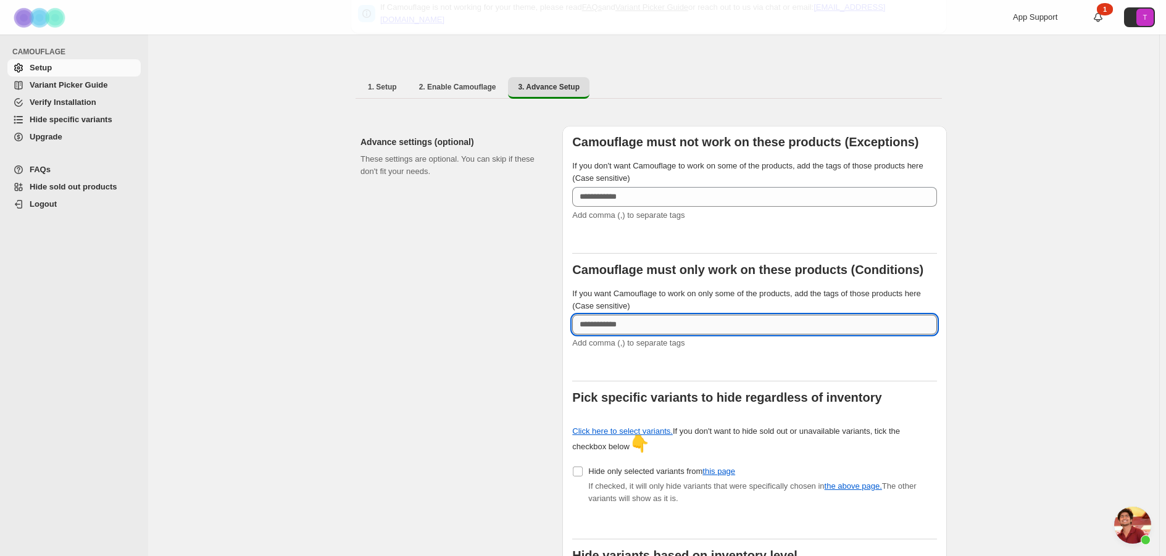
click at [719, 317] on input "If you want Camouflage to work on only some of the products, add the tags of th…" at bounding box center [754, 325] width 365 height 20
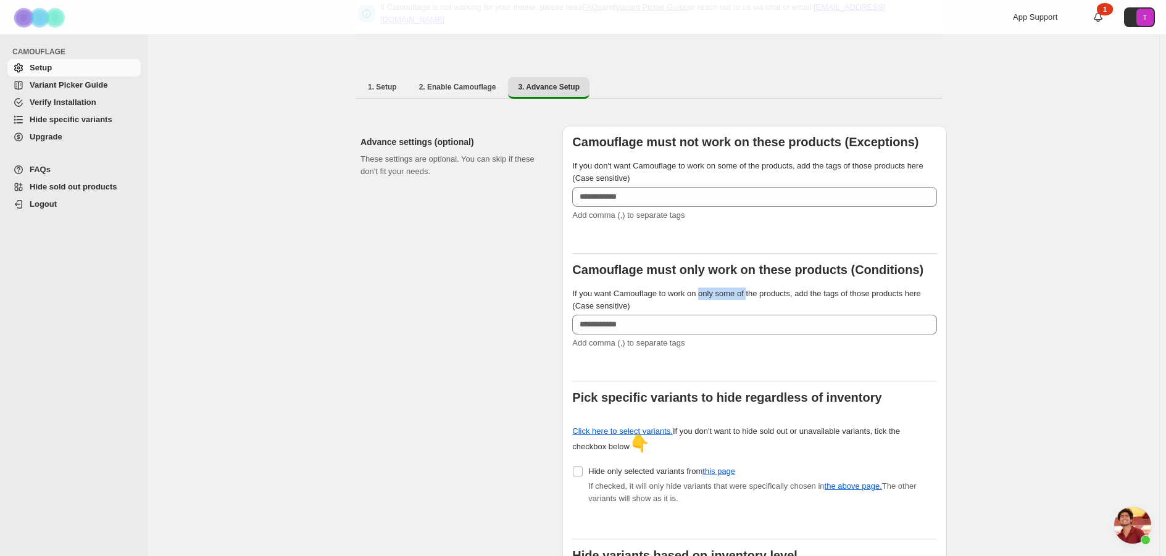
drag, startPoint x: 703, startPoint y: 285, endPoint x: 786, endPoint y: 291, distance: 83.6
click at [753, 288] on label "If you want Camouflage to work on only some of the products, add the tags of th…" at bounding box center [754, 300] width 365 height 25
click at [809, 292] on label "If you want Camouflage to work on only some of the products, add the tags of th…" at bounding box center [754, 300] width 365 height 25
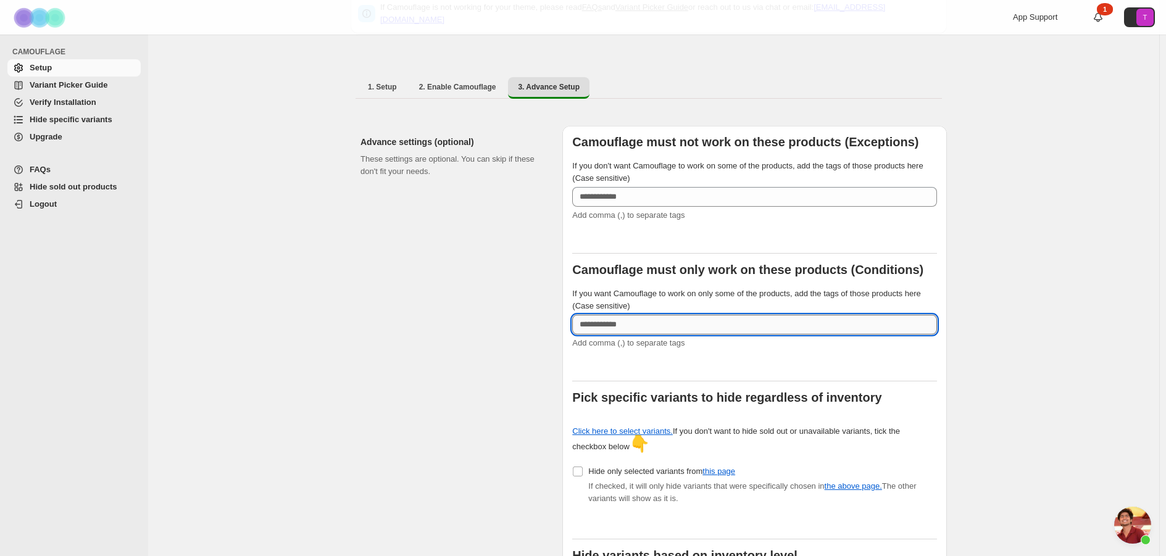
click at [679, 324] on input "If you want Camouflage to work on only some of the products, add the tags of th…" at bounding box center [754, 325] width 365 height 20
paste input "**********"
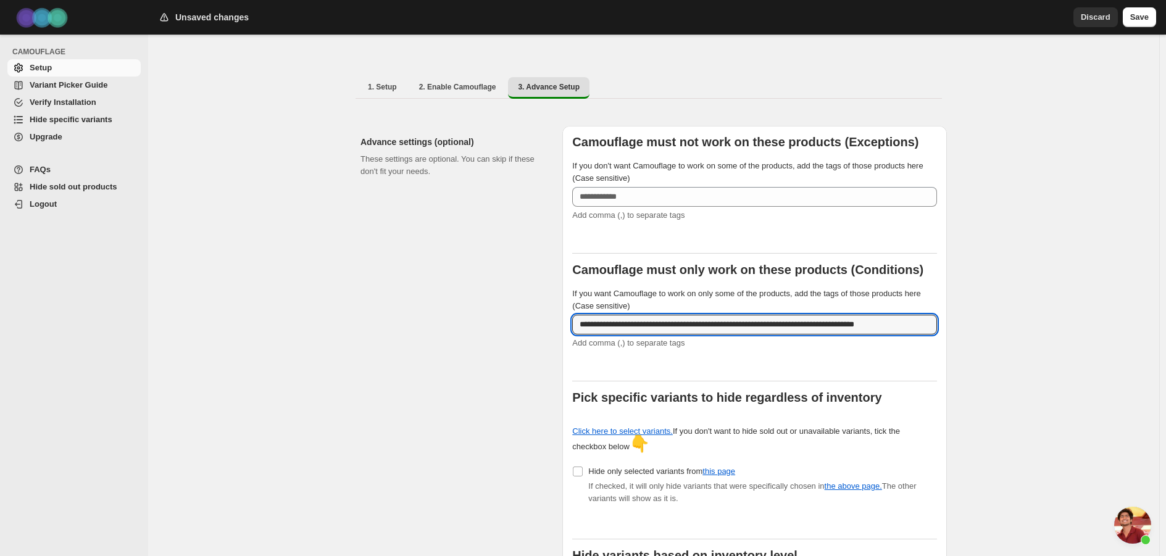
type input "**********"
drag, startPoint x: 472, startPoint y: 291, endPoint x: 470, endPoint y: 282, distance: 9.0
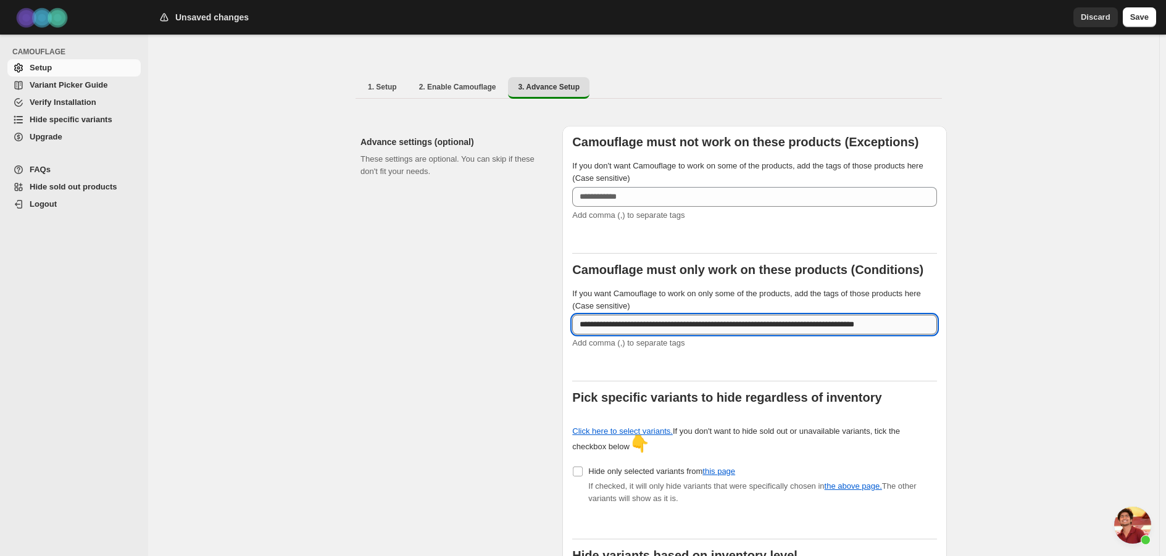
click at [902, 322] on input "**********" at bounding box center [754, 325] width 365 height 20
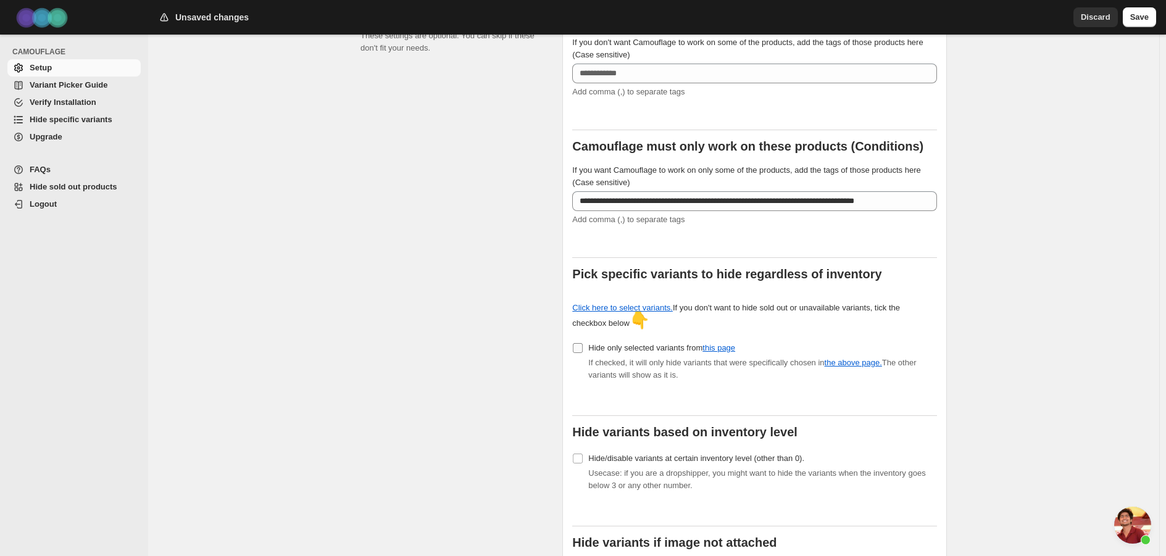
click at [590, 340] on label "Hide only selected variants from this page" at bounding box center [653, 348] width 163 height 17
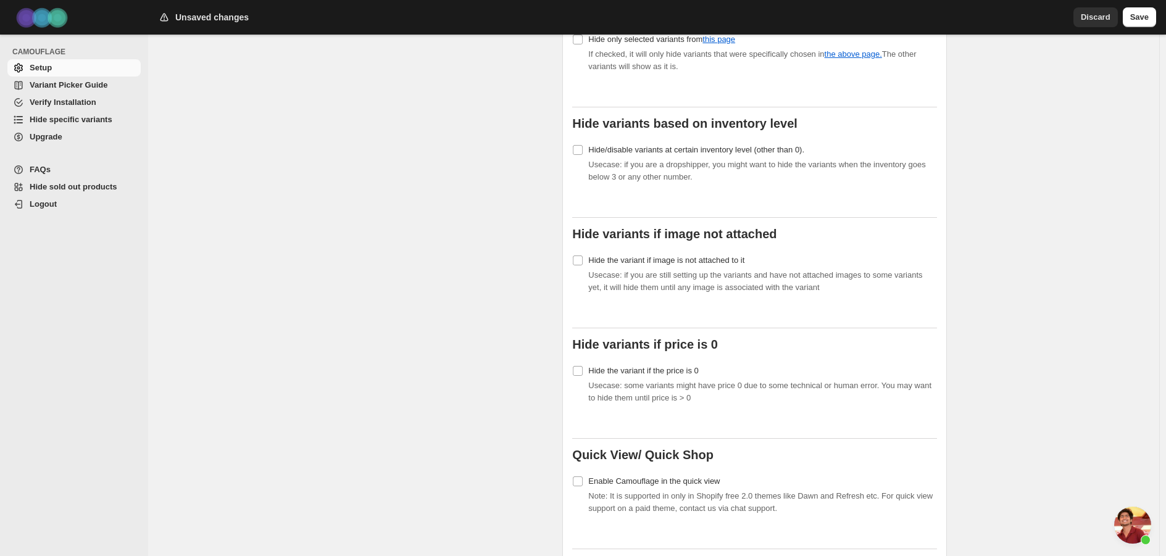
scroll to position [556, 0]
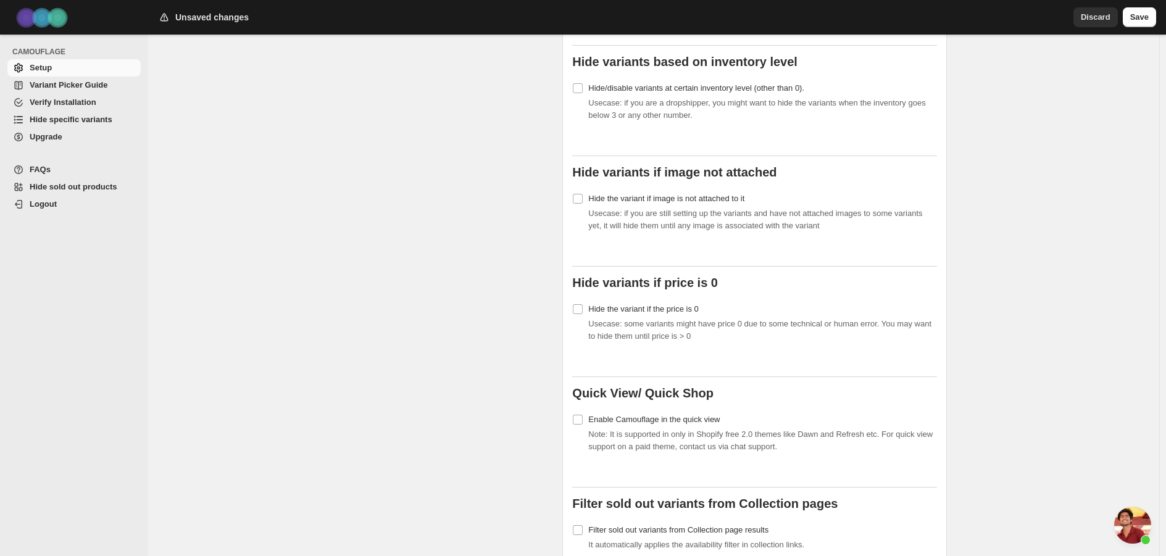
click at [444, 389] on div "Advance settings (optional) These settings are optional. You can skip if these …" at bounding box center [457, 410] width 192 height 1557
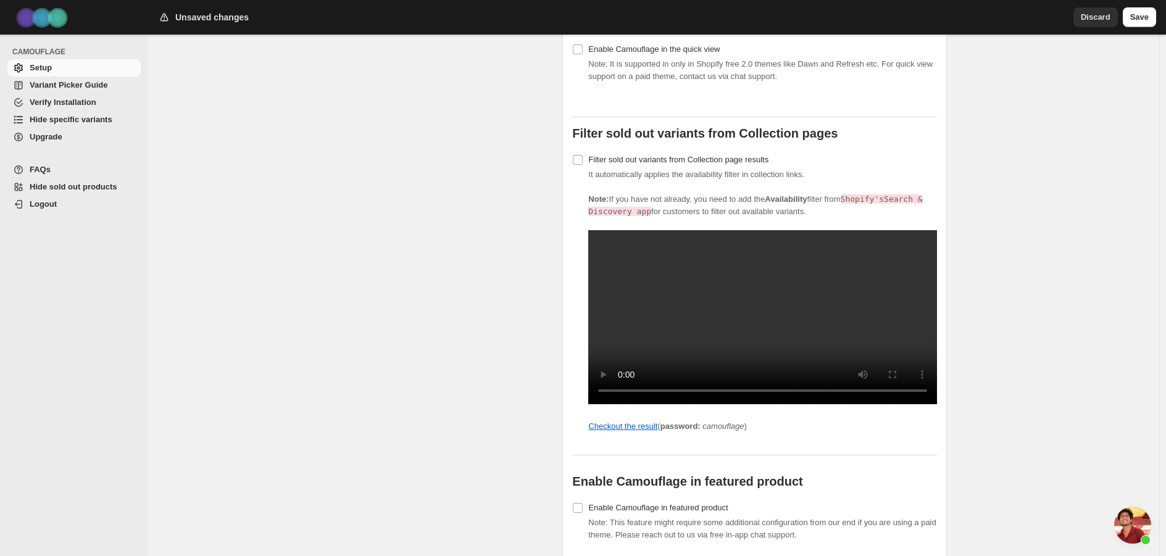
scroll to position [1111, 0]
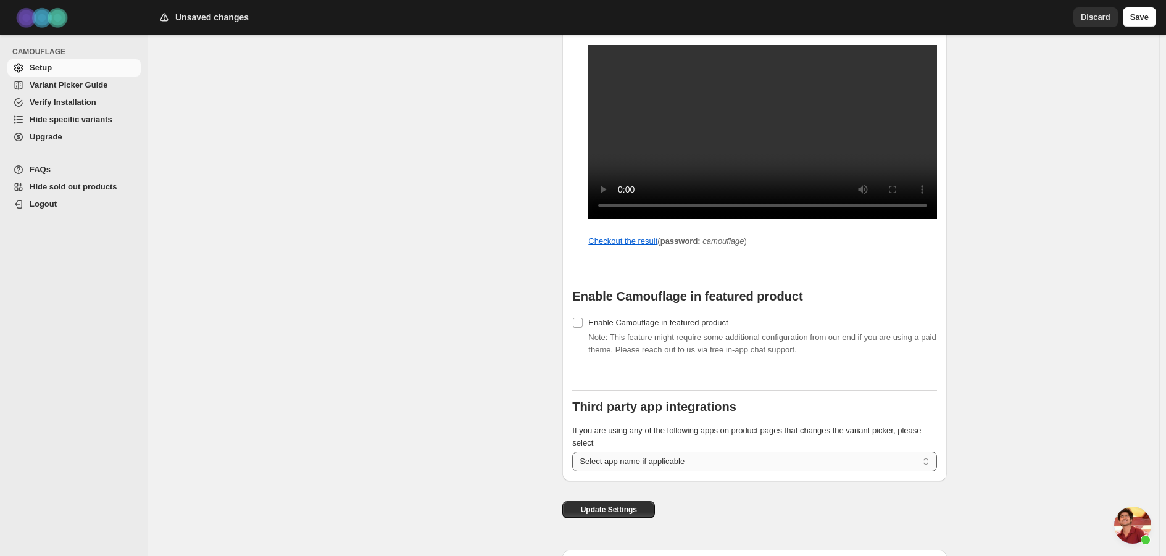
click at [694, 472] on select "**********" at bounding box center [754, 462] width 365 height 20
click at [604, 515] on span "Update Settings" at bounding box center [609, 510] width 56 height 10
click at [603, 519] on button "Update Settings" at bounding box center [608, 509] width 93 height 17
click at [605, 515] on span "Update Settings" at bounding box center [609, 510] width 56 height 10
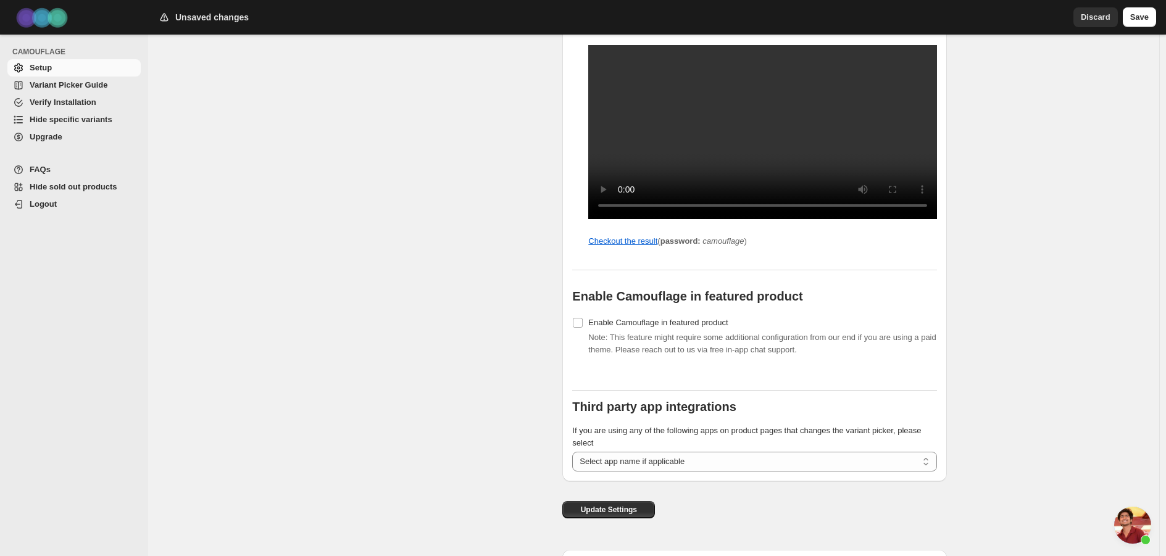
drag, startPoint x: 606, startPoint y: 522, endPoint x: 813, endPoint y: 247, distance: 344.7
click at [606, 515] on span "Update Settings" at bounding box center [609, 510] width 56 height 10
click at [1148, 15] on span "Save" at bounding box center [1139, 17] width 19 height 12
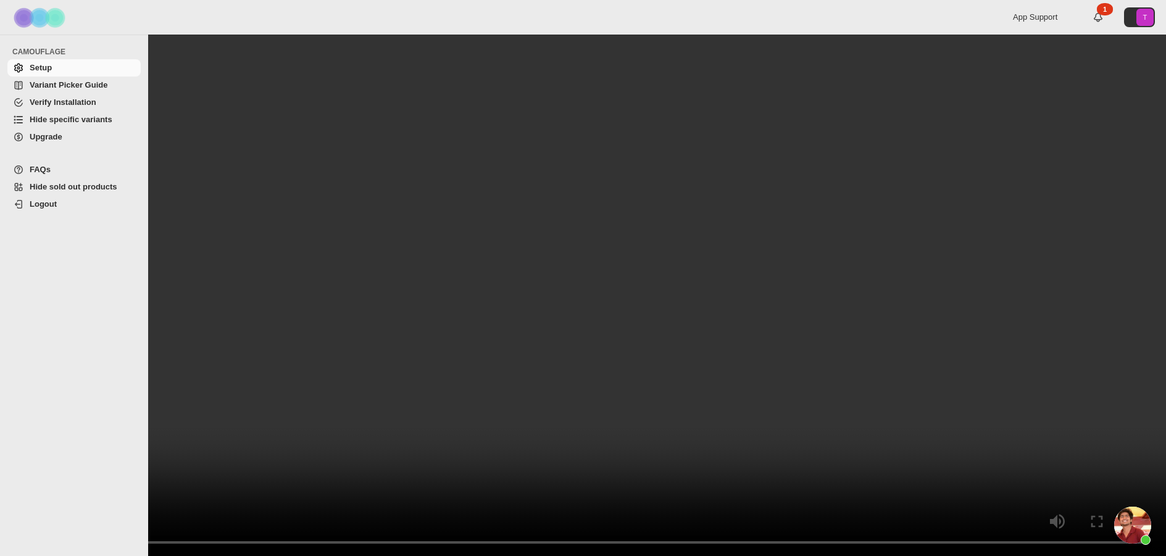
scroll to position [0, 0]
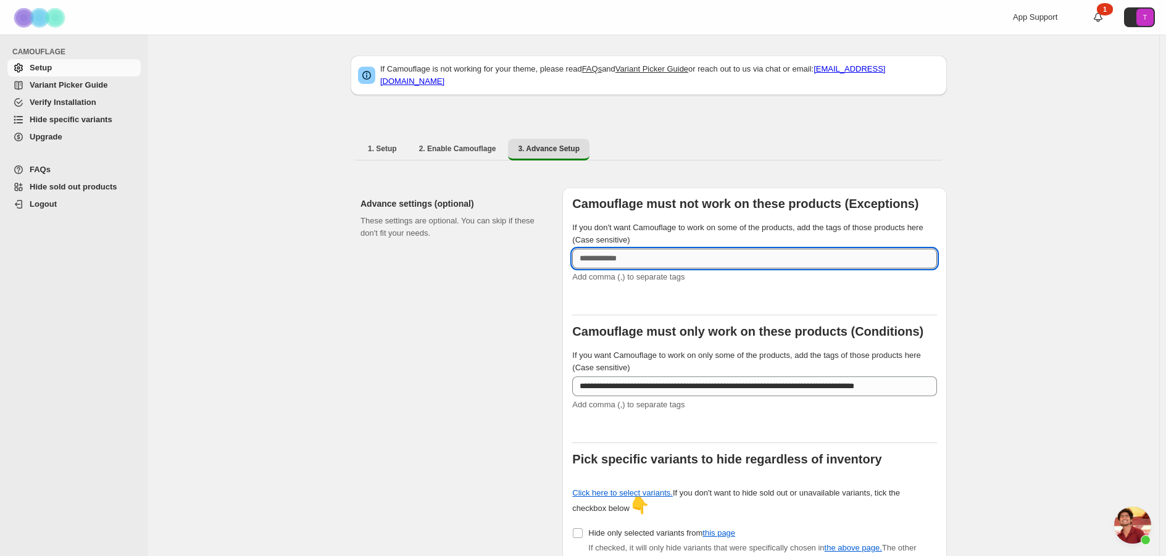
click at [618, 252] on input "If you don't want Camouflage to work on some of the products, add the tags of t…" at bounding box center [754, 259] width 365 height 20
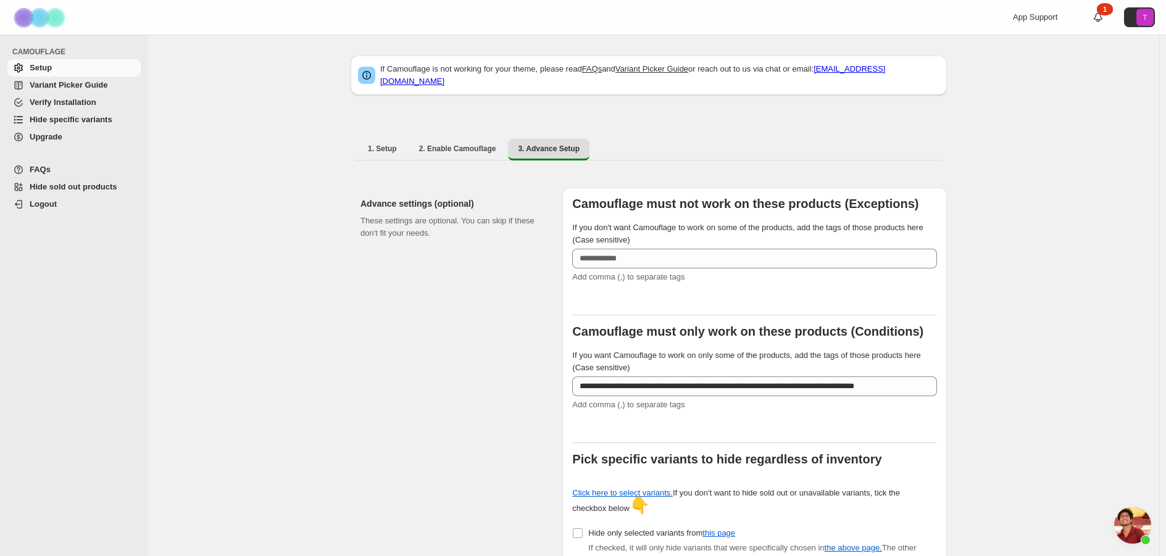
click at [475, 151] on li "2. Enable Camouflage" at bounding box center [457, 149] width 97 height 22
click at [473, 145] on span "2. Enable Camouflage" at bounding box center [457, 149] width 77 height 10
select select "**********"
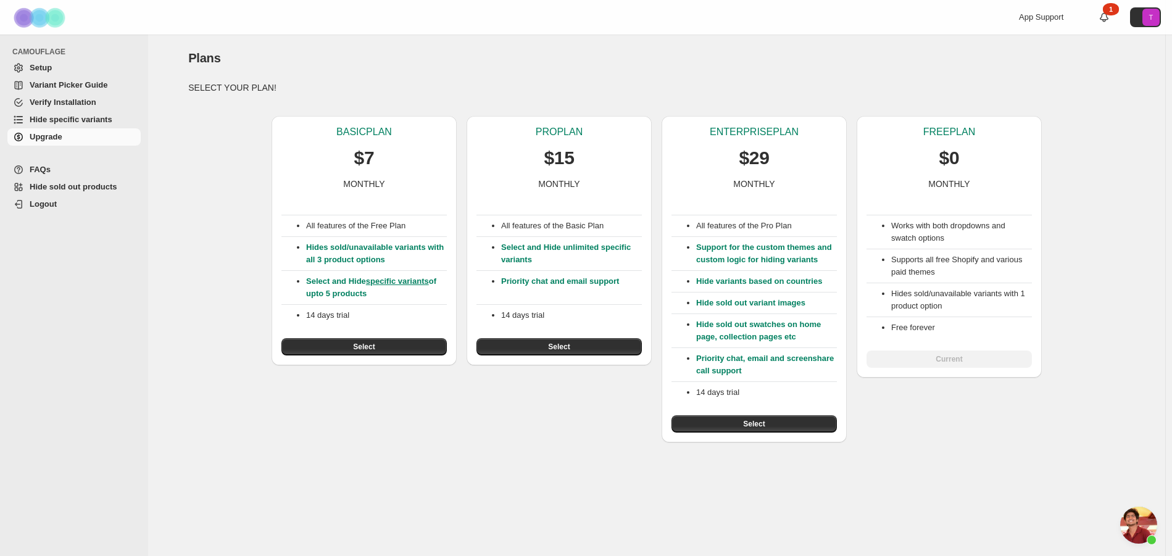
click at [1144, 525] on span "Mở cuộc trò chuyện" at bounding box center [1138, 525] width 37 height 37
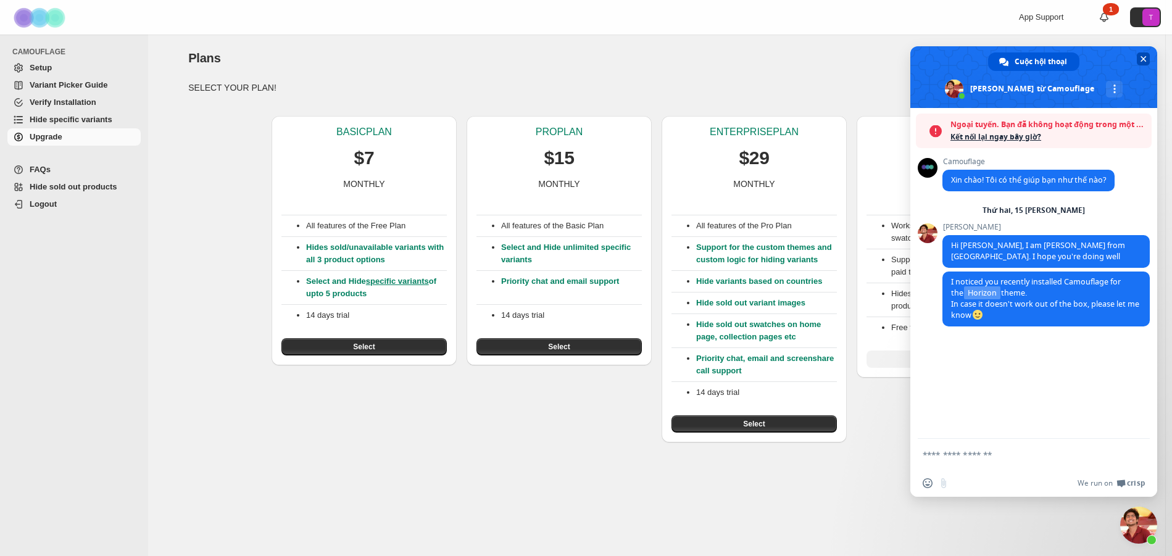
click at [1149, 57] on span "Đóng cuộc trò chuyện" at bounding box center [1143, 58] width 13 height 13
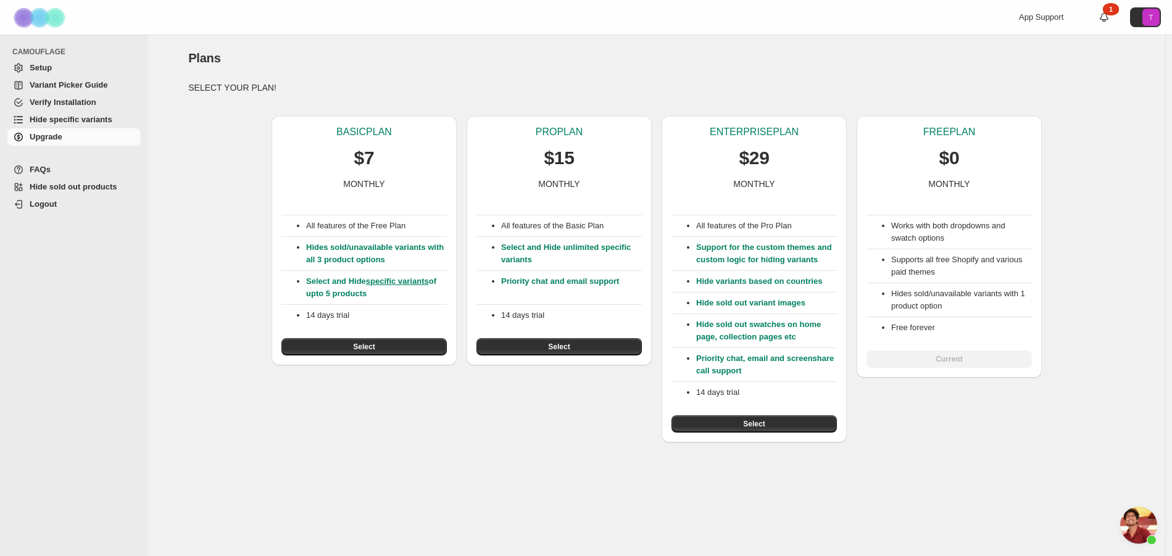
click at [80, 123] on span "Hide specific variants" at bounding box center [71, 119] width 83 height 9
